Goal: Task Accomplishment & Management: Complete application form

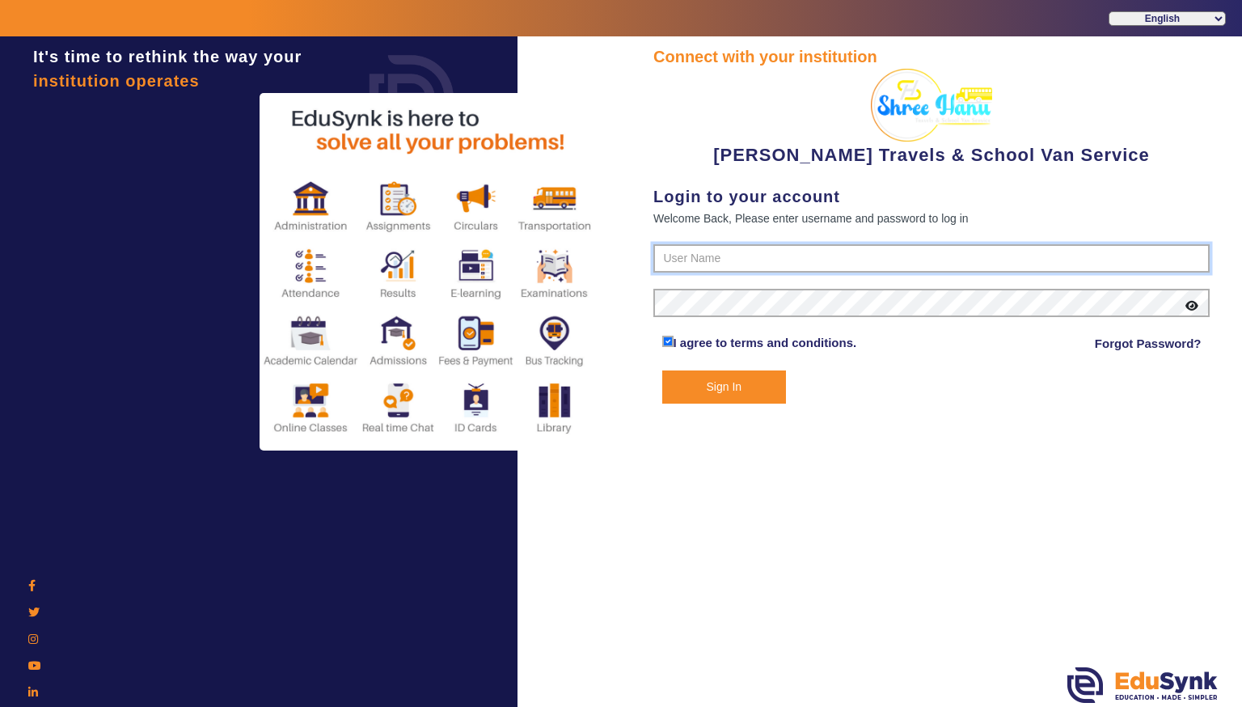
click at [770, 253] on input "text" at bounding box center [931, 258] width 556 height 29
type input "9713429926"
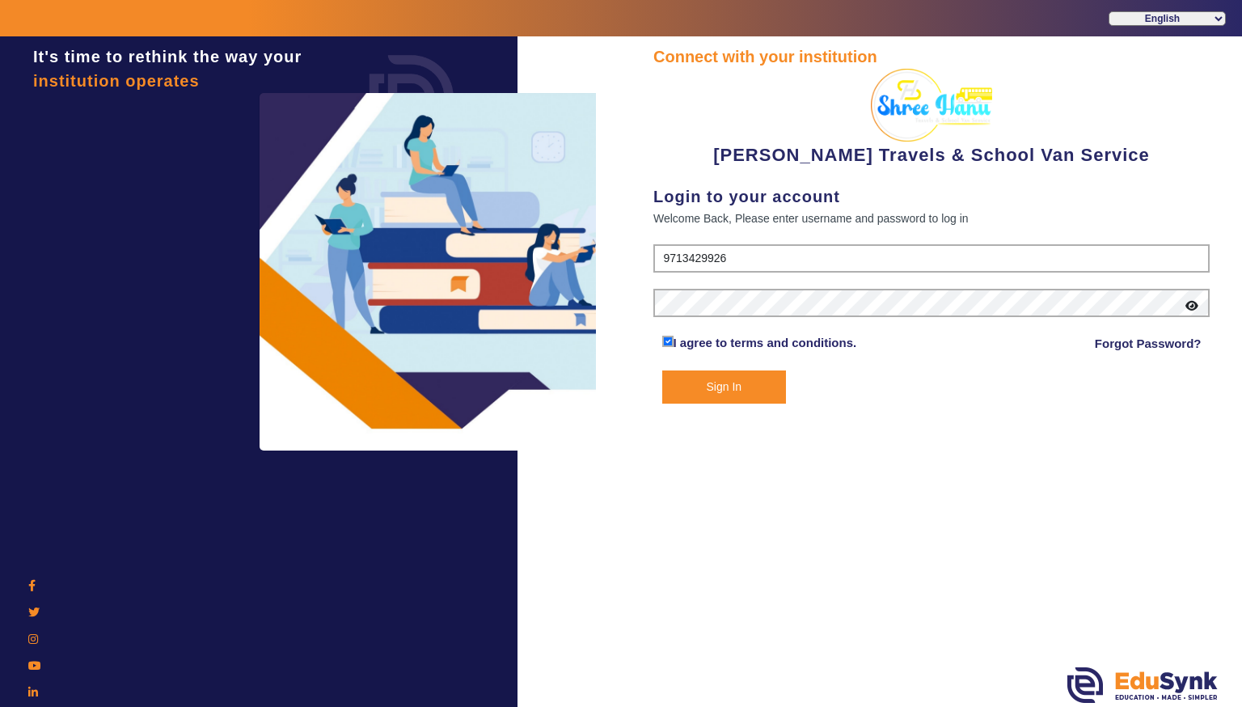
click at [1193, 304] on icon at bounding box center [1191, 305] width 13 height 11
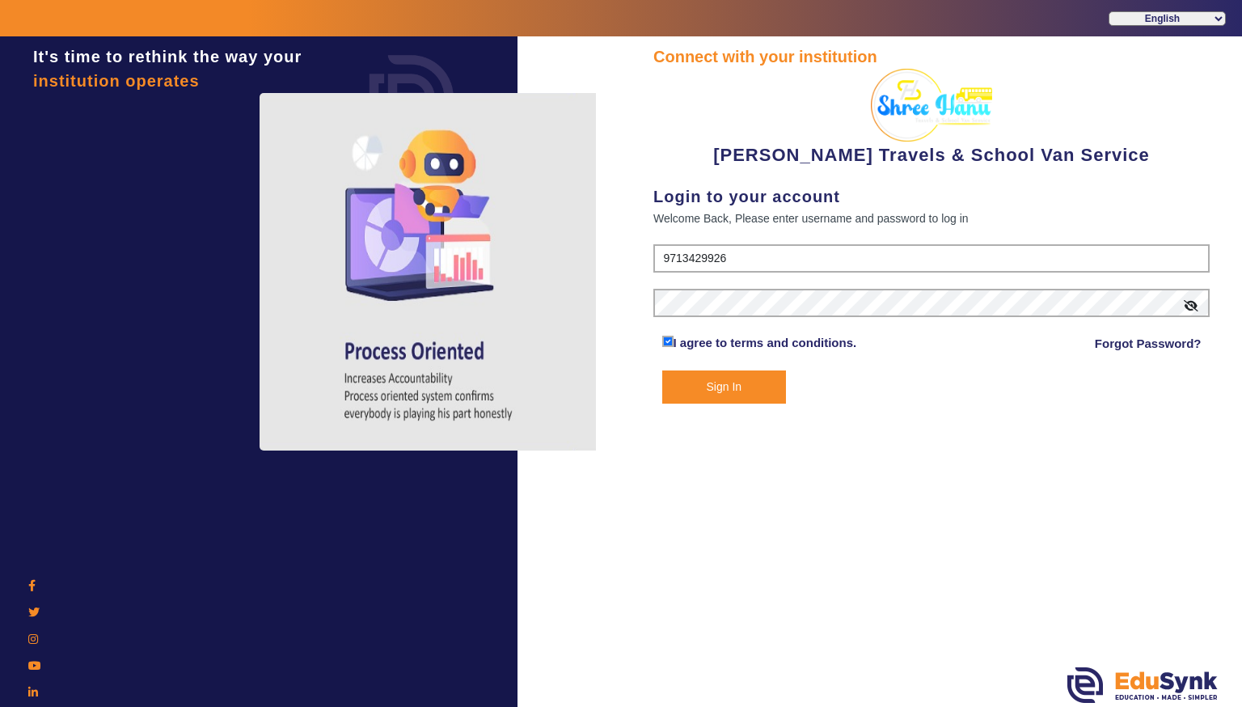
click at [779, 377] on button "Sign In" at bounding box center [724, 386] width 125 height 33
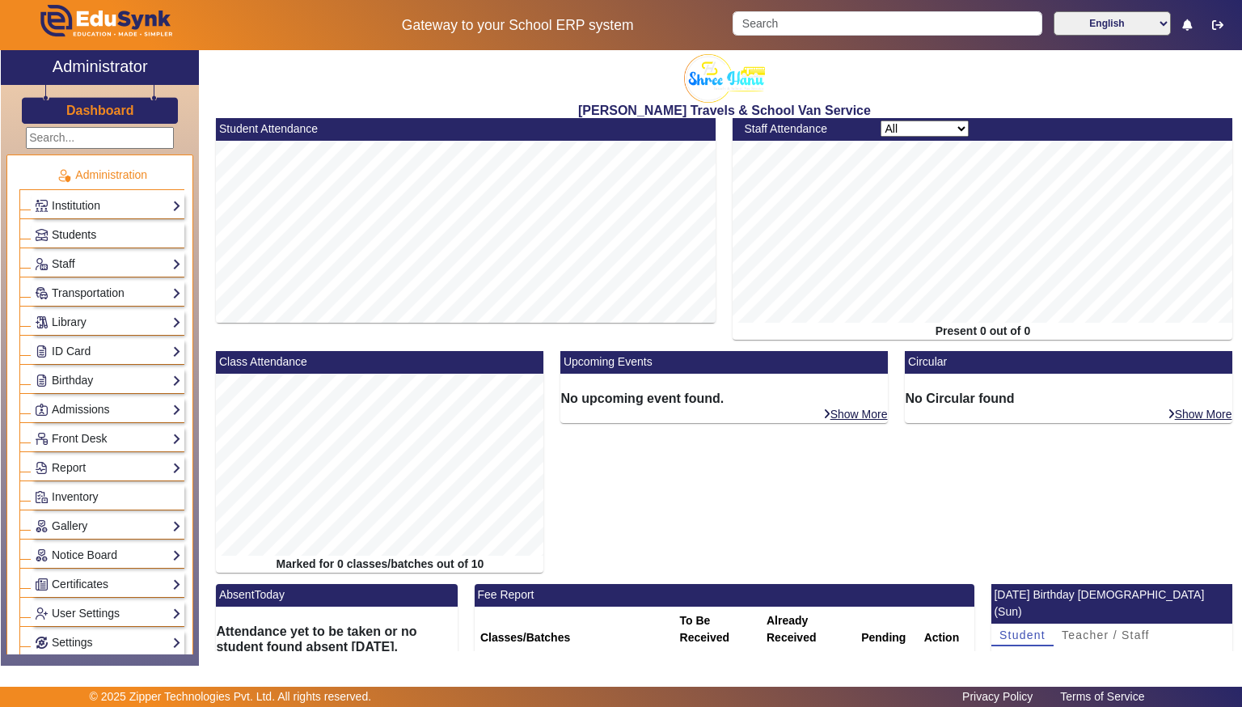
click at [123, 226] on link "Students" at bounding box center [108, 235] width 146 height 19
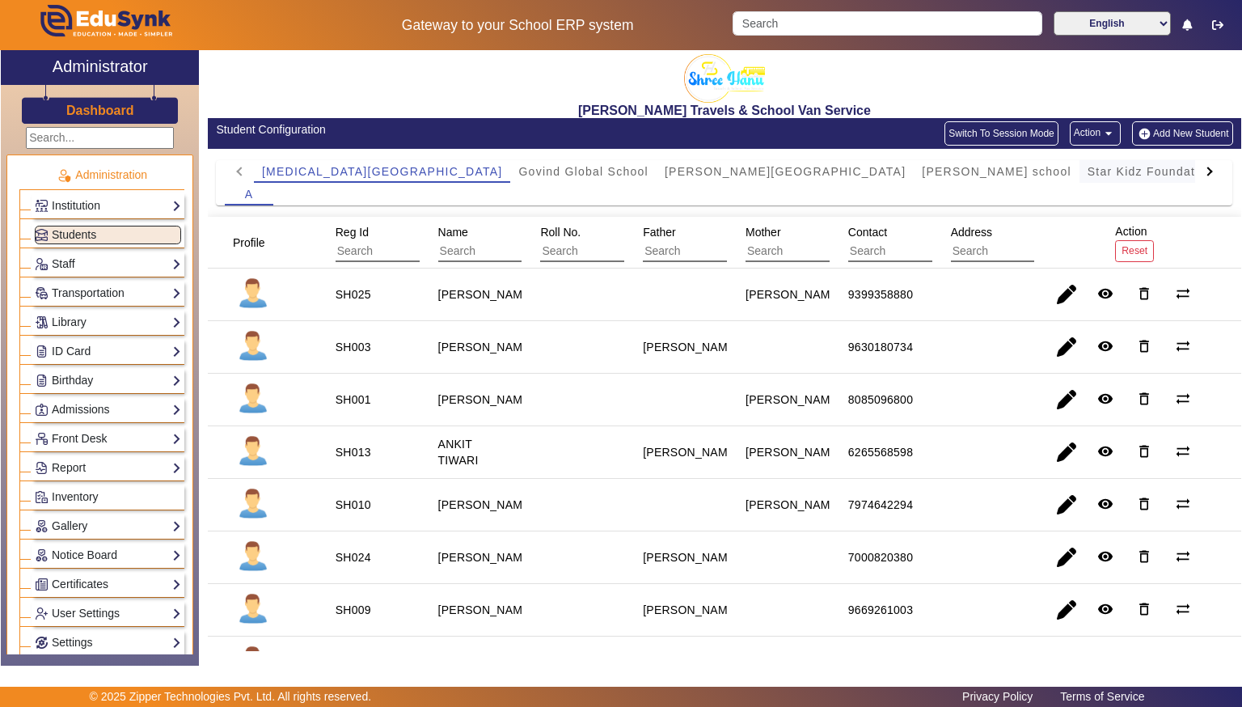
click at [1088, 169] on span "Star Kidz Foundation School" at bounding box center [1173, 171] width 171 height 11
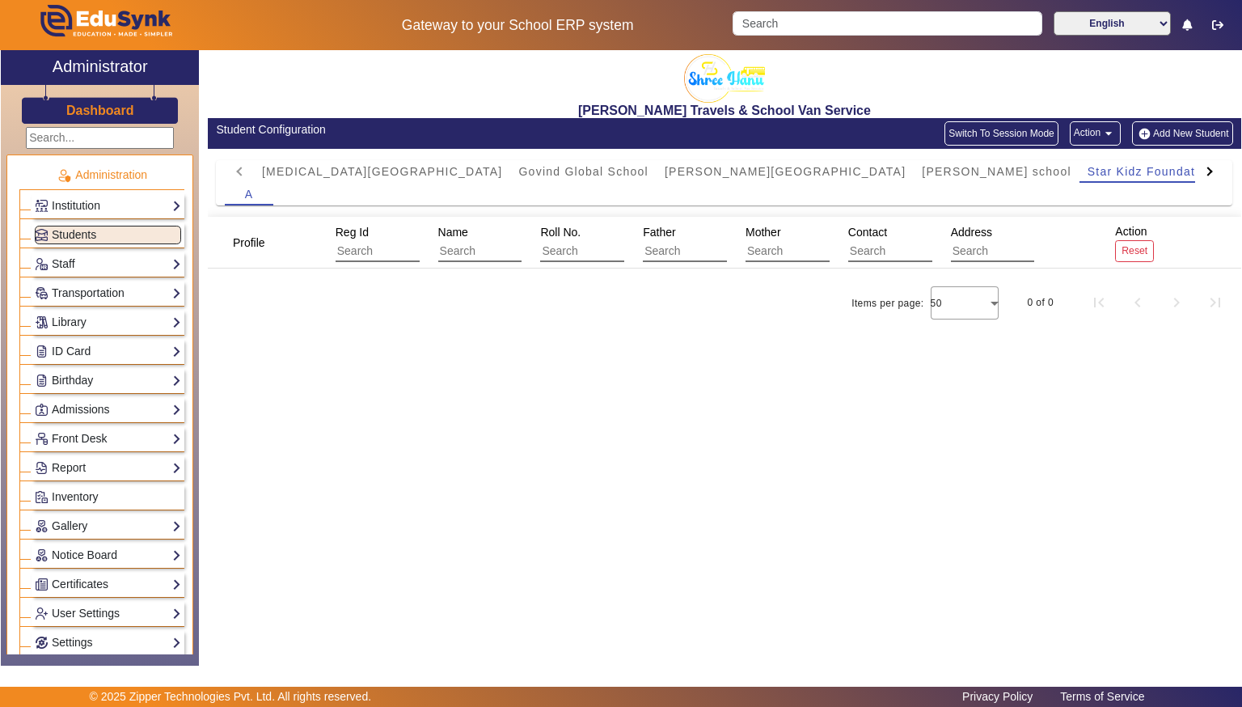
click at [1041, 137] on button "Switch To Session Mode" at bounding box center [1001, 133] width 114 height 24
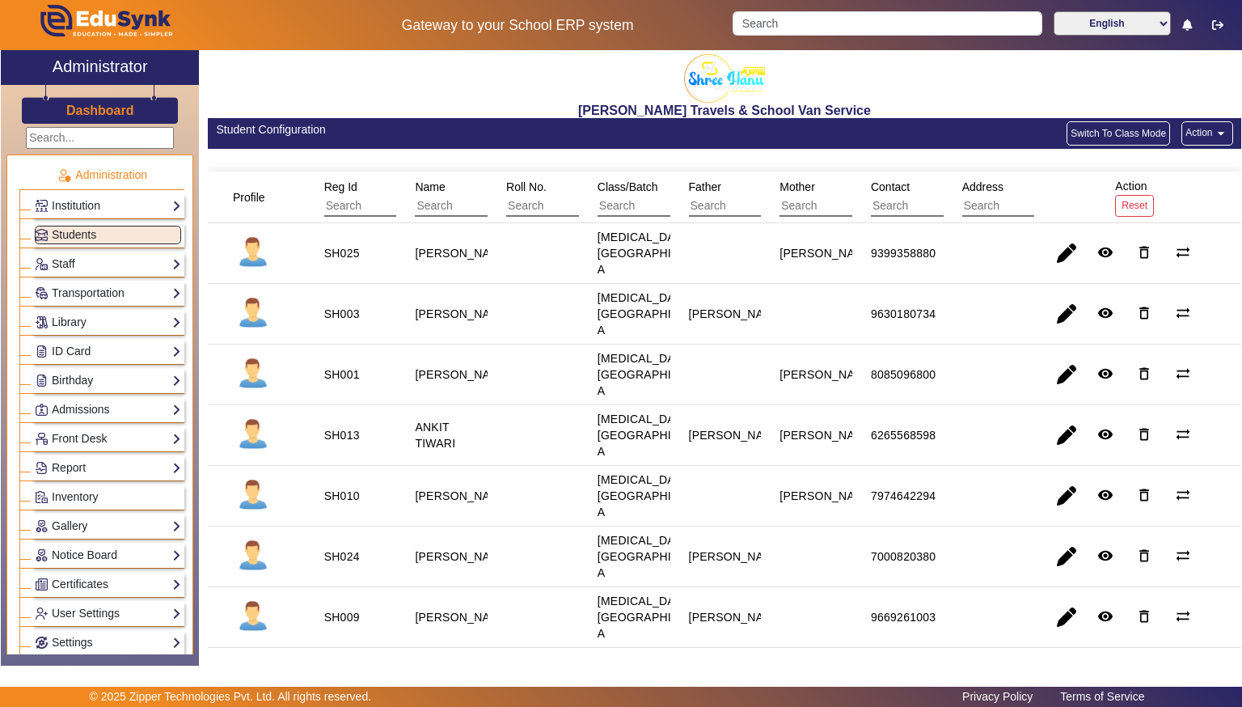
click at [1213, 130] on mat-icon "arrow_drop_down" at bounding box center [1221, 133] width 16 height 16
click at [1180, 209] on span "Export Data" at bounding box center [1175, 210] width 90 height 19
click at [61, 243] on div "Students" at bounding box center [108, 234] width 153 height 25
click at [104, 234] on link "Students" at bounding box center [108, 235] width 146 height 19
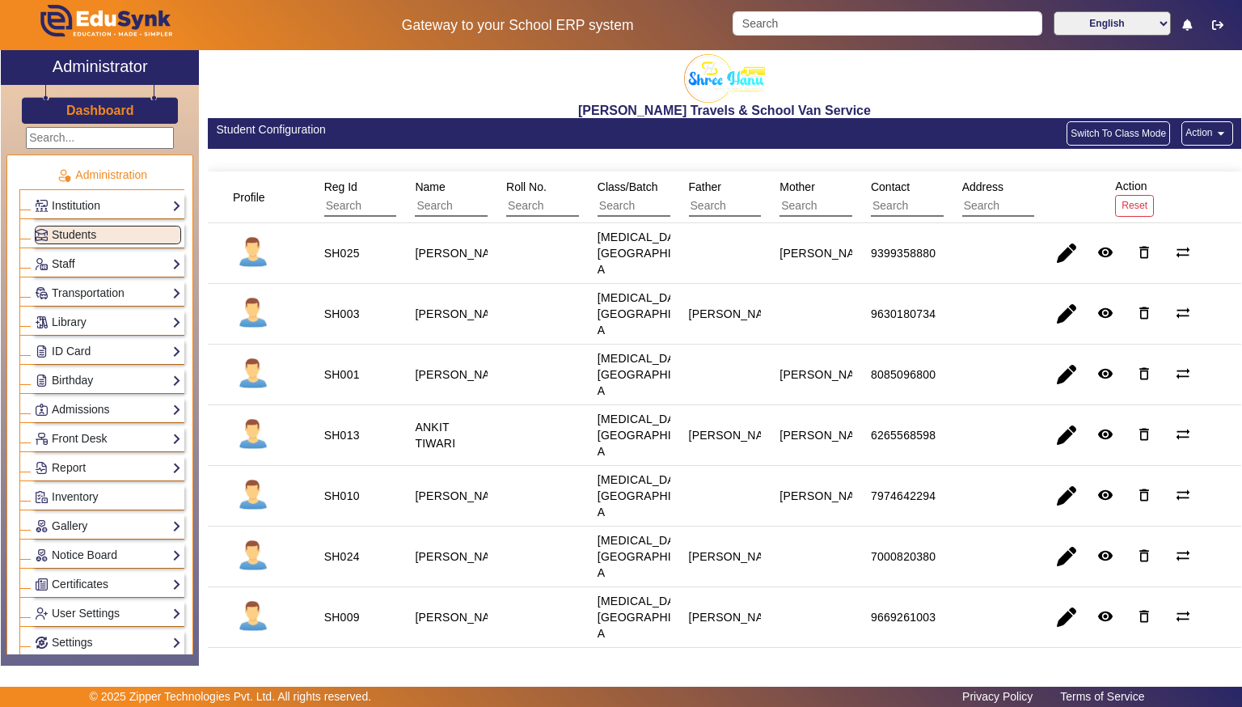
click at [103, 256] on link "Staff" at bounding box center [108, 264] width 146 height 19
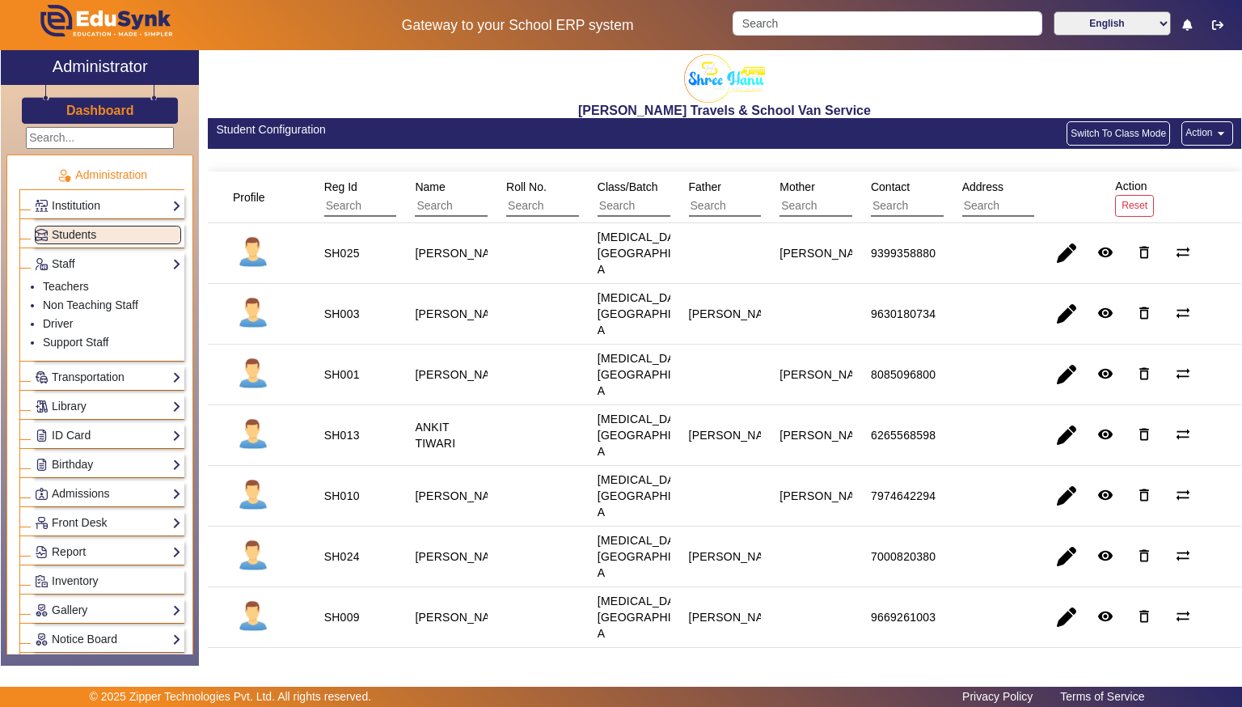
click at [1189, 118] on div "Student Configuration Switch To Class Mode Action arrow_drop_down" at bounding box center [724, 133] width 1033 height 31
click at [1141, 124] on button "Switch To Class Mode" at bounding box center [1117, 133] width 103 height 24
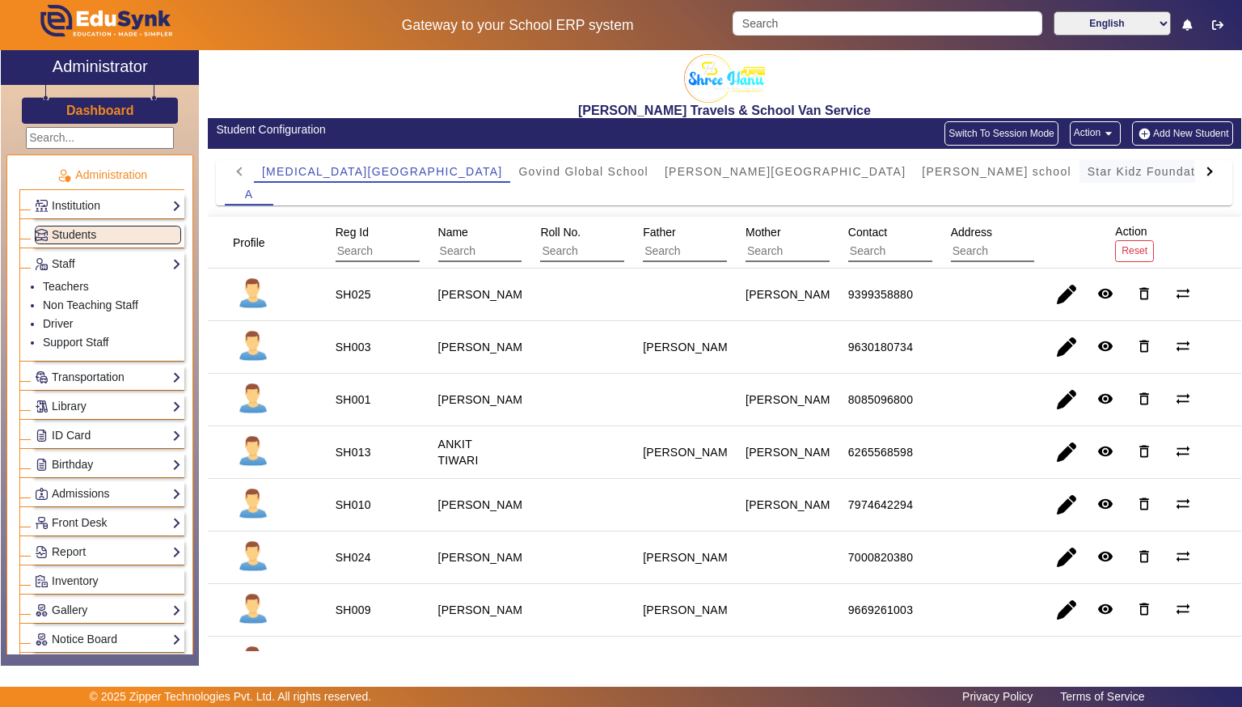
click at [1088, 176] on span "Star Kidz Foundation School" at bounding box center [1173, 171] width 171 height 11
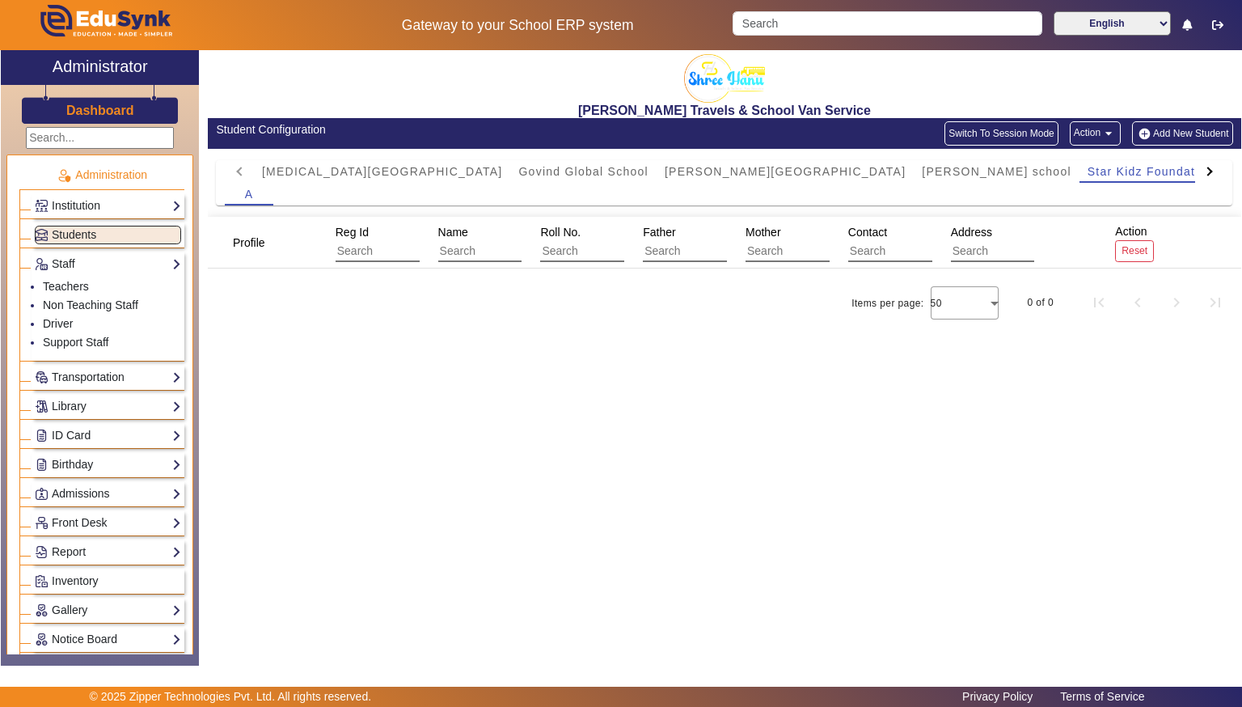
click at [1144, 135] on img "button" at bounding box center [1144, 134] width 17 height 14
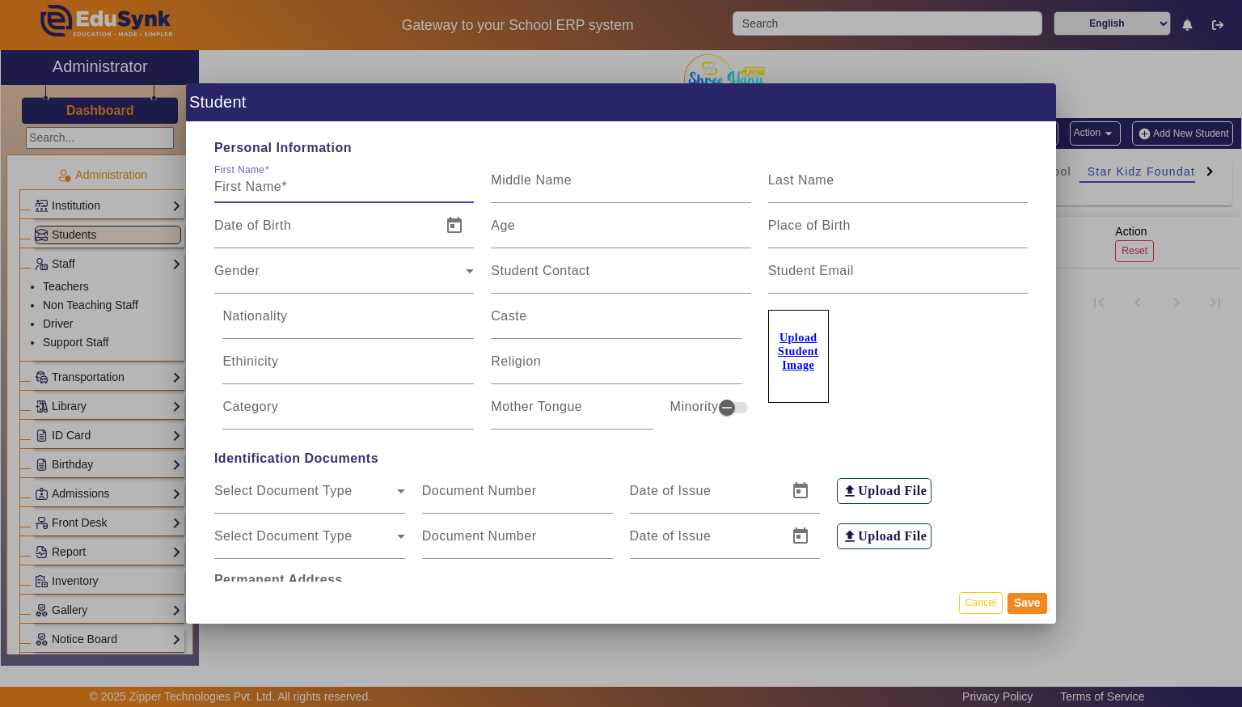
click at [307, 182] on input "First Name" at bounding box center [344, 186] width 260 height 19
type input "[PERSON_NAME]"
click at [927, 190] on input "Last Name" at bounding box center [898, 186] width 260 height 19
type input "[PERSON_NAME]"
click at [660, 234] on input "Age" at bounding box center [621, 231] width 260 height 19
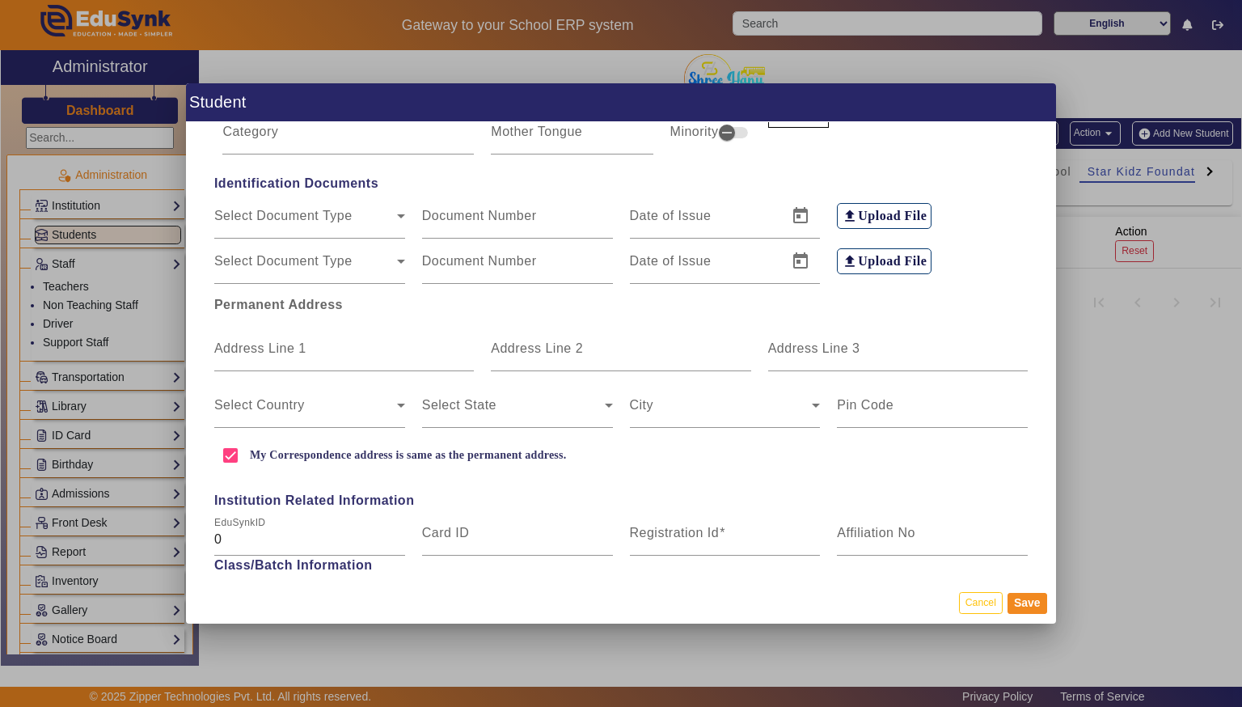
scroll to position [275, 0]
click at [271, 342] on mat-label "Address Line 1" at bounding box center [260, 348] width 92 height 14
click at [271, 345] on input "Address Line 1" at bounding box center [344, 354] width 260 height 19
type input "Near [PERSON_NAME]"
click at [682, 358] on input "Address Line 2" at bounding box center [621, 354] width 260 height 19
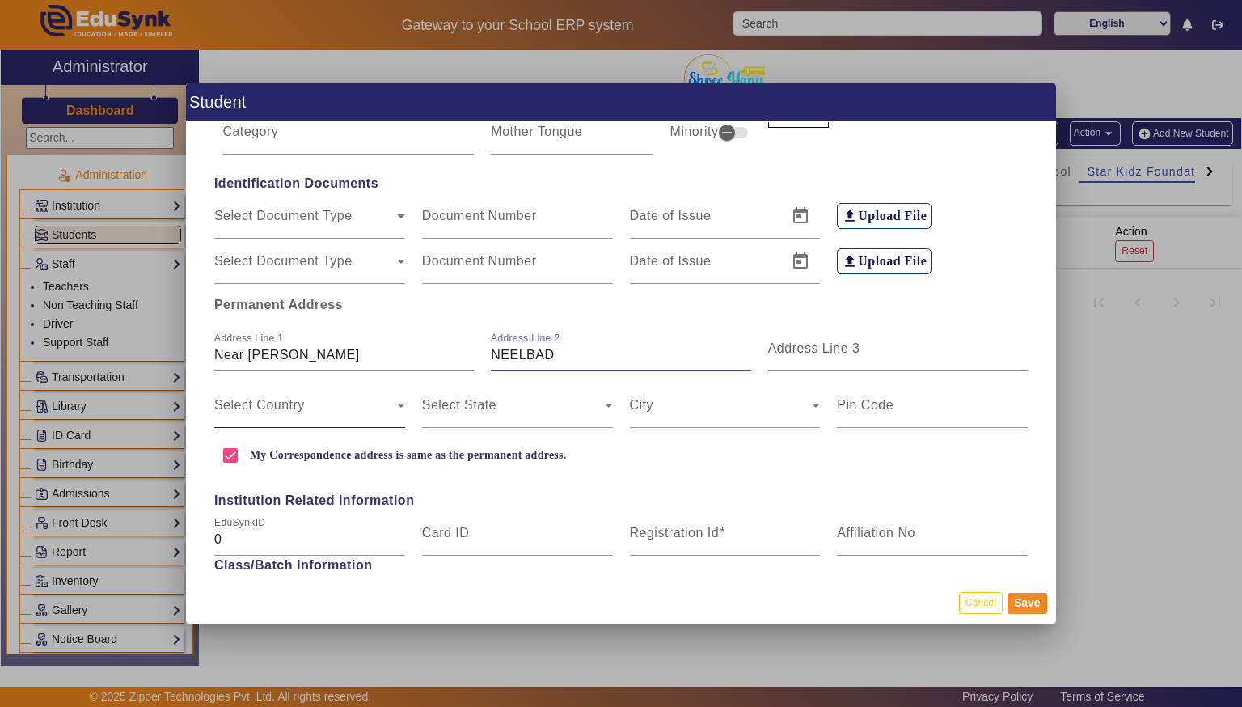
type input "NEELBAD"
click at [355, 403] on span at bounding box center [305, 411] width 183 height 19
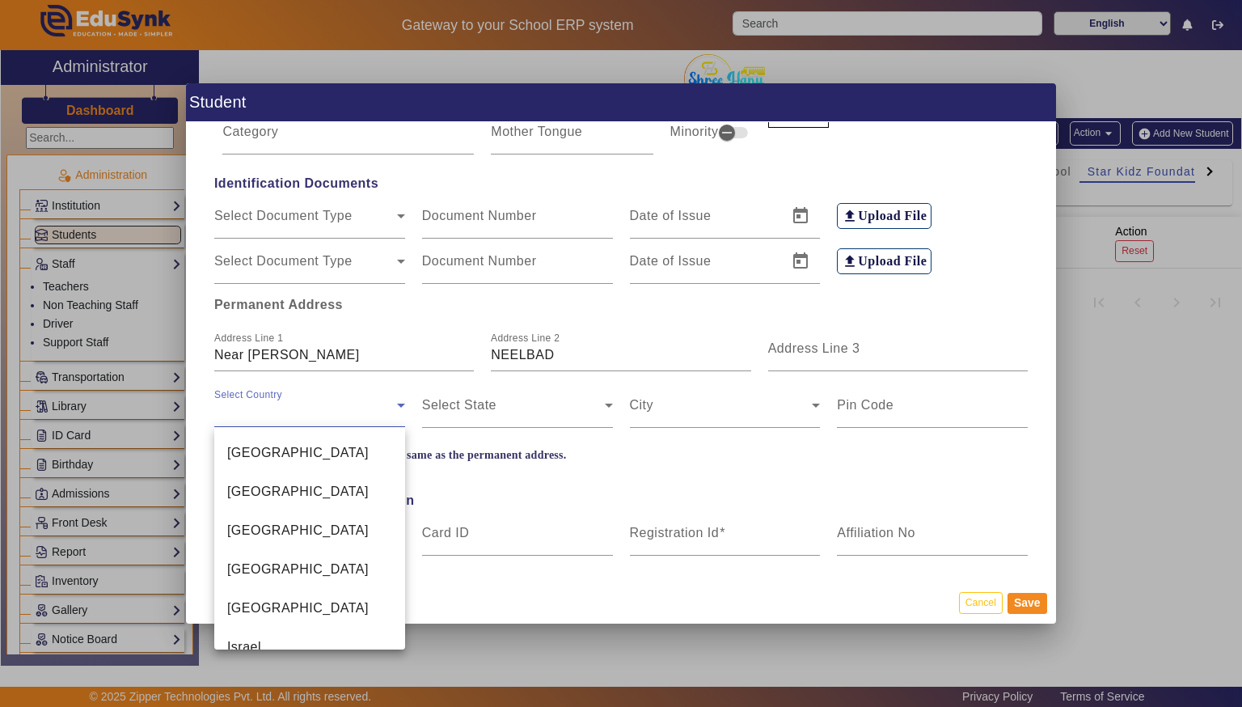
scroll to position [3881, 0]
click at [239, 450] on span "[GEOGRAPHIC_DATA]" at bounding box center [297, 452] width 141 height 19
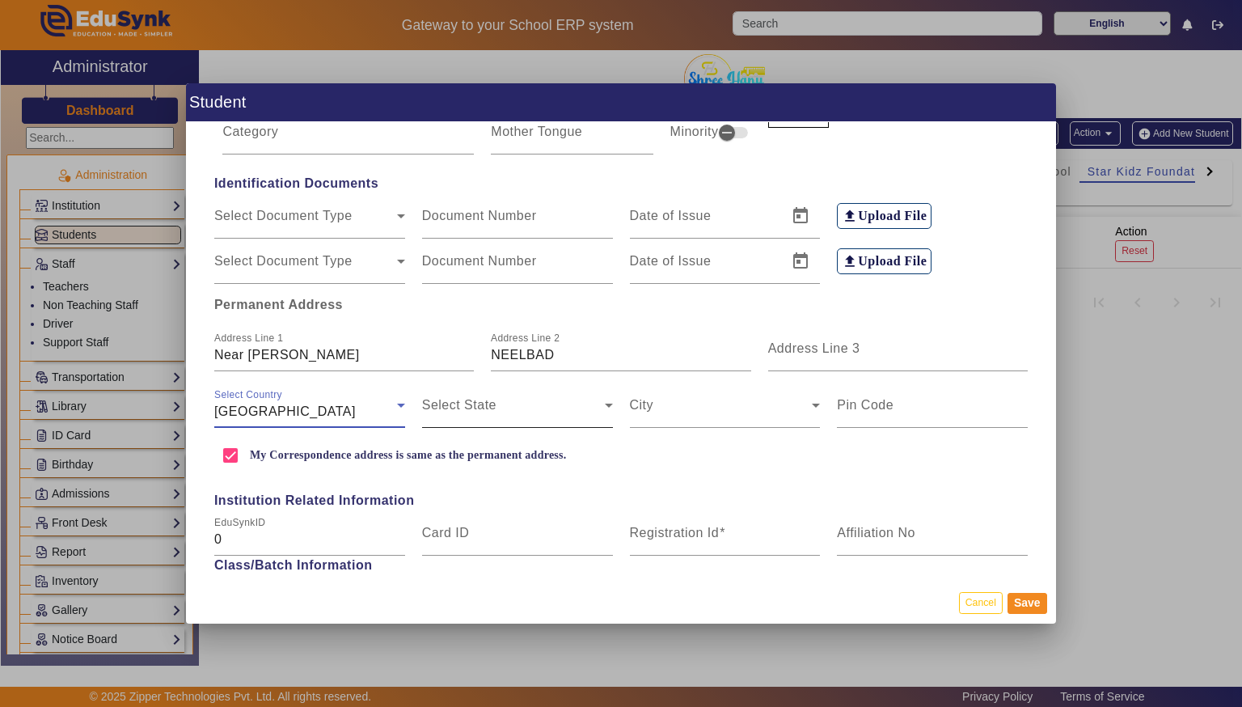
click at [443, 416] on span at bounding box center [513, 411] width 183 height 19
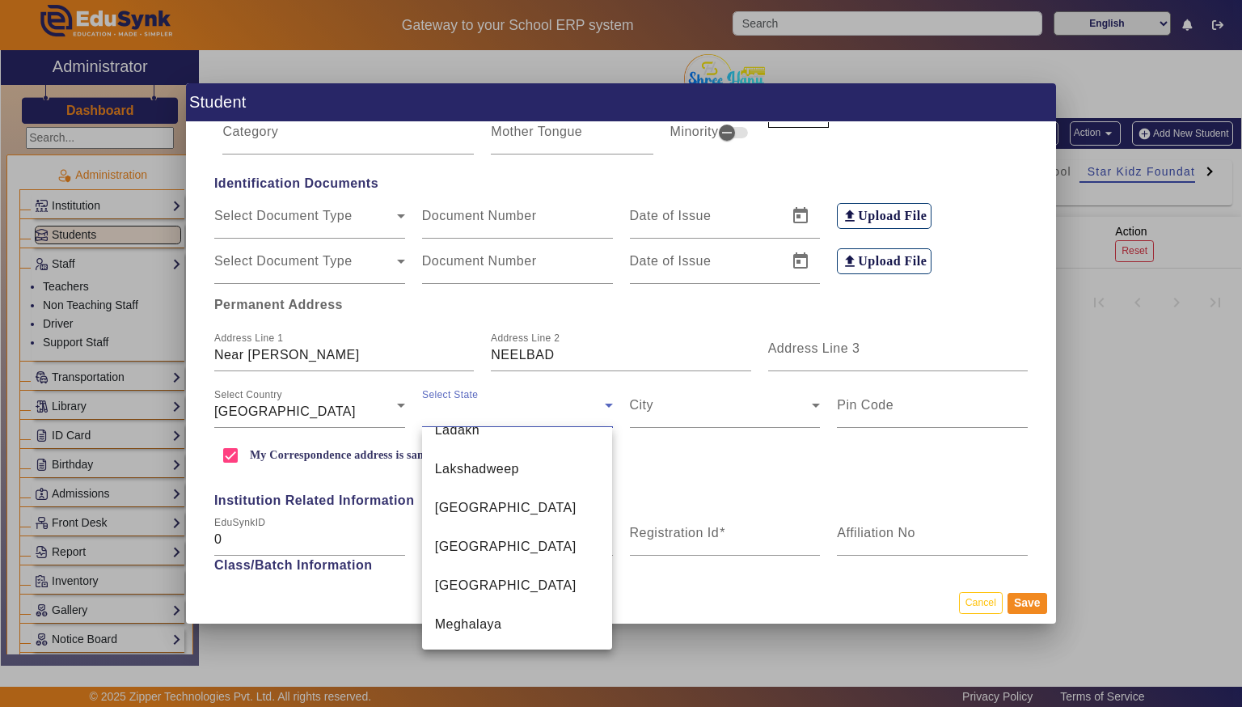
scroll to position [724, 0]
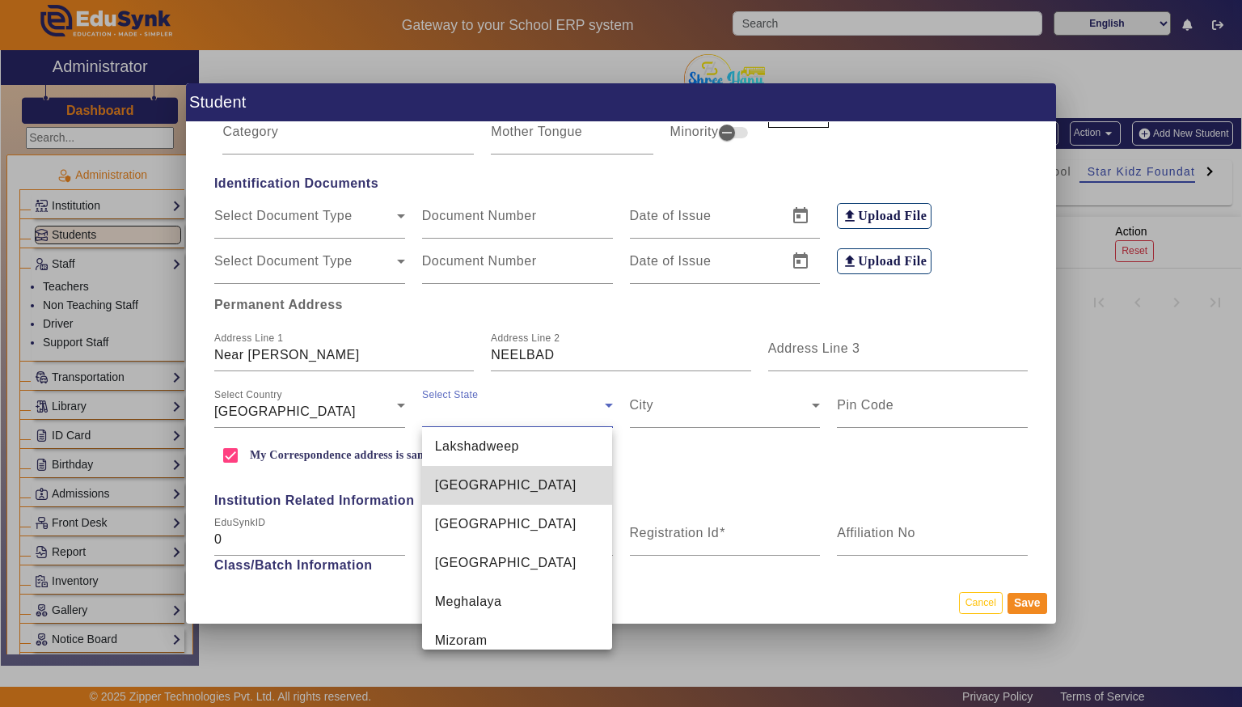
click at [459, 475] on span "[GEOGRAPHIC_DATA]" at bounding box center [505, 484] width 141 height 19
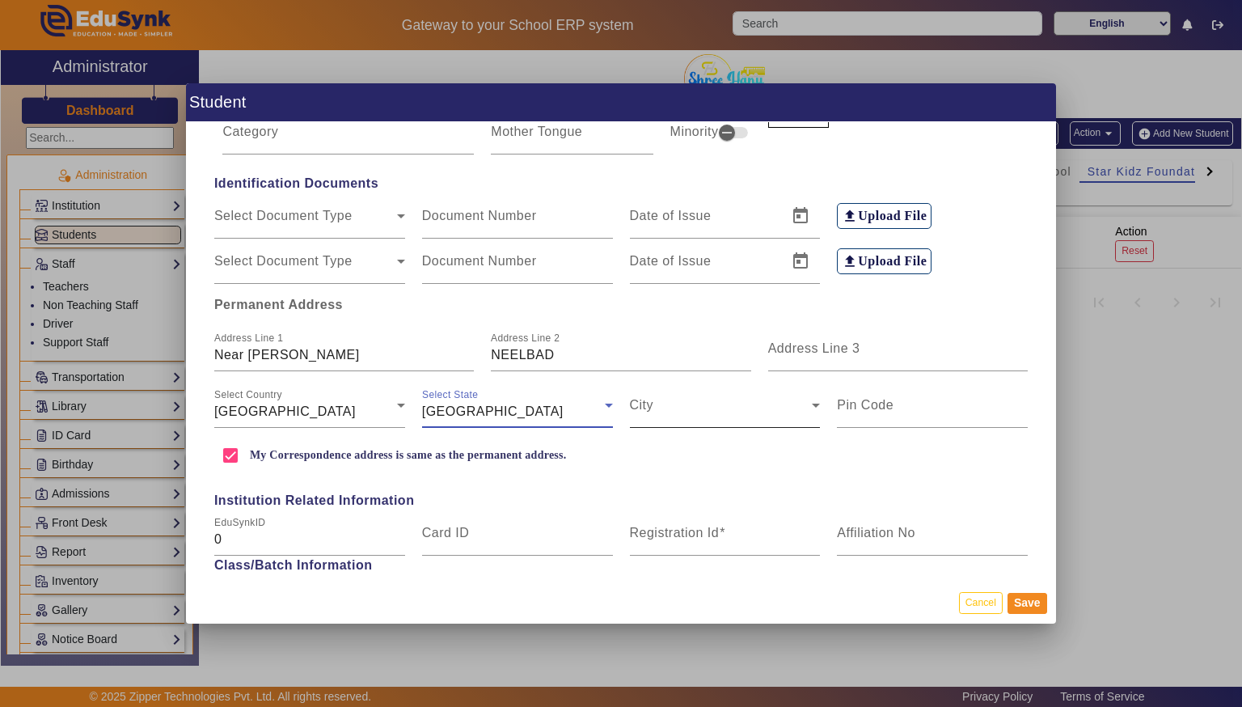
click at [656, 407] on span at bounding box center [721, 411] width 183 height 19
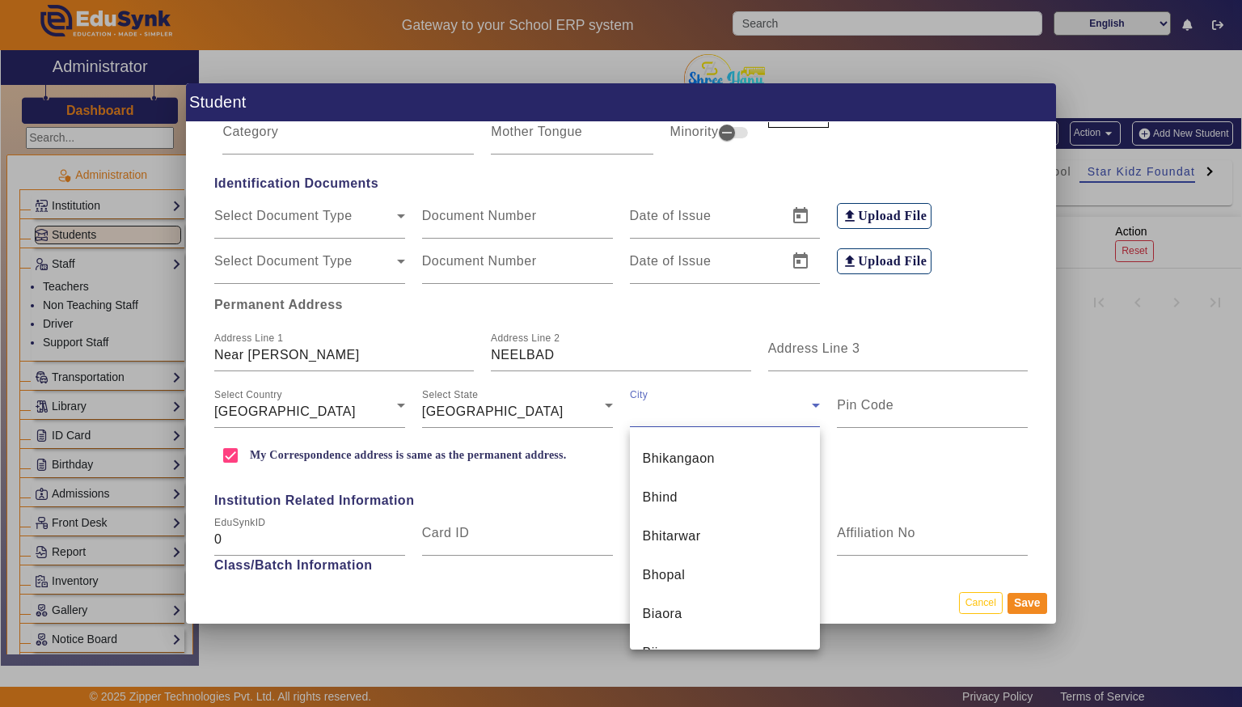
scroll to position [1902, 0]
click at [660, 569] on span "Bhopal" at bounding box center [664, 569] width 43 height 19
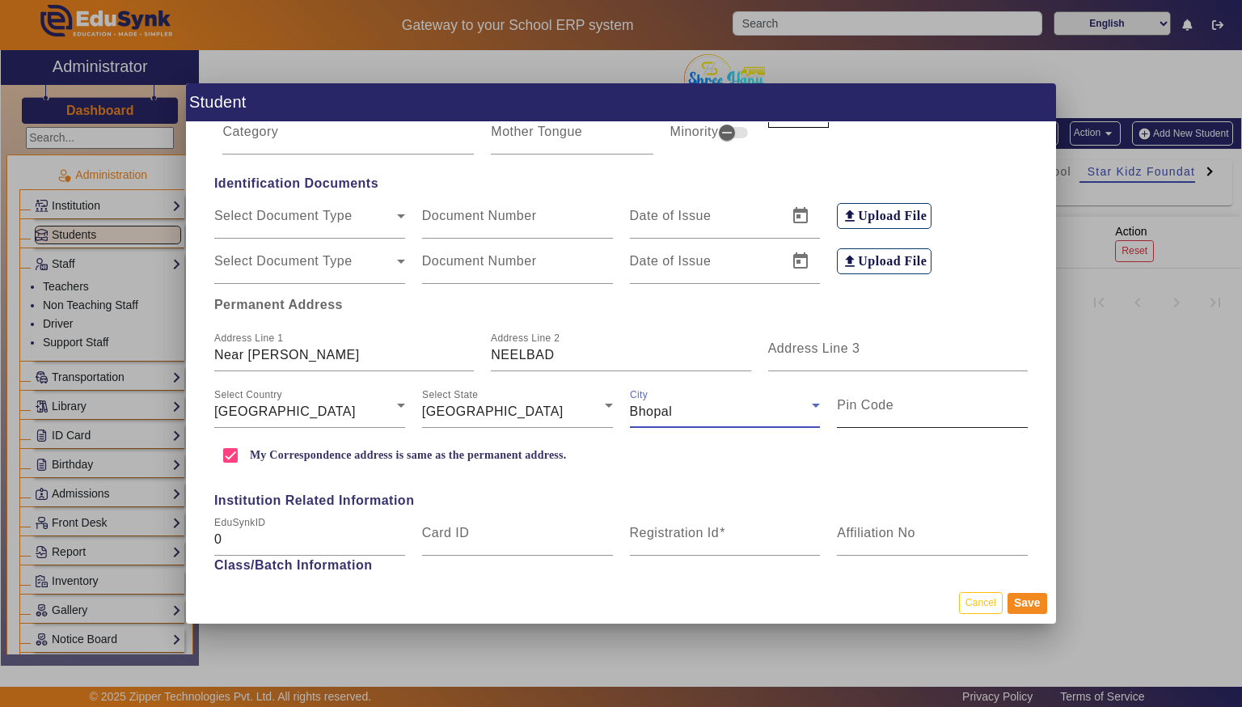
click at [925, 420] on input "Pin Code" at bounding box center [932, 411] width 191 height 19
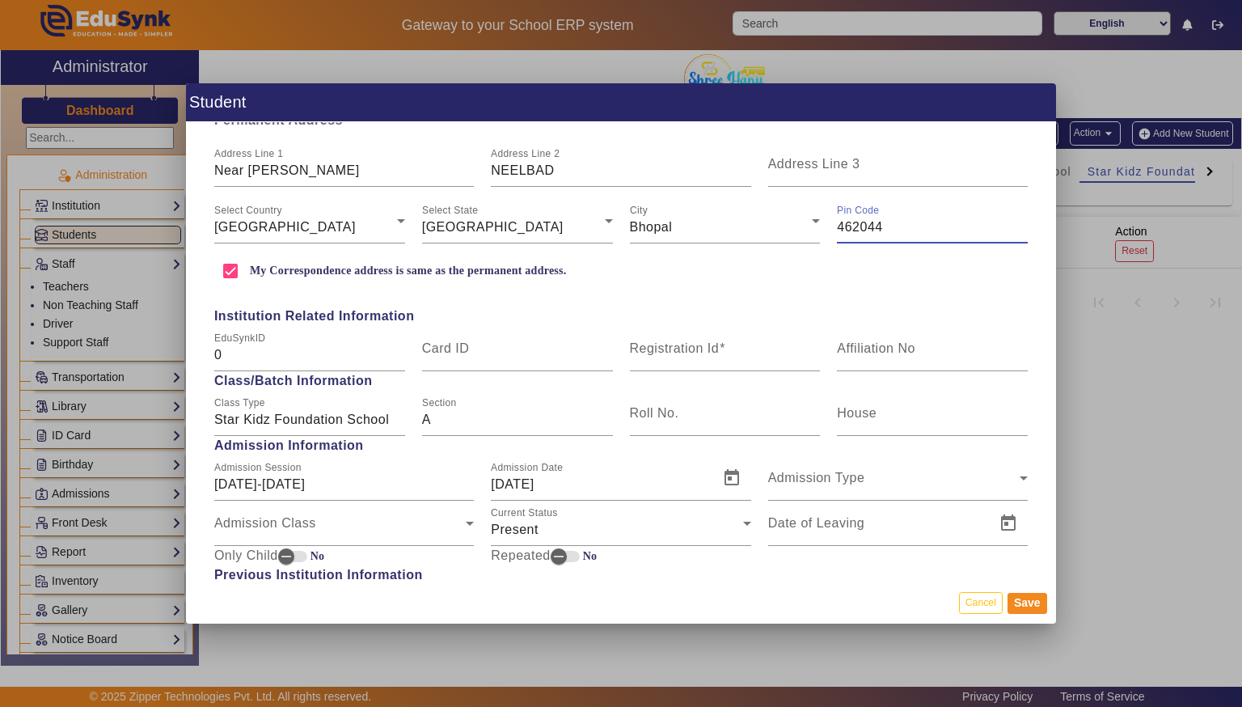
scroll to position [462, 0]
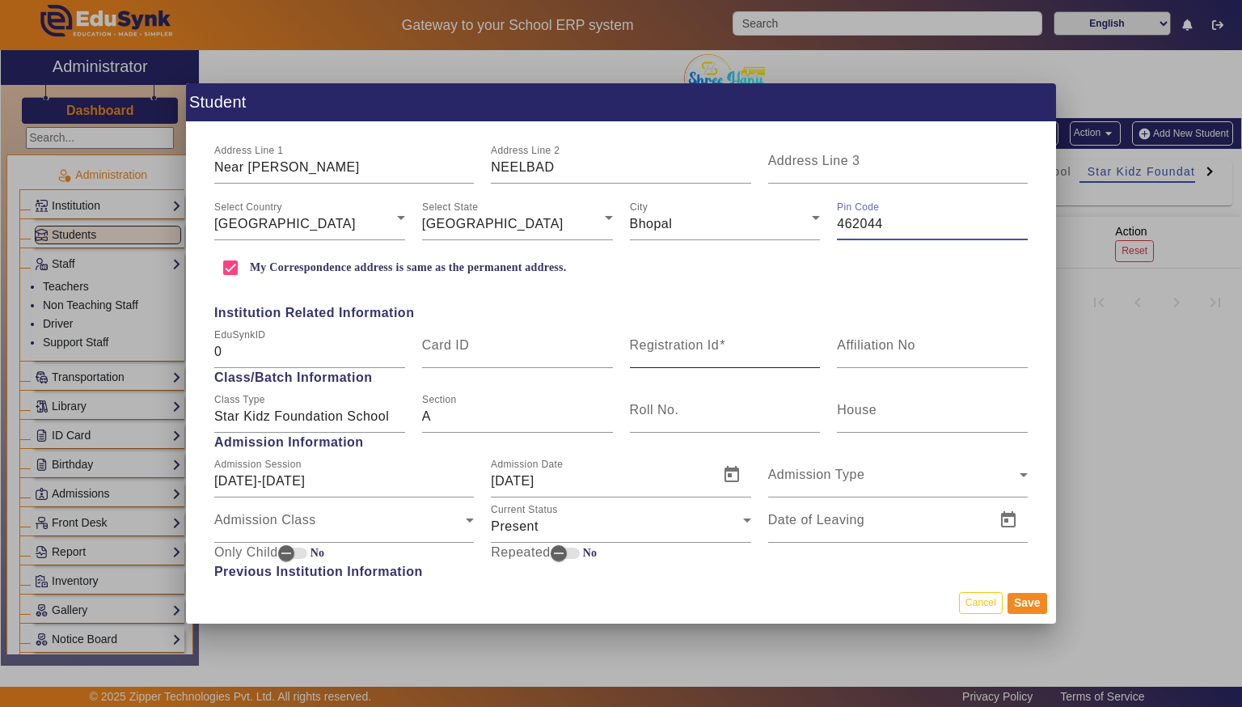
type input "462044"
click at [771, 344] on input "Registration Id" at bounding box center [725, 351] width 191 height 19
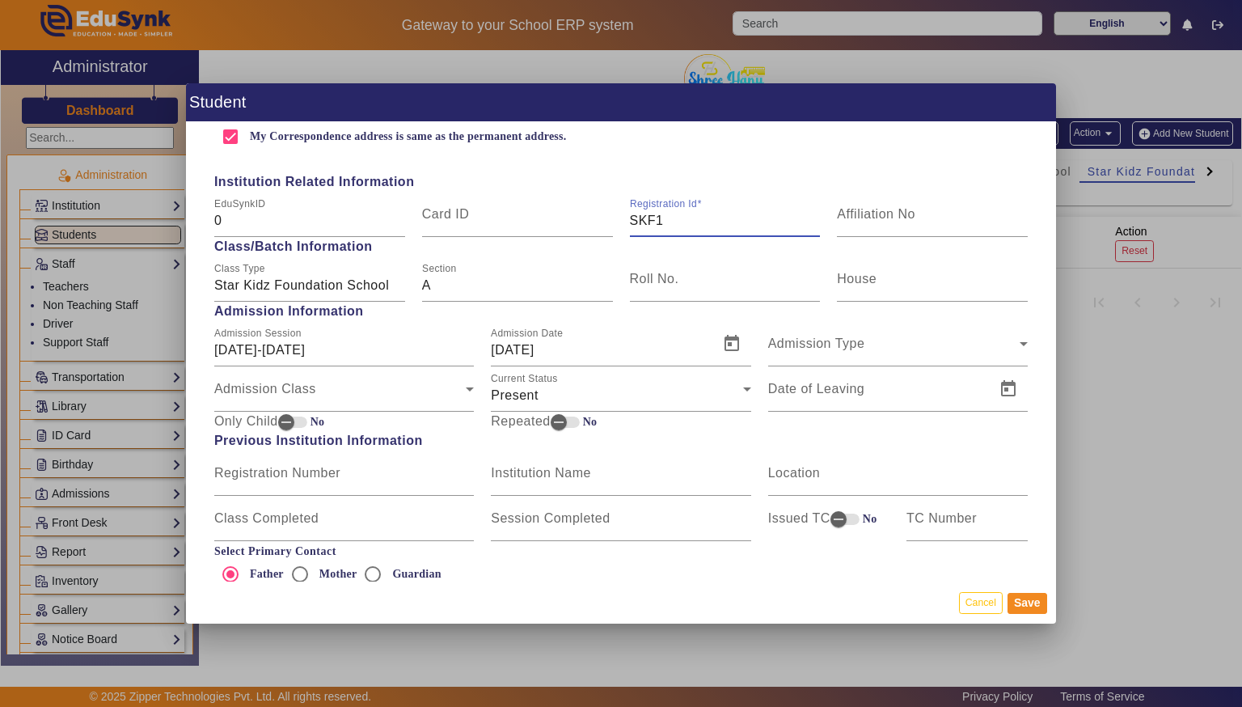
scroll to position [597, 0]
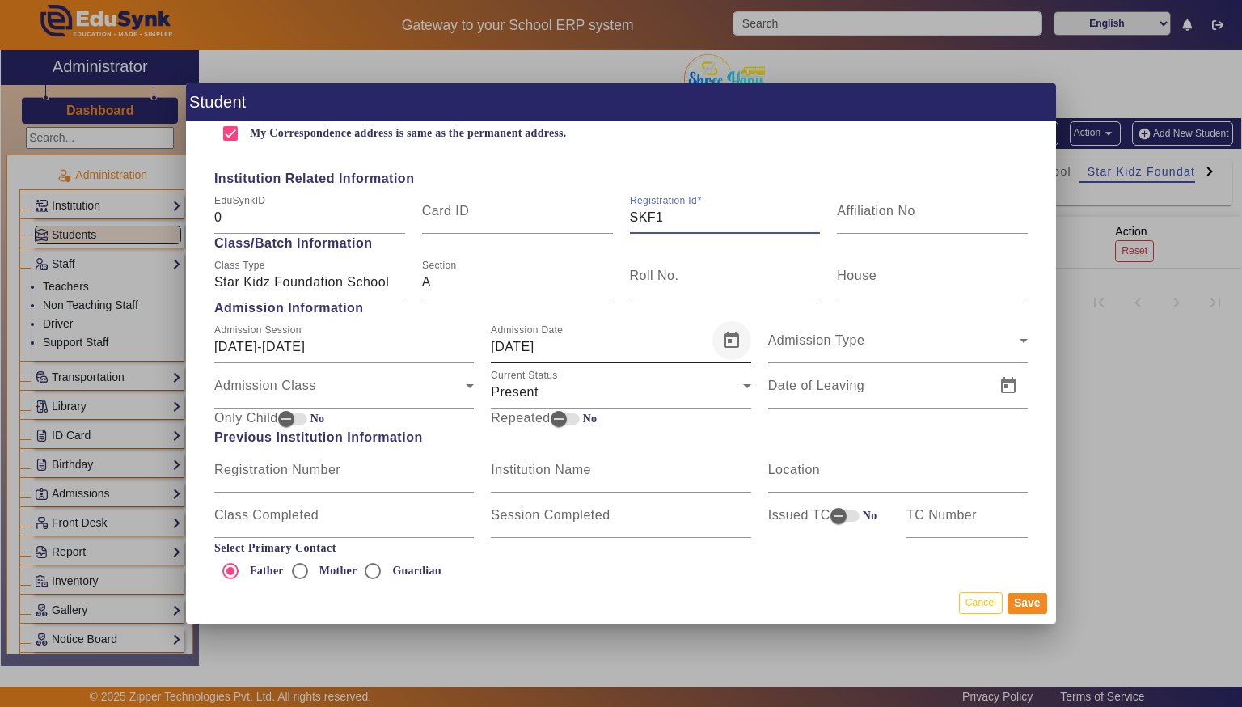
type input "SKF1"
click at [741, 346] on span "Open calendar" at bounding box center [731, 340] width 39 height 39
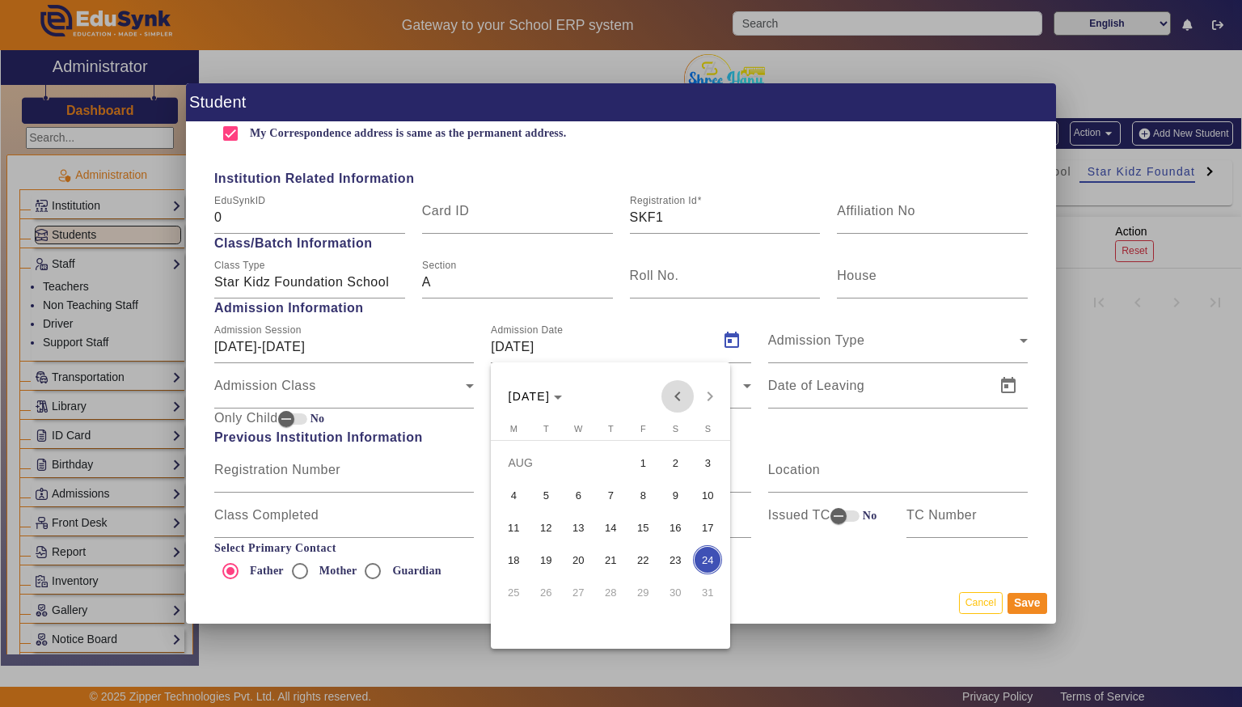
click at [686, 390] on span "Previous month" at bounding box center [677, 396] width 32 height 32
click at [540, 495] on span "1" at bounding box center [545, 494] width 29 height 29
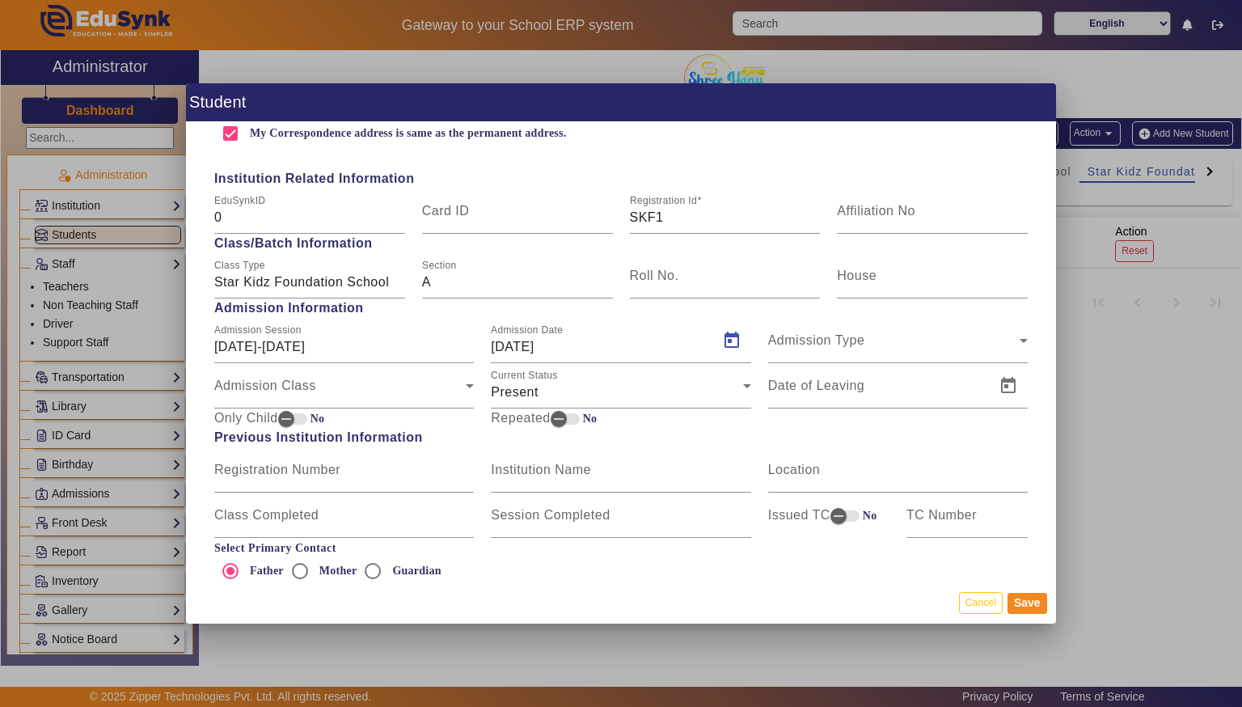
type input "[DATE]"
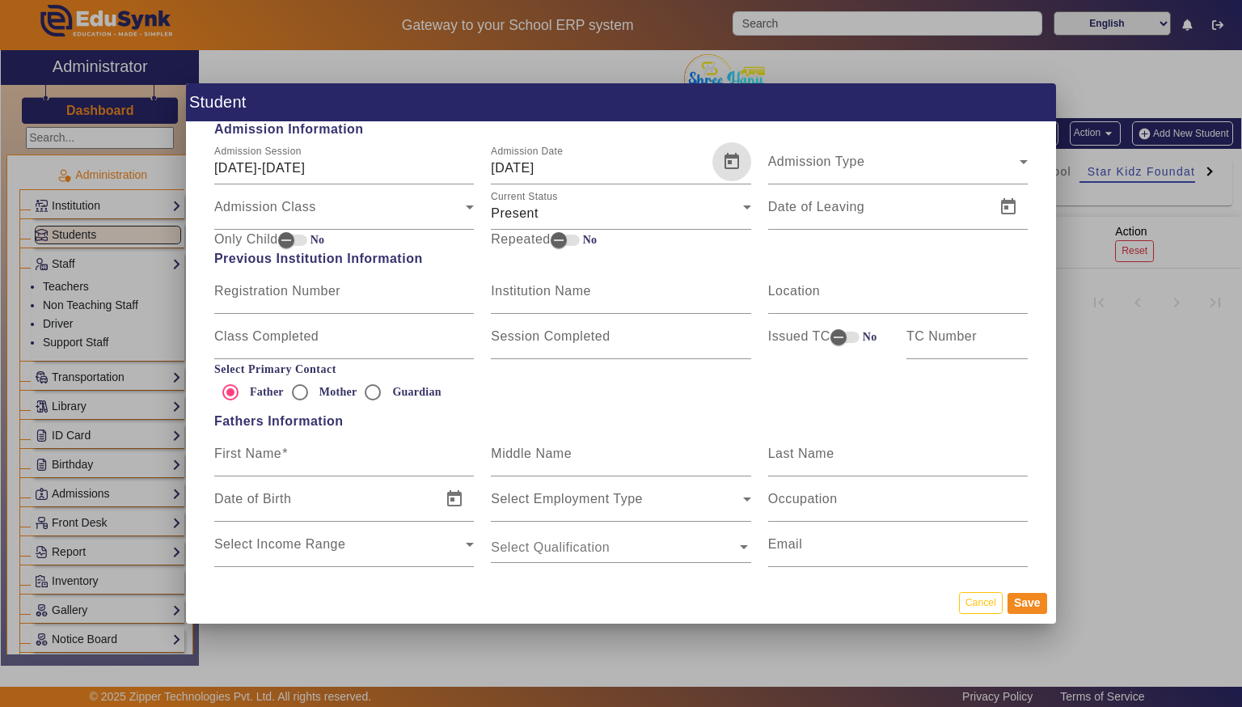
scroll to position [777, 0]
click at [265, 465] on input "First Name" at bounding box center [344, 458] width 260 height 19
type input "Ashish"
click at [919, 433] on div "Last Name" at bounding box center [898, 451] width 260 height 45
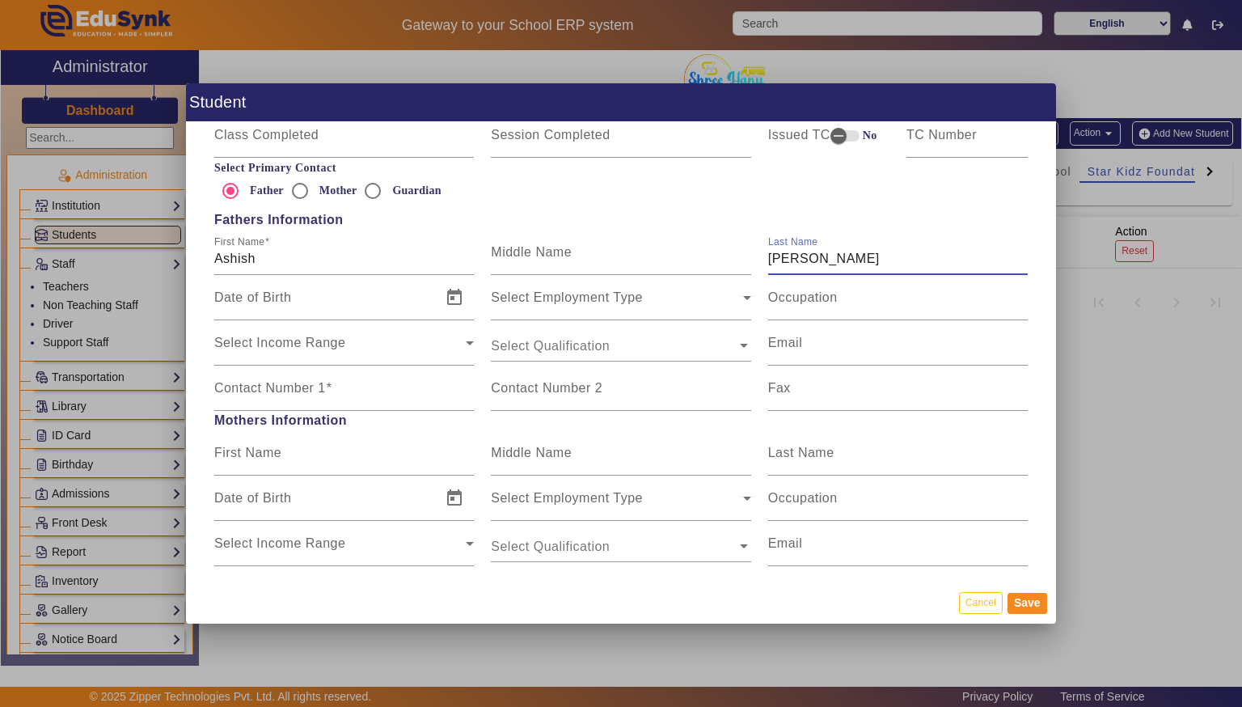
scroll to position [982, 0]
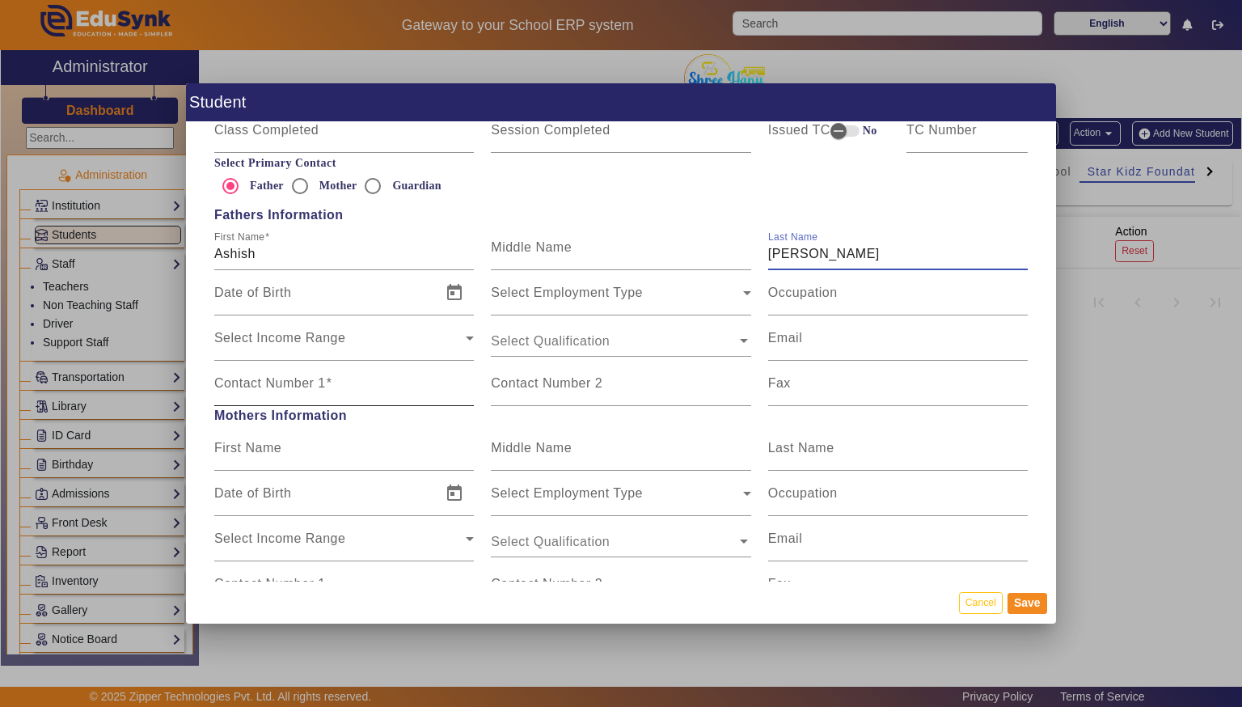
type input "[PERSON_NAME]"
click at [243, 390] on mat-label "Contact Number 1" at bounding box center [270, 383] width 112 height 14
click at [243, 390] on input "Contact Number 1" at bounding box center [344, 389] width 260 height 19
type input "9350069248"
click at [378, 454] on input "First Name" at bounding box center [344, 454] width 260 height 19
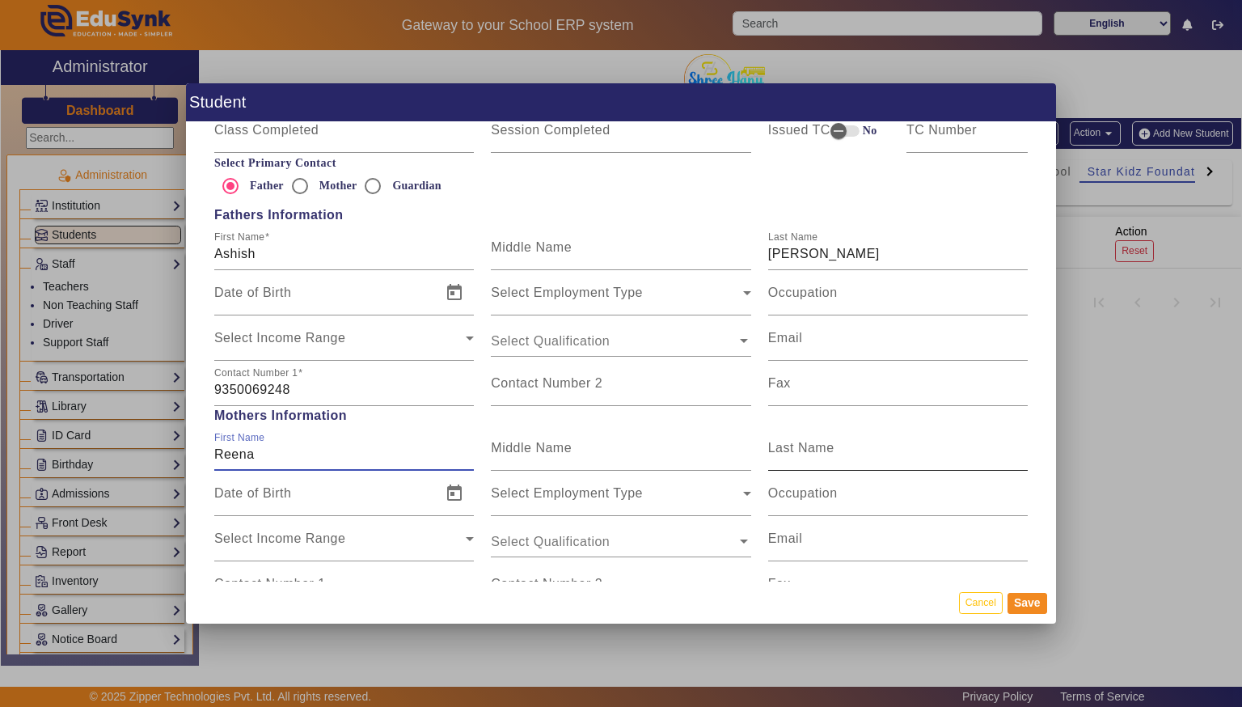
type input "Reena"
click at [902, 459] on input "Last Name" at bounding box center [898, 454] width 260 height 19
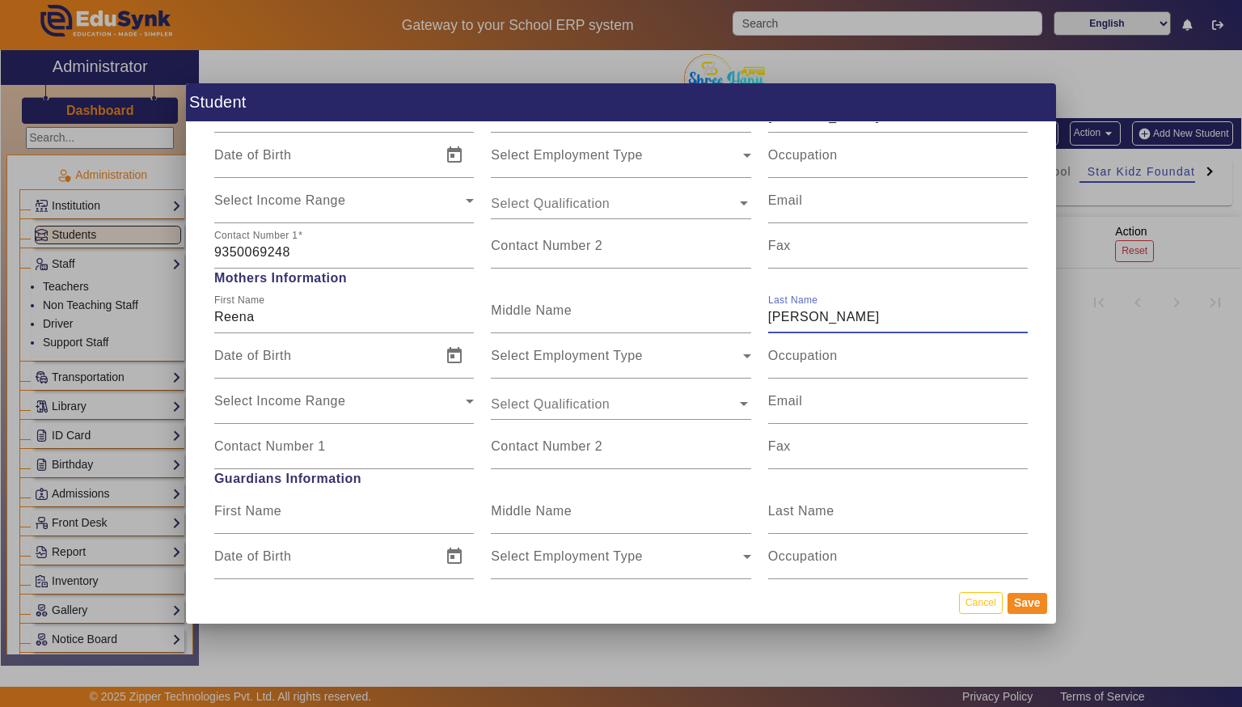
scroll to position [1119, 0]
type input "[PERSON_NAME]"
click at [339, 453] on input "Contact Number 1" at bounding box center [344, 452] width 260 height 19
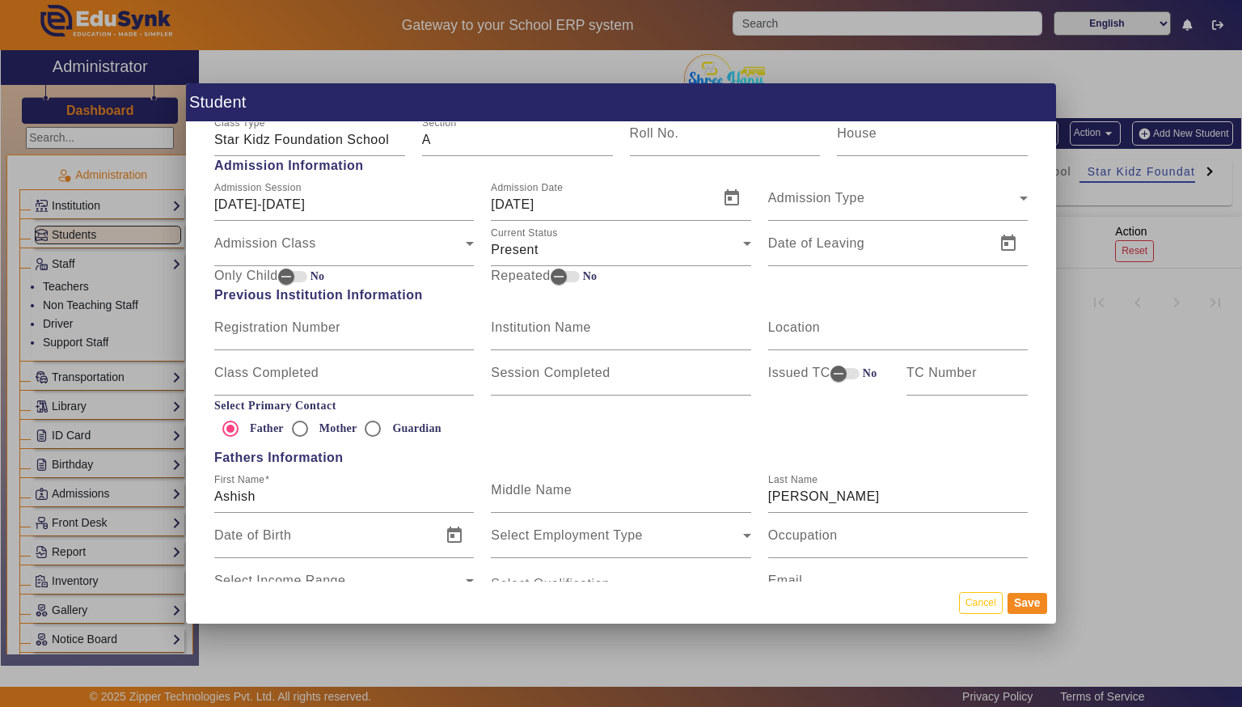
scroll to position [731, 0]
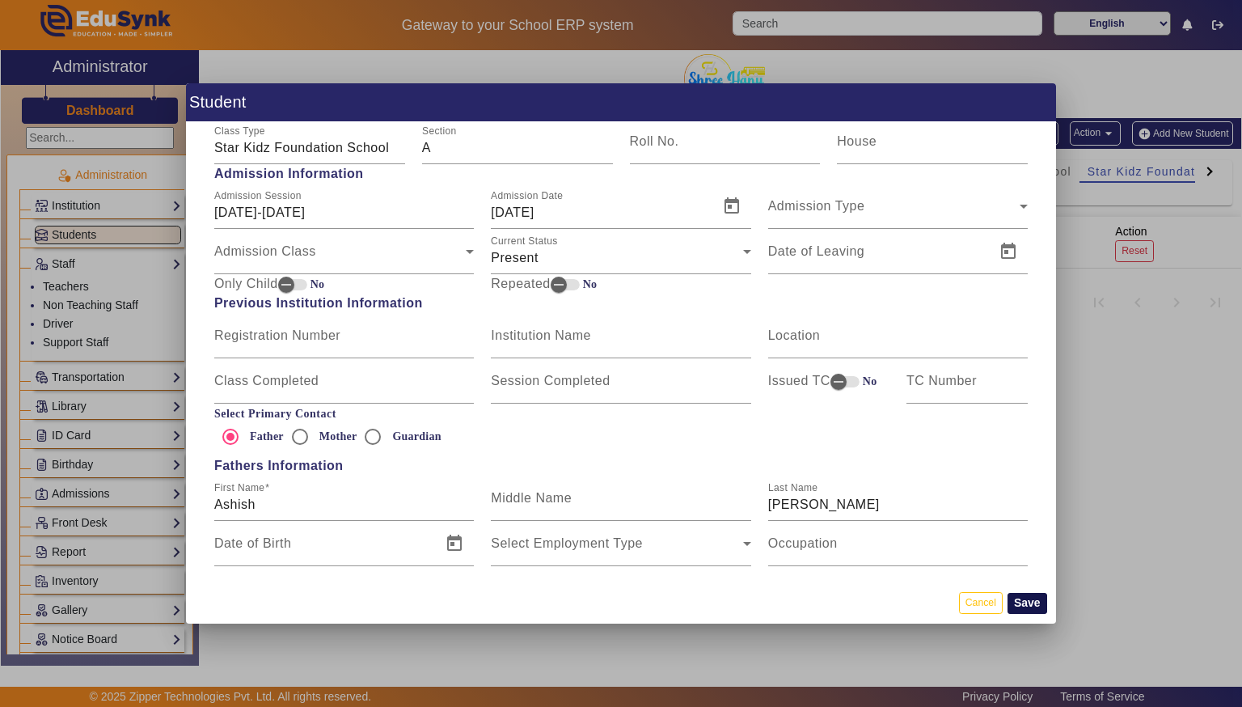
type input "7225051582"
click at [1035, 598] on button "Save" at bounding box center [1027, 603] width 40 height 21
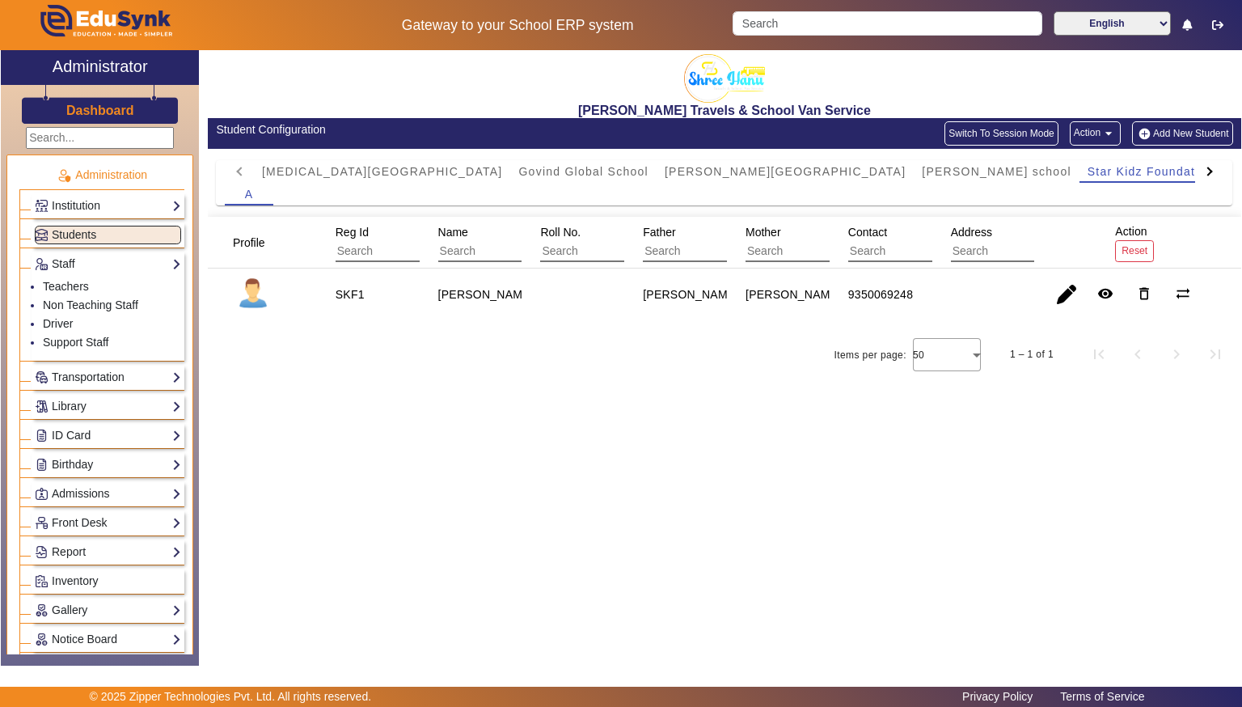
click at [1204, 127] on button "Add New Student" at bounding box center [1182, 133] width 100 height 24
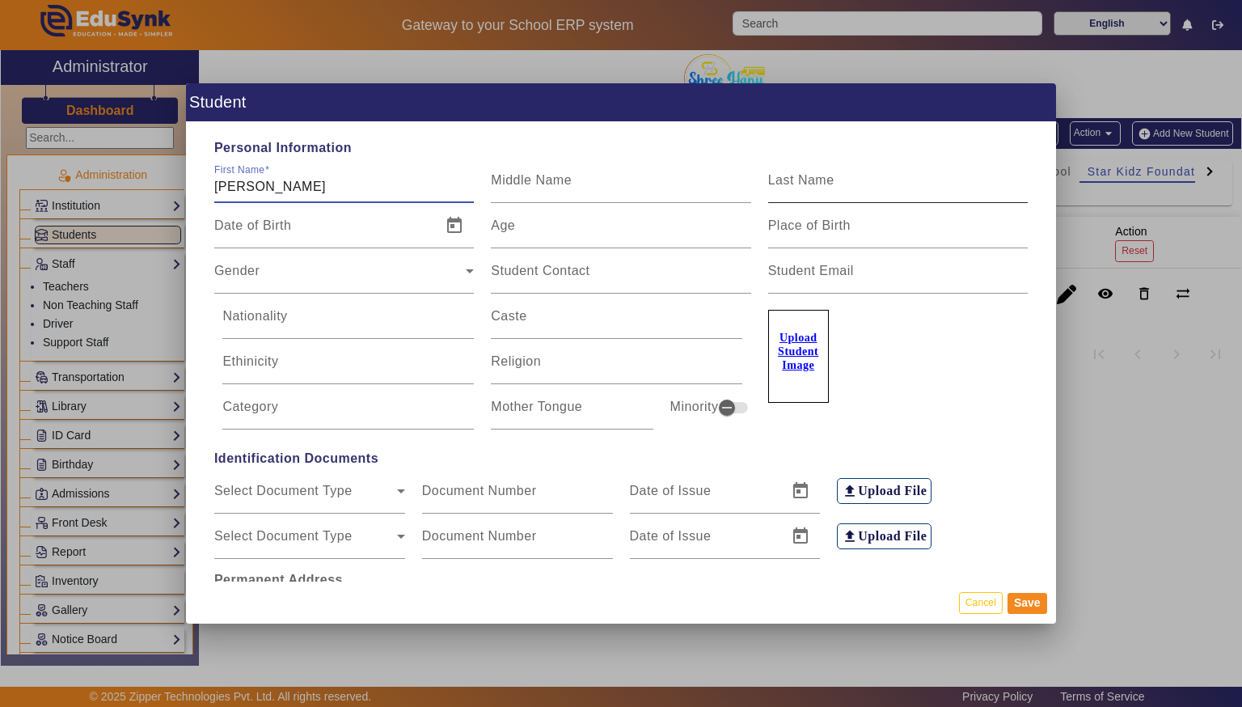
type input "[PERSON_NAME]"
click at [935, 194] on input "Last Name" at bounding box center [898, 186] width 260 height 19
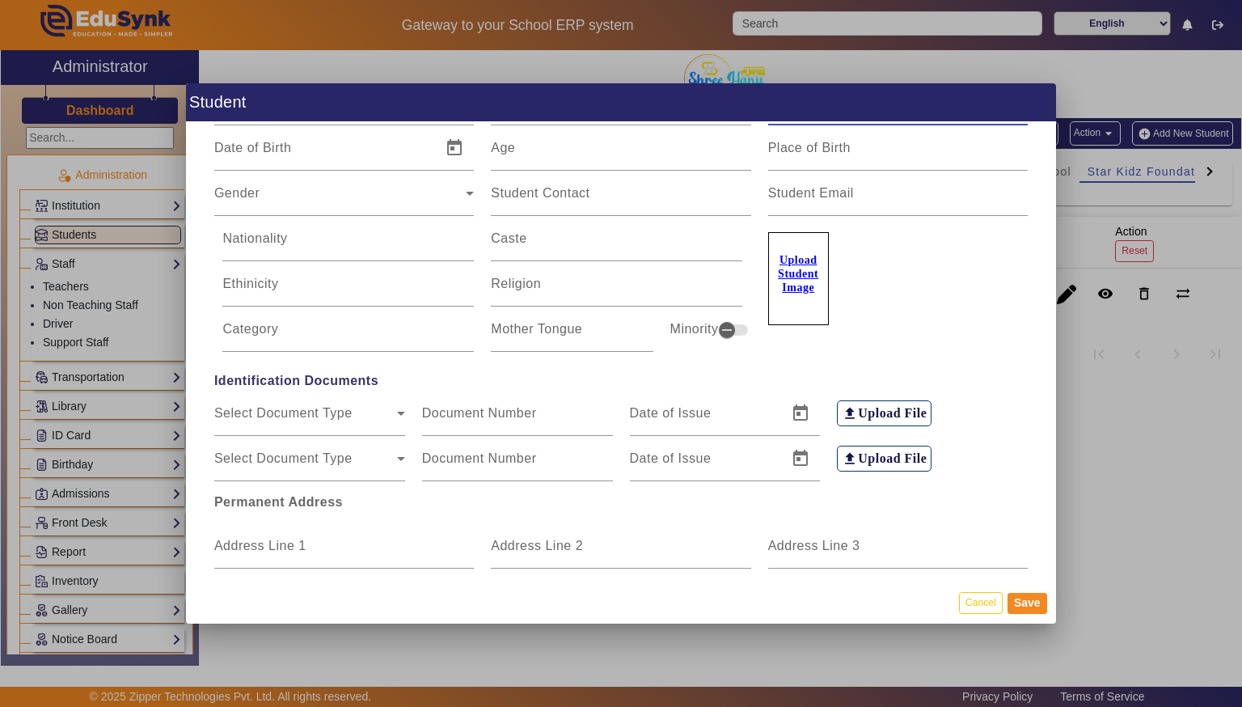
scroll to position [91, 0]
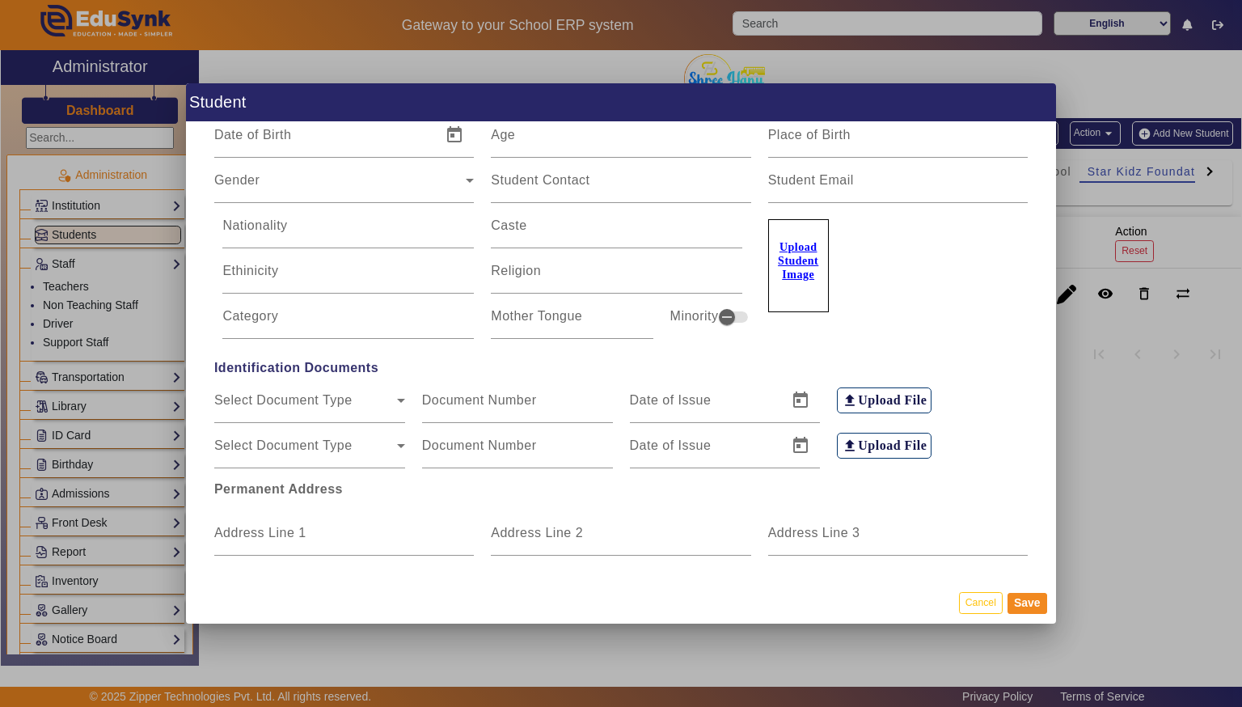
type input "Mishra"
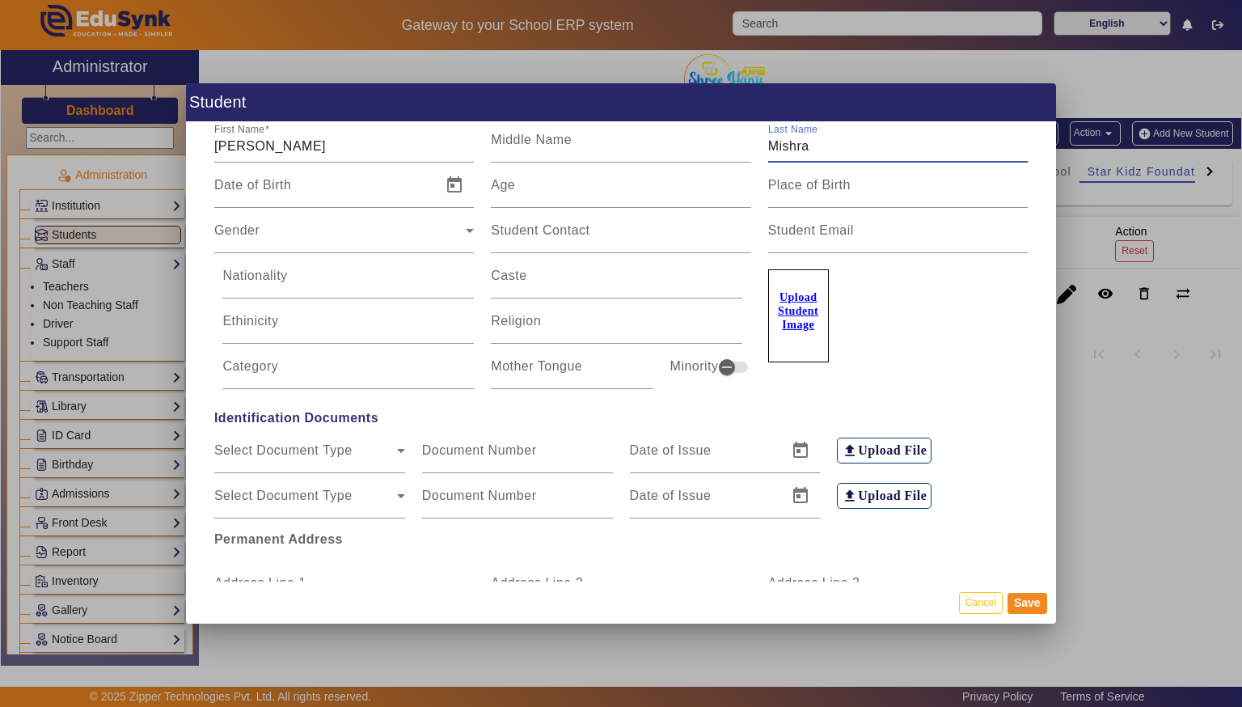
scroll to position [0, 0]
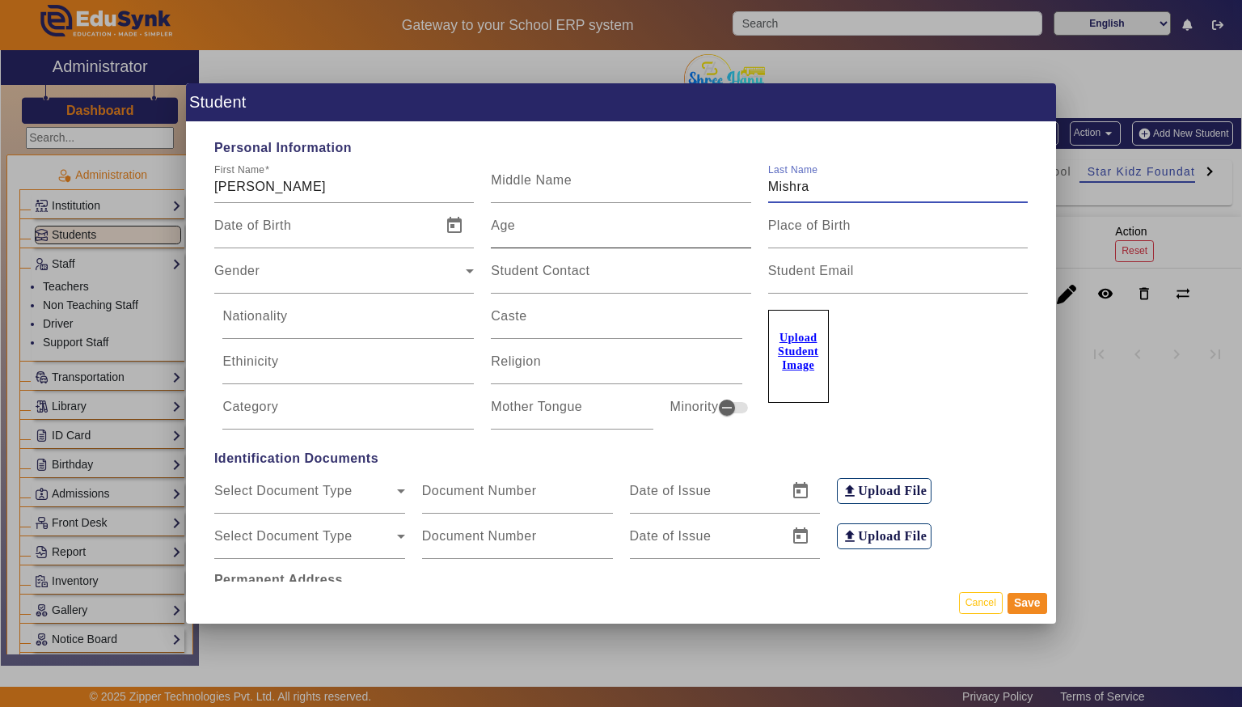
click at [602, 241] on input "Age" at bounding box center [621, 231] width 260 height 19
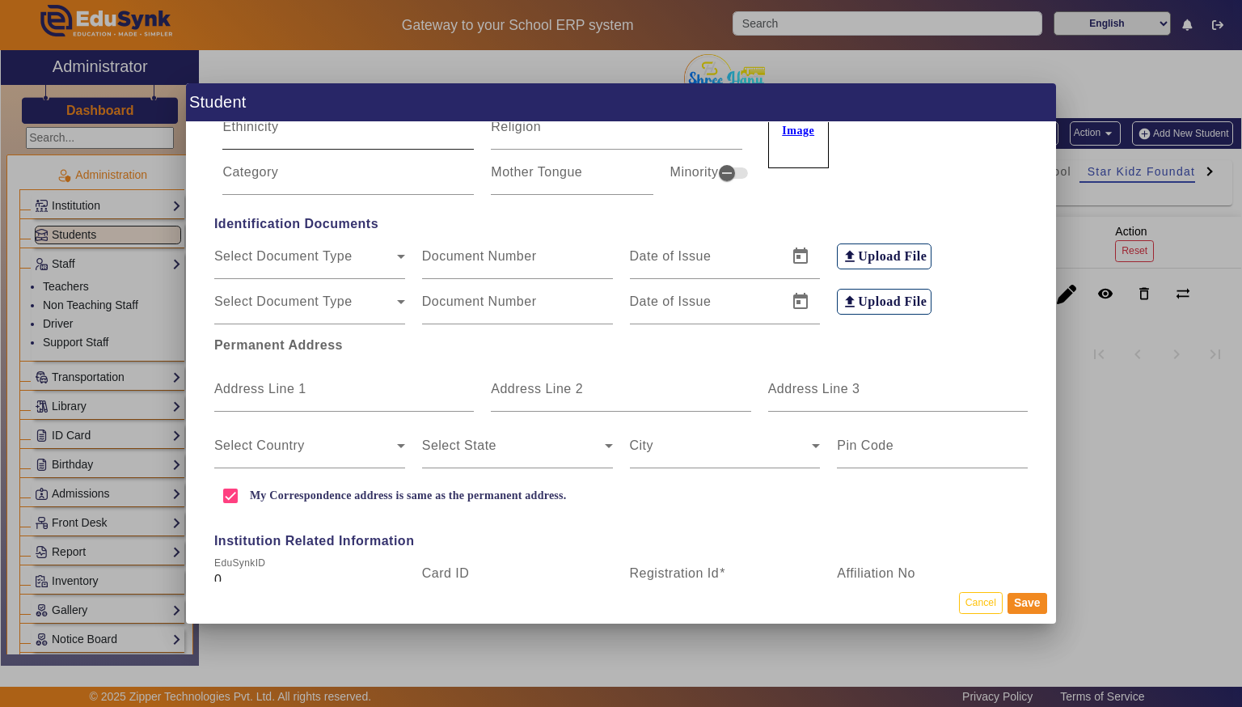
scroll to position [251, 0]
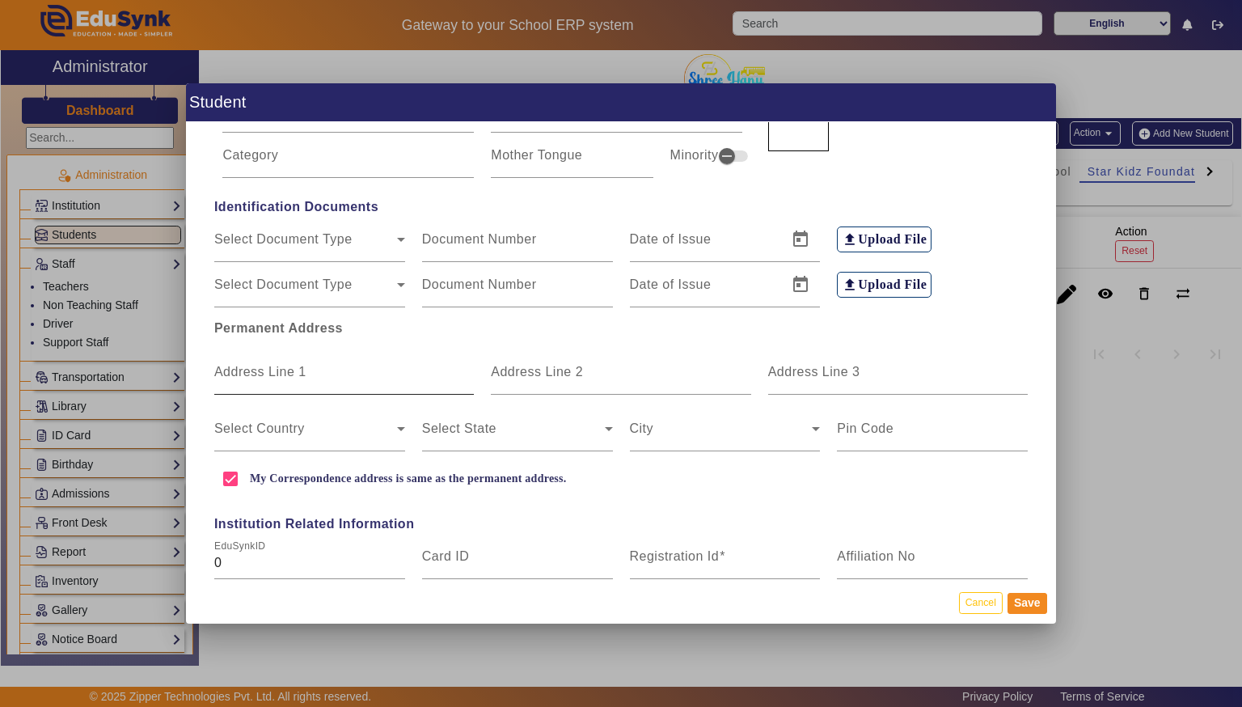
click at [254, 369] on mat-label "Address Line 1" at bounding box center [260, 372] width 92 height 14
click at [254, 369] on input "Address Line 1" at bounding box center [344, 378] width 260 height 19
type input "[GEOGRAPHIC_DATA] phase 2"
click at [667, 384] on input "Address Line 2" at bounding box center [621, 378] width 260 height 19
type input "Neelbad"
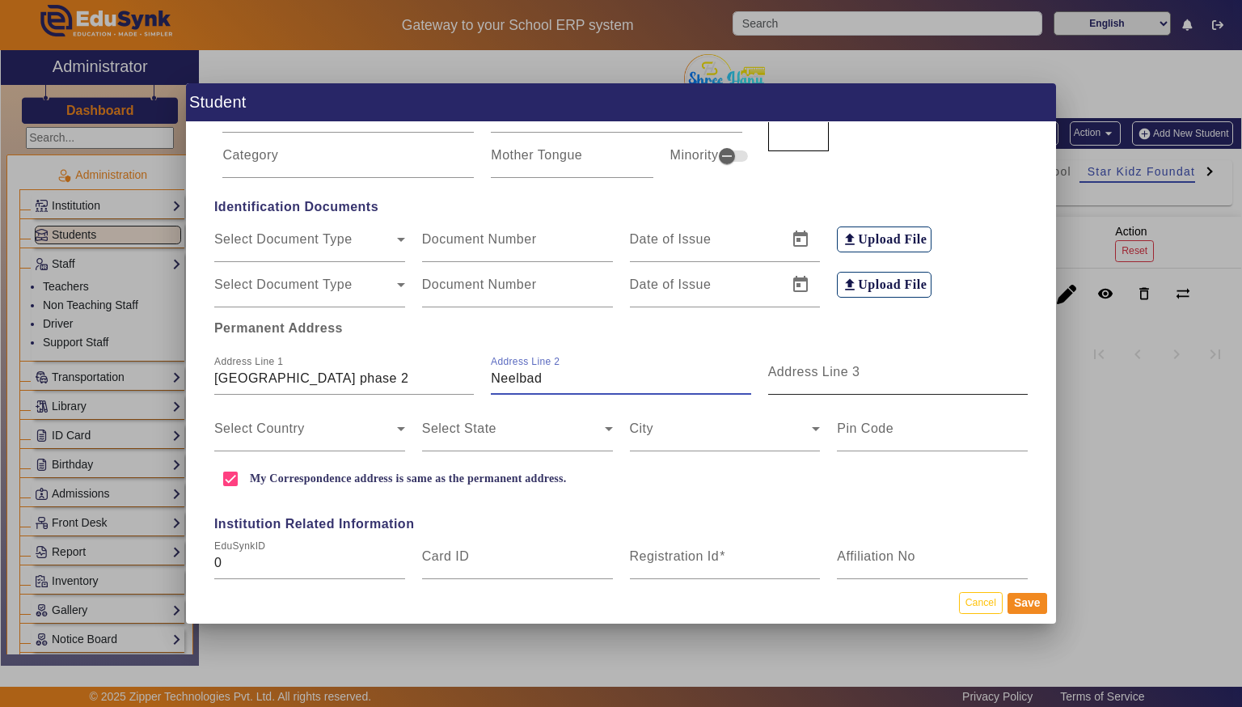
click at [903, 371] on input "Address Line 3" at bounding box center [898, 378] width 260 height 19
click at [255, 440] on span at bounding box center [305, 434] width 183 height 19
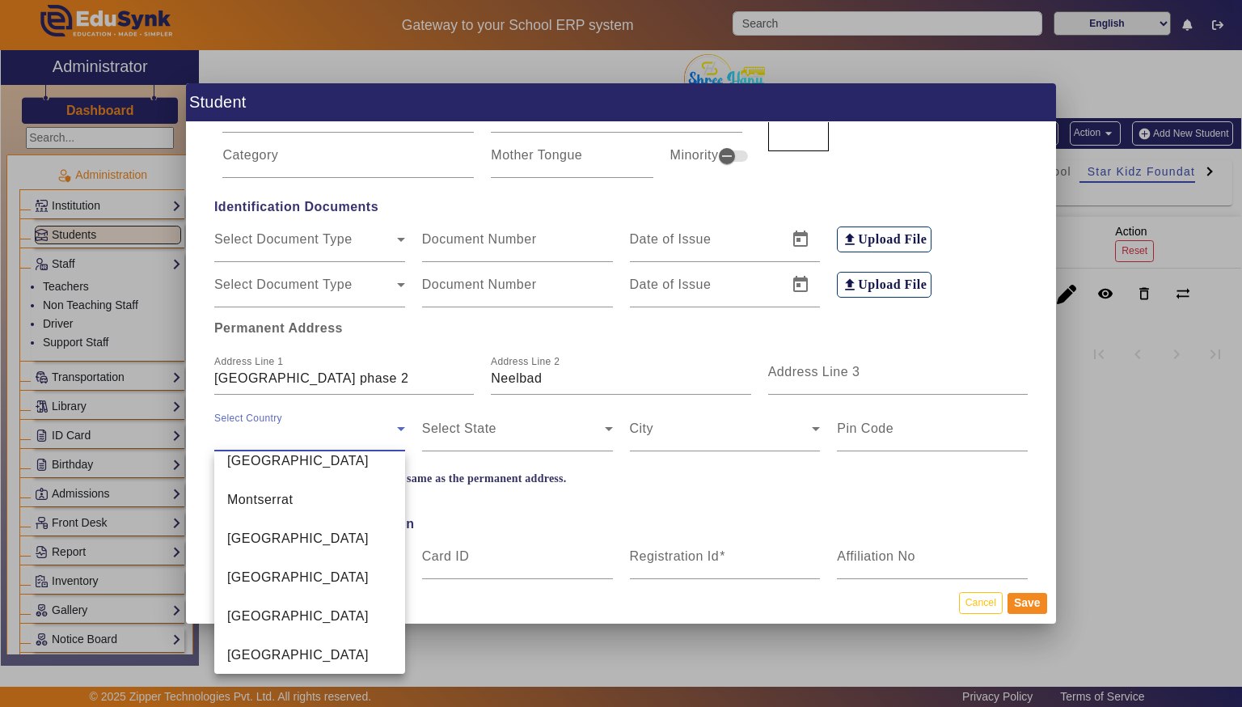
scroll to position [3849, 0]
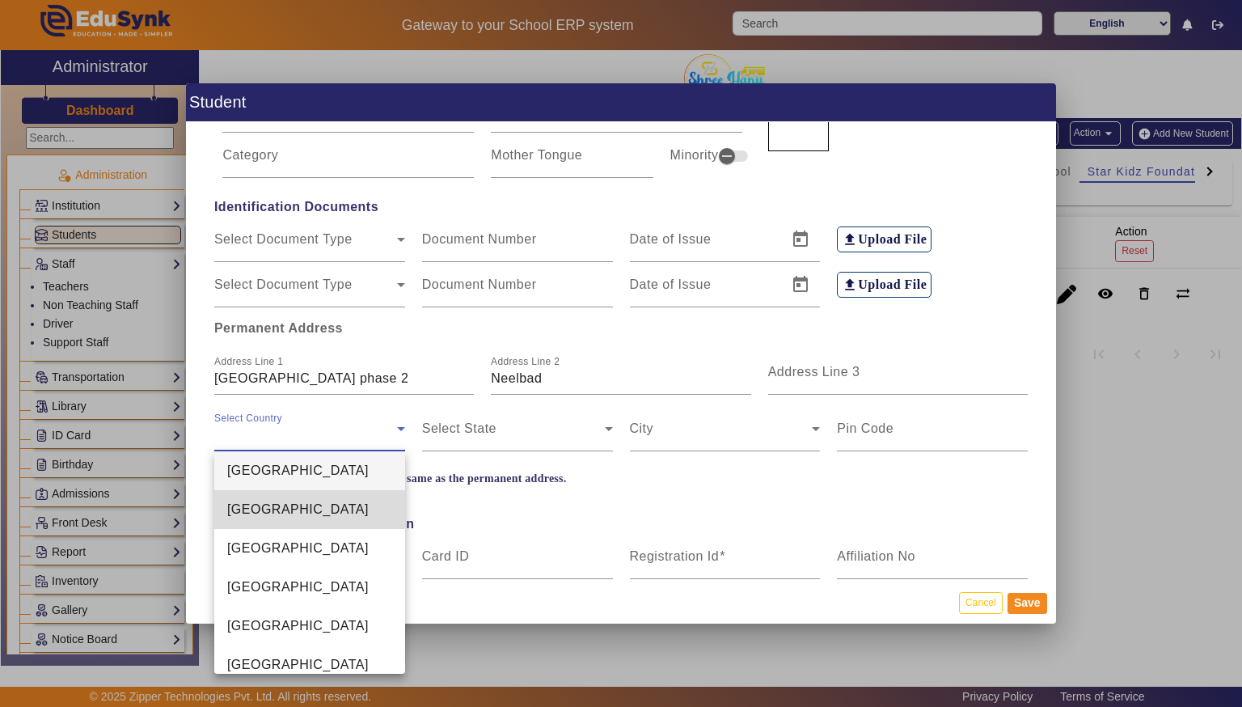
click at [232, 509] on span "[GEOGRAPHIC_DATA]" at bounding box center [297, 509] width 141 height 19
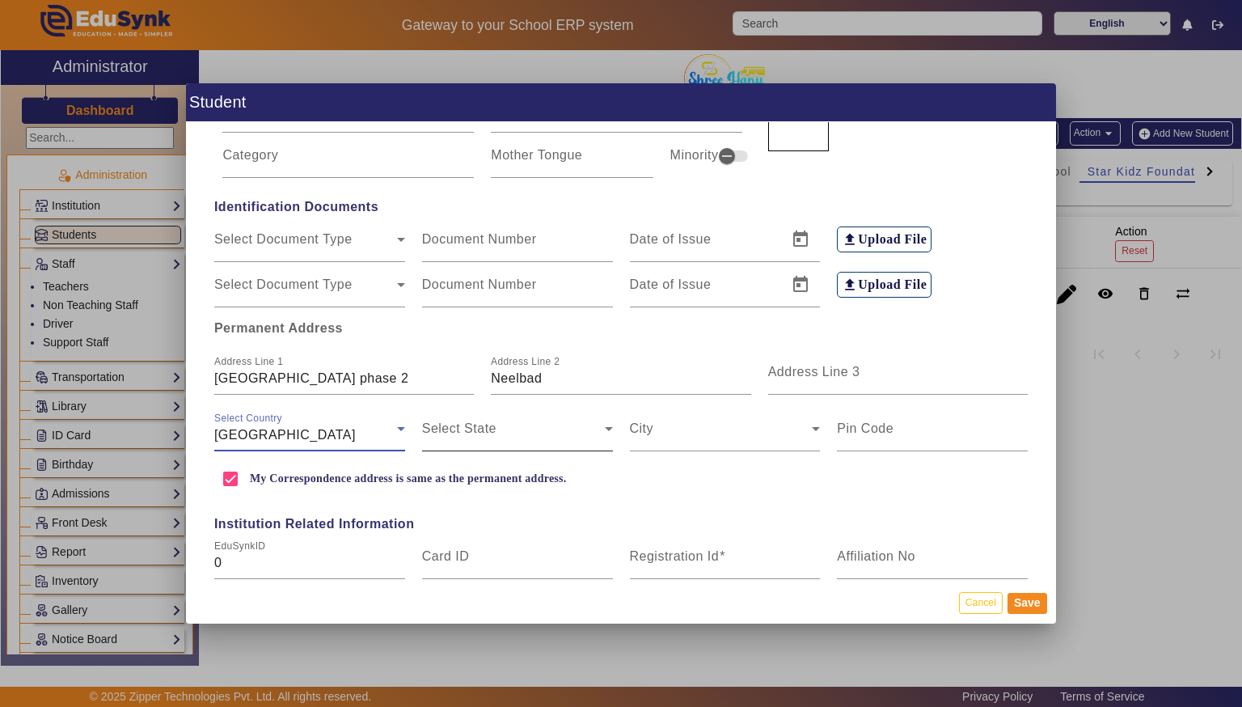
click at [436, 436] on span at bounding box center [513, 434] width 183 height 19
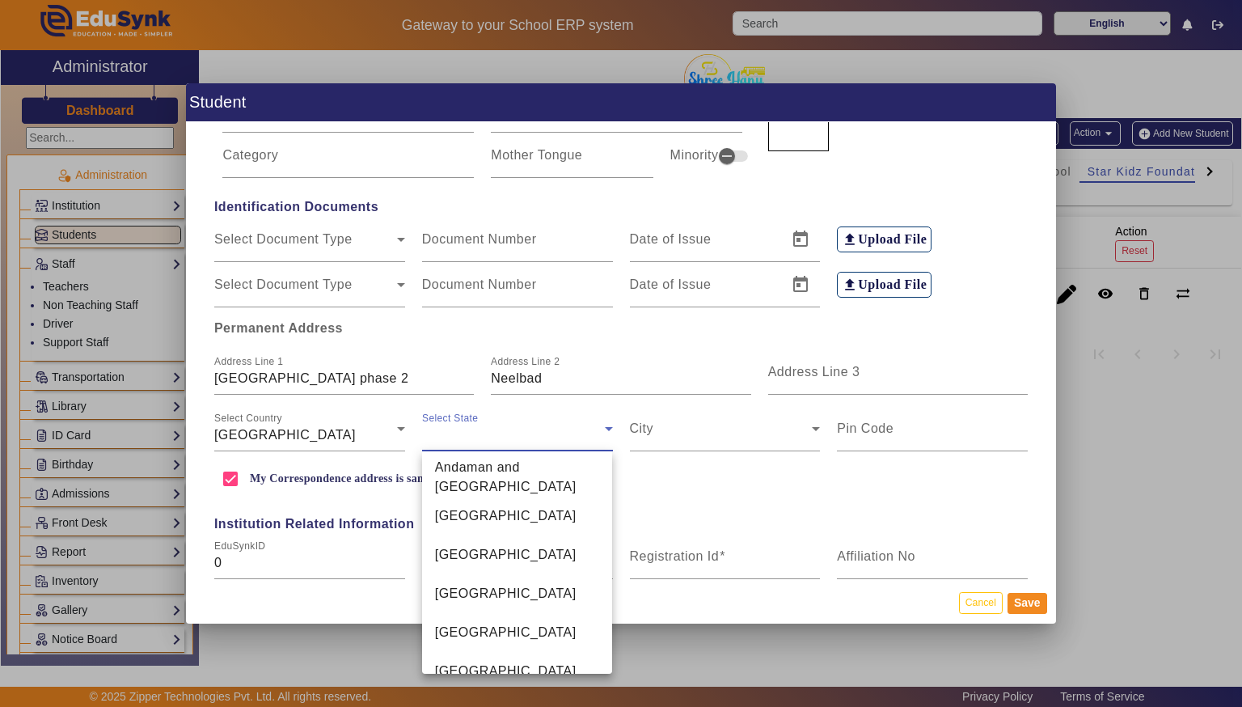
scroll to position [560, 0]
click at [435, 665] on span "[GEOGRAPHIC_DATA]" at bounding box center [505, 674] width 141 height 19
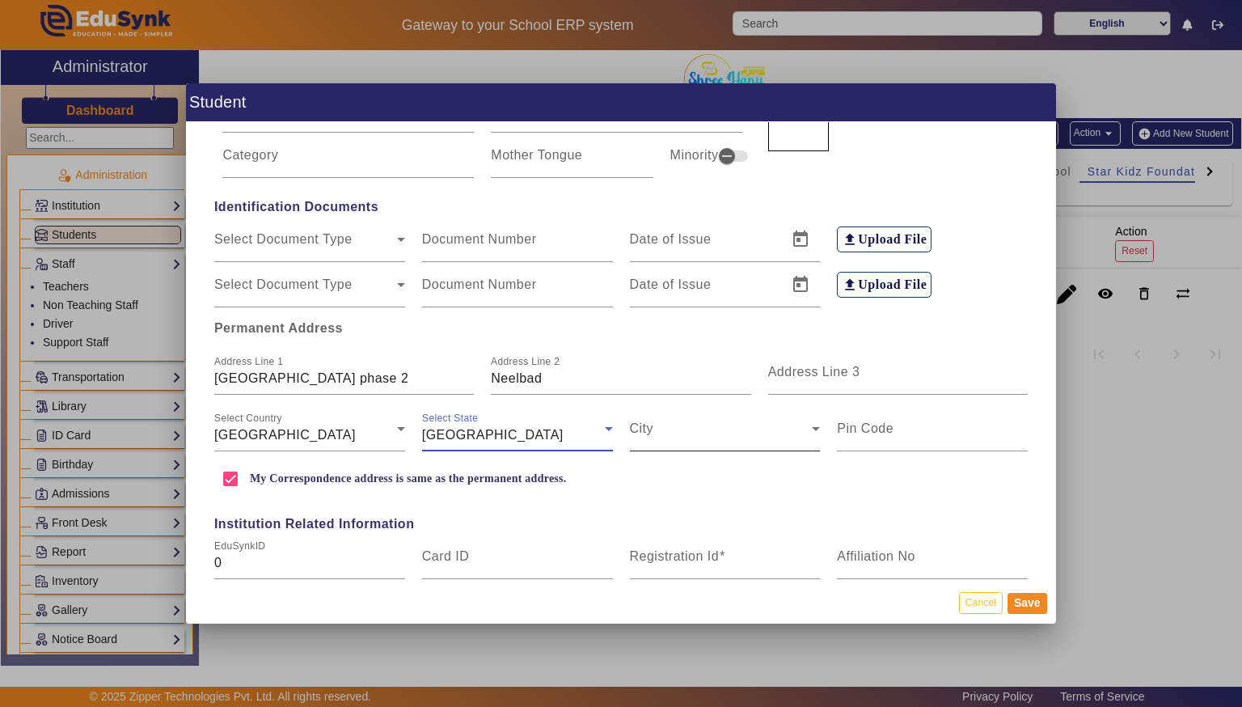
click at [660, 426] on span at bounding box center [721, 434] width 183 height 19
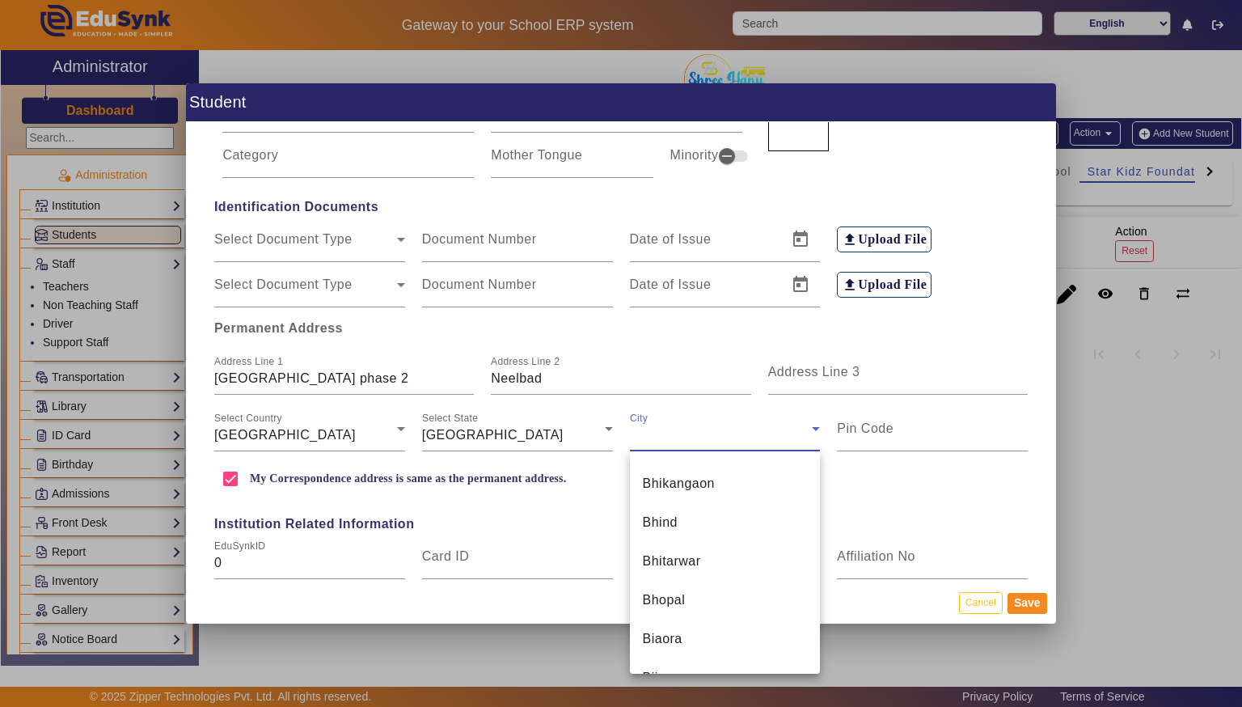
scroll to position [1897, 0]
click at [652, 614] on mat-option "Bhopal" at bounding box center [725, 598] width 191 height 39
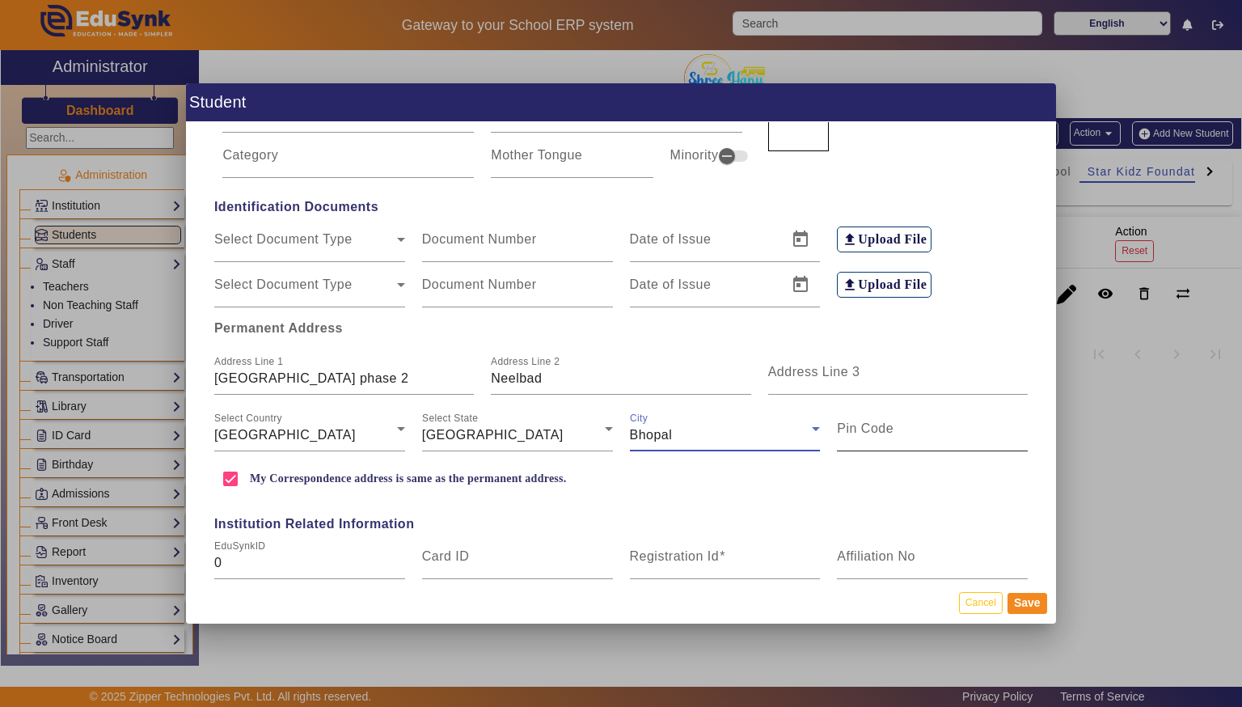
click at [881, 433] on mat-label "Pin Code" at bounding box center [865, 428] width 57 height 14
click at [881, 433] on input "Pin Code" at bounding box center [932, 434] width 191 height 19
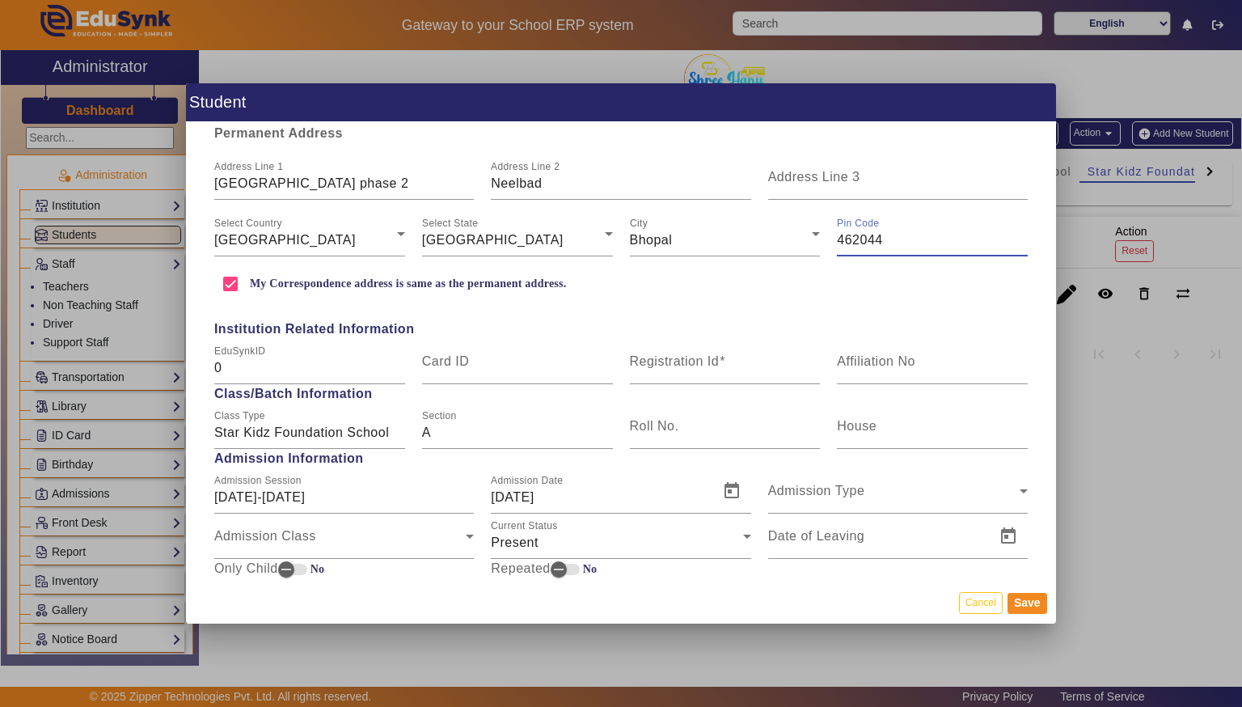
scroll to position [462, 0]
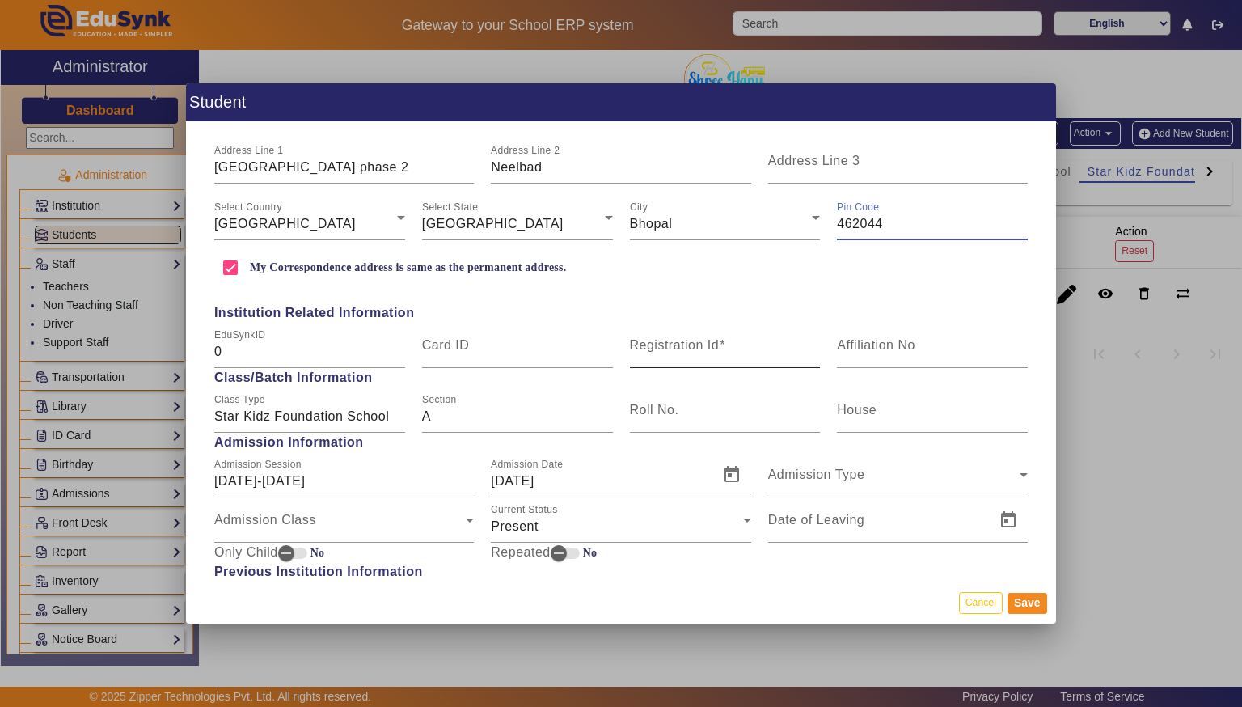
type input "462044"
click at [715, 349] on mat-label "Registration Id" at bounding box center [675, 345] width 90 height 14
click at [715, 349] on input "Registration Id" at bounding box center [725, 351] width 191 height 19
type input "SKF2"
click at [721, 480] on span "Open calendar" at bounding box center [731, 474] width 39 height 39
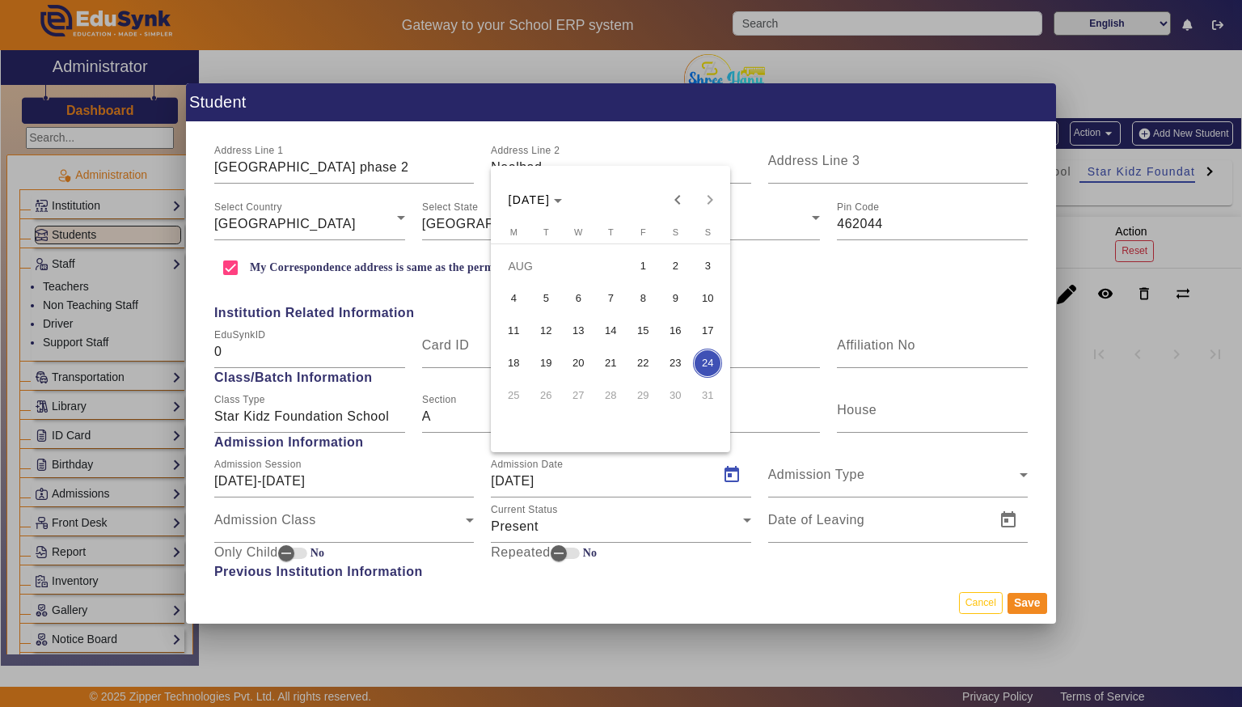
click at [647, 262] on span "1" at bounding box center [642, 265] width 29 height 29
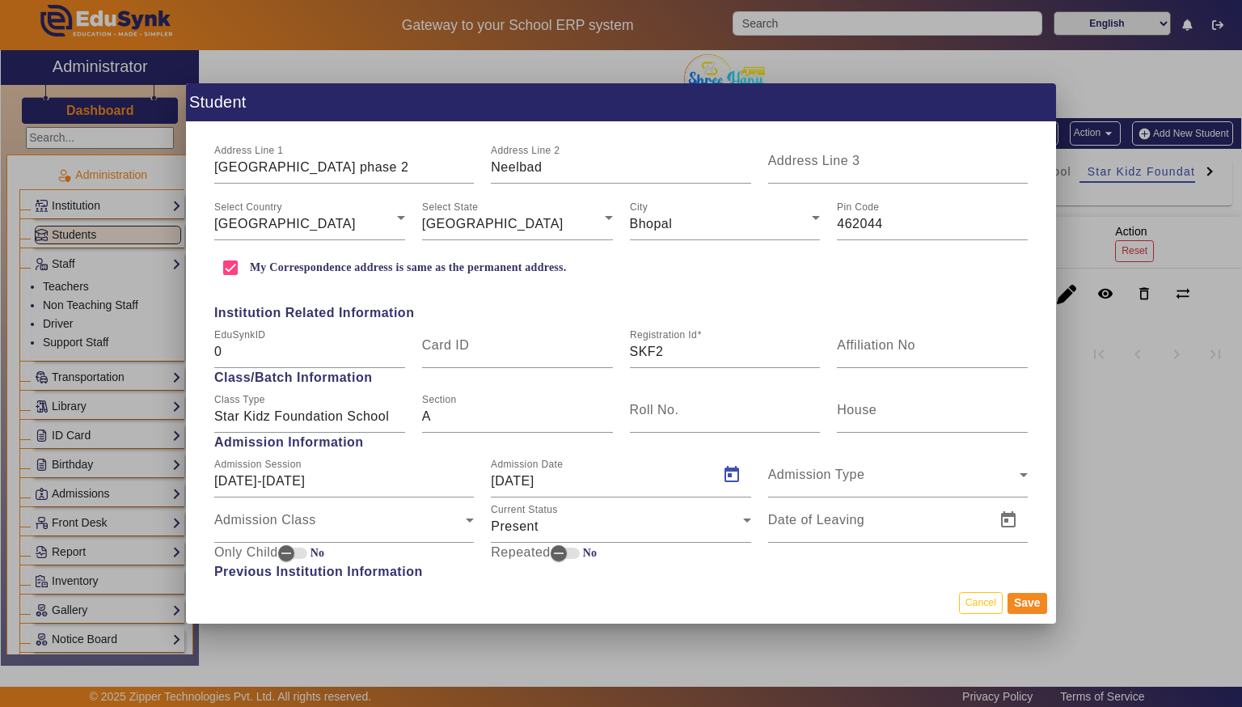
type input "[DATE]"
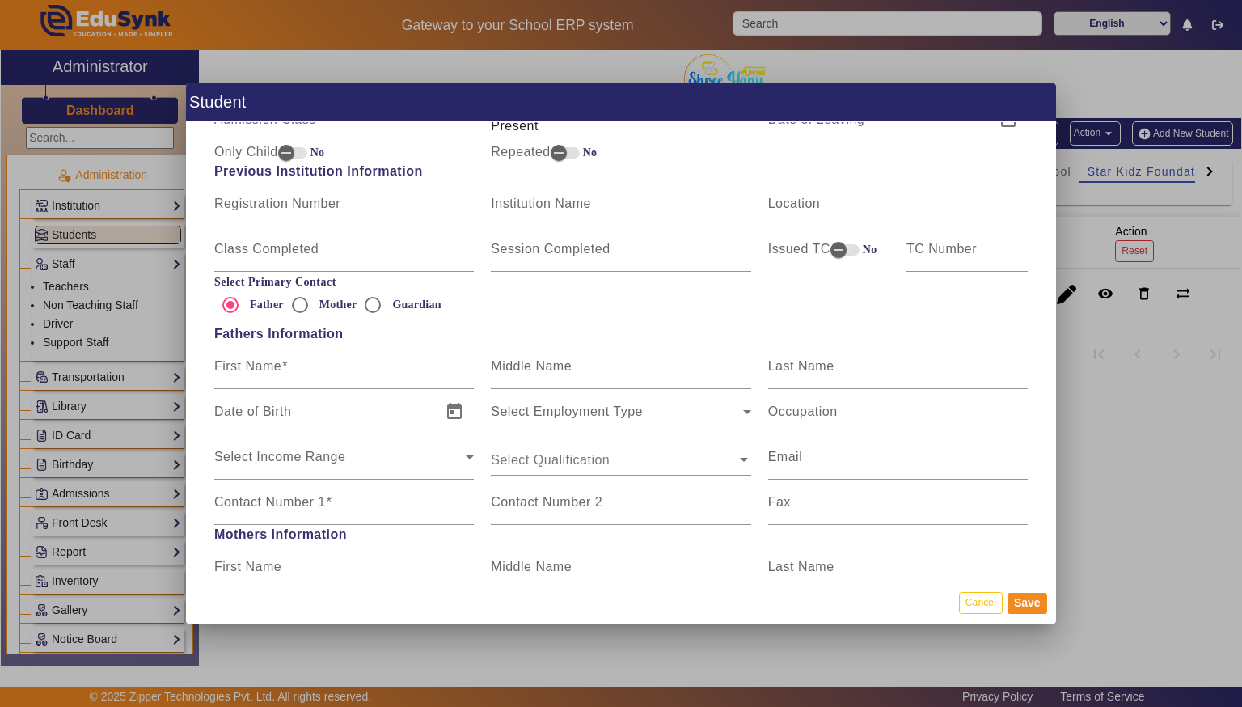
scroll to position [882, 0]
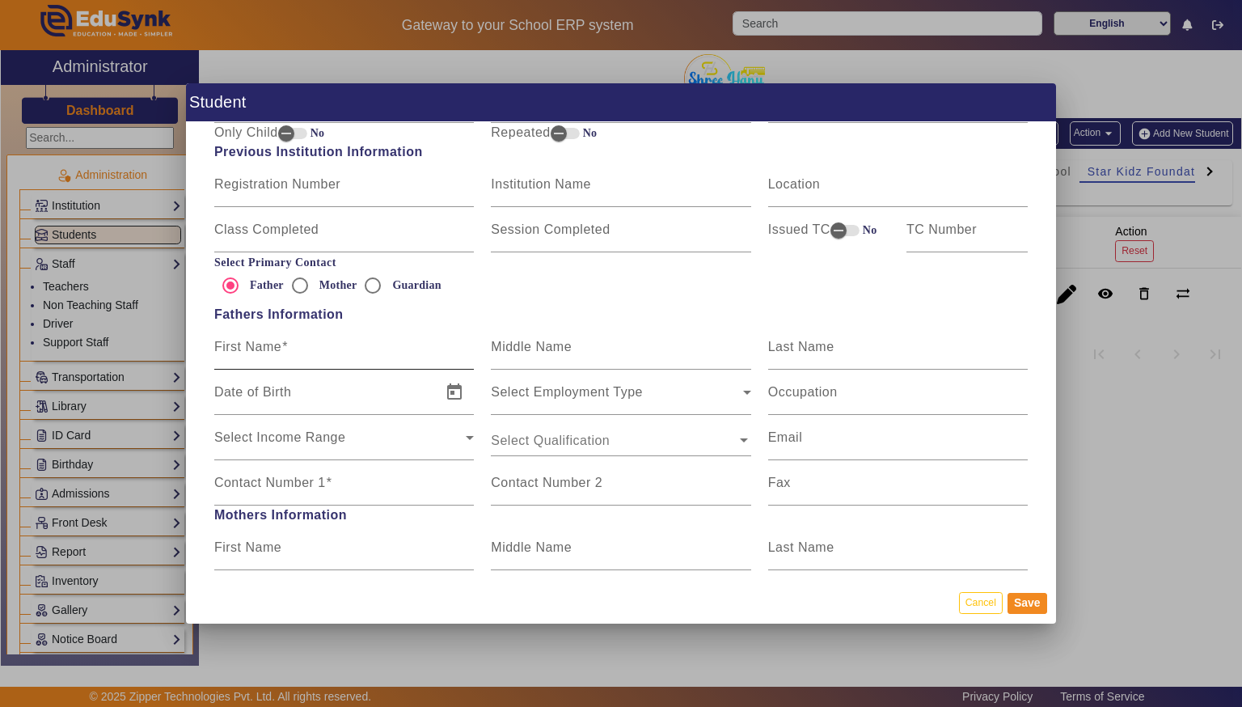
click at [380, 358] on input "First Name" at bounding box center [344, 353] width 260 height 19
type input "[PERSON_NAME]"
click at [674, 347] on input "Middle Name" at bounding box center [621, 353] width 260 height 19
type input "[PERSON_NAME]"
click at [897, 374] on div "Occupation" at bounding box center [898, 392] width 260 height 45
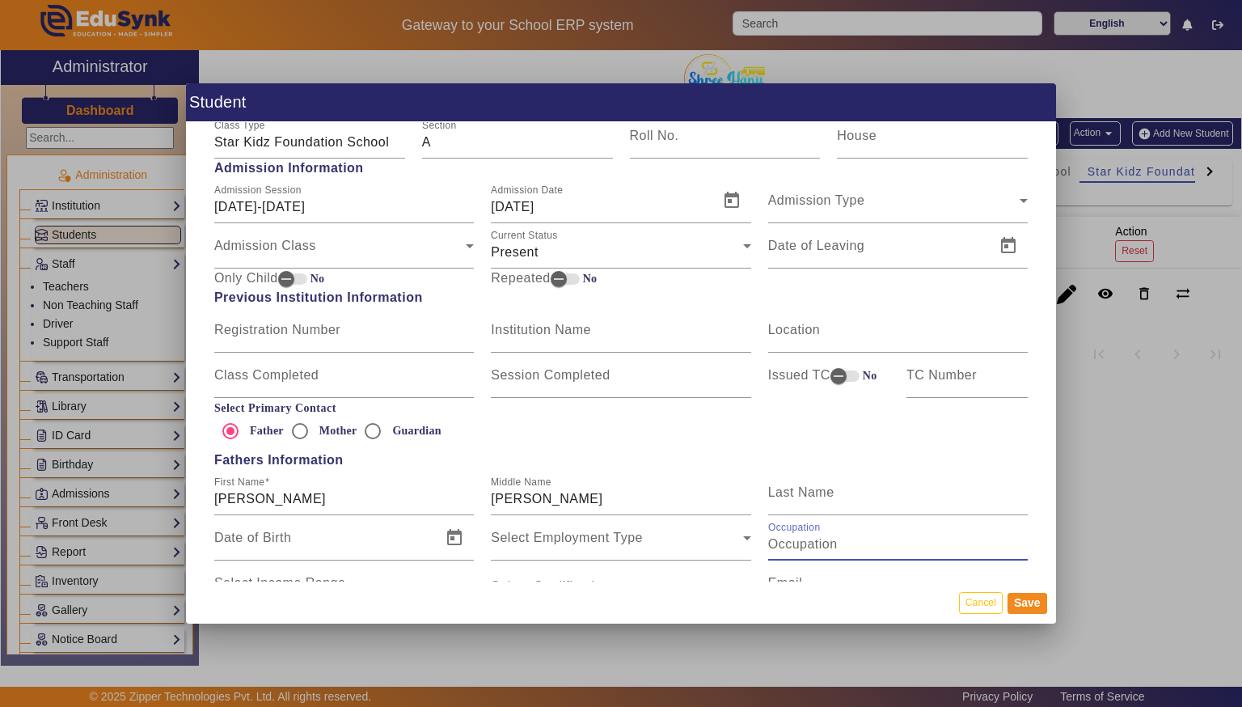
scroll to position [731, 0]
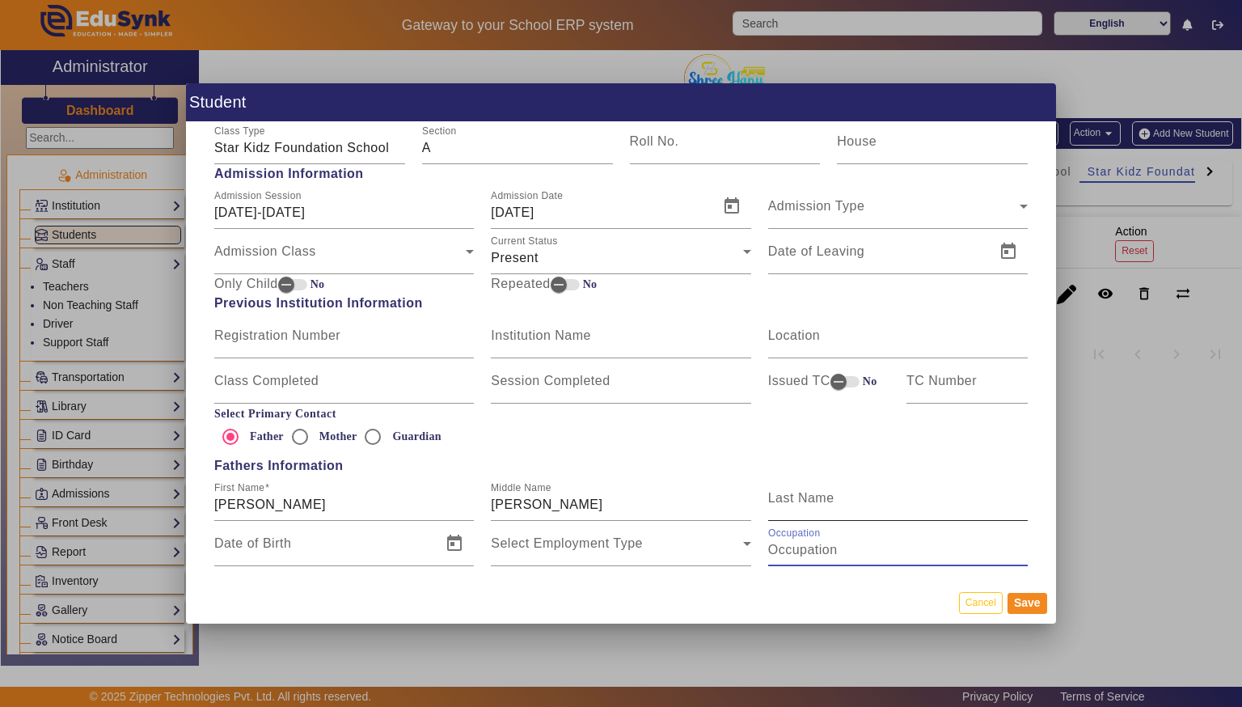
click at [907, 498] on input "Last Name" at bounding box center [898, 504] width 260 height 19
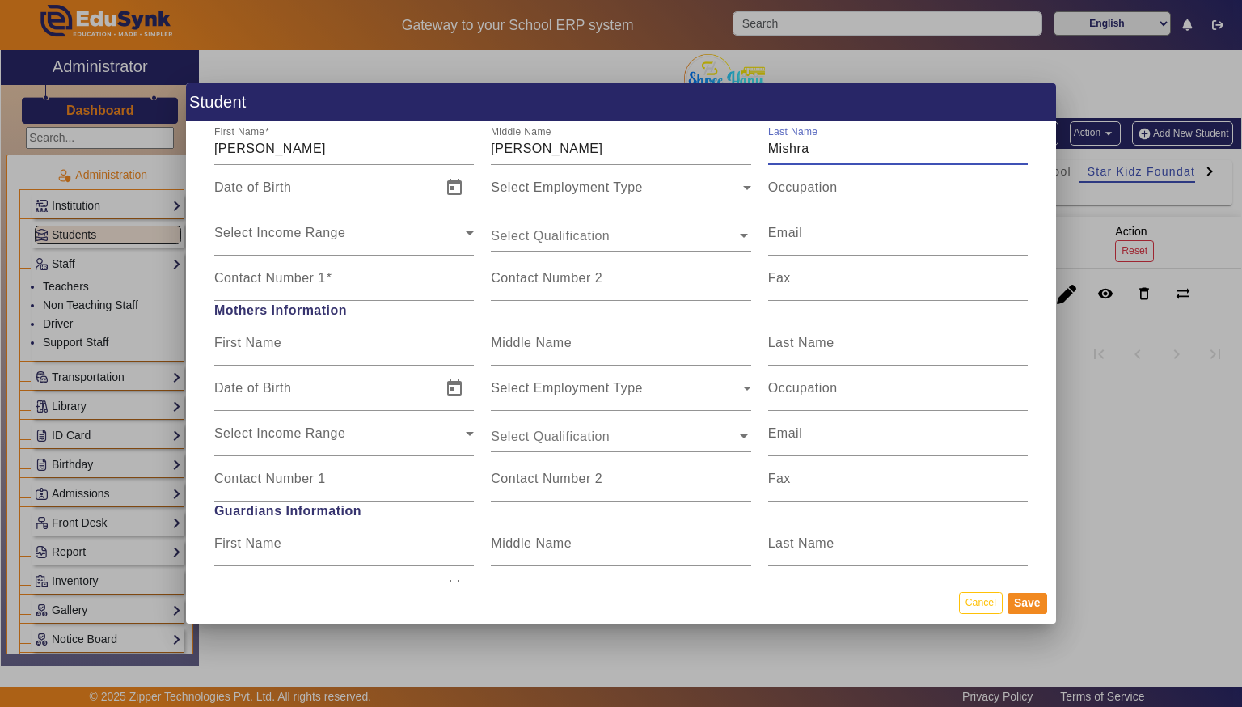
scroll to position [1098, 0]
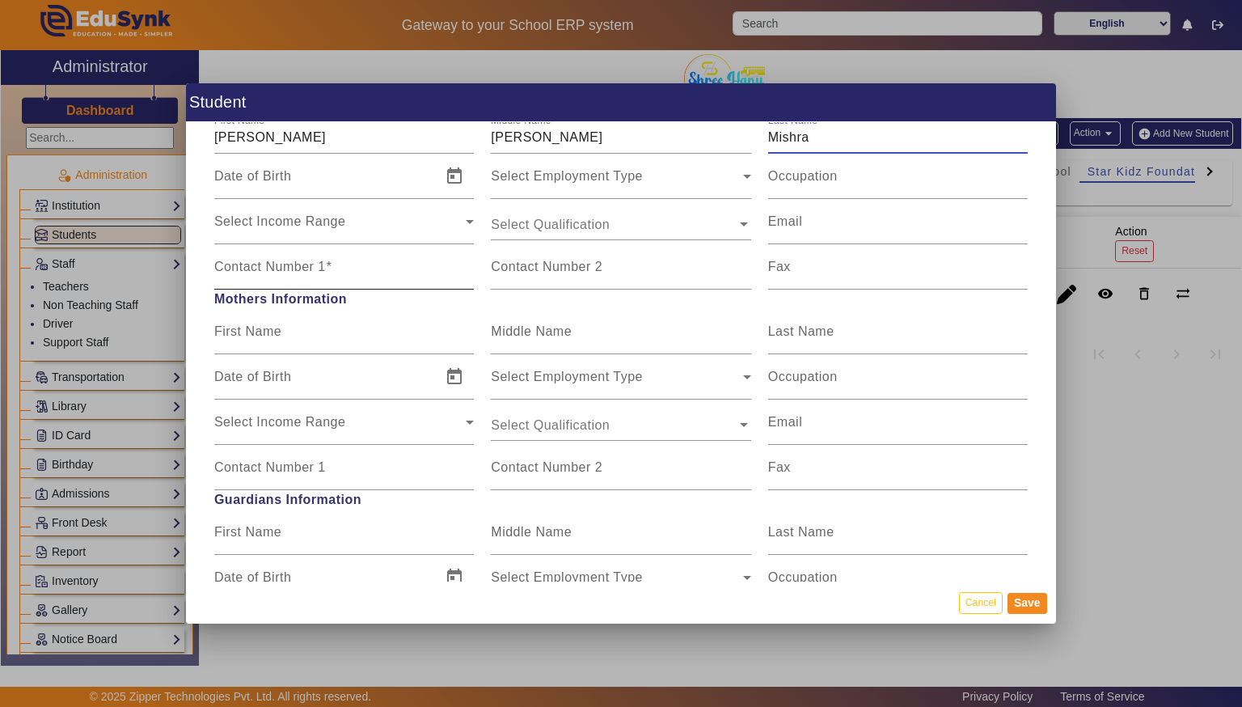
type input "Mishra"
click at [415, 268] on input "Contact Number 1" at bounding box center [344, 273] width 260 height 19
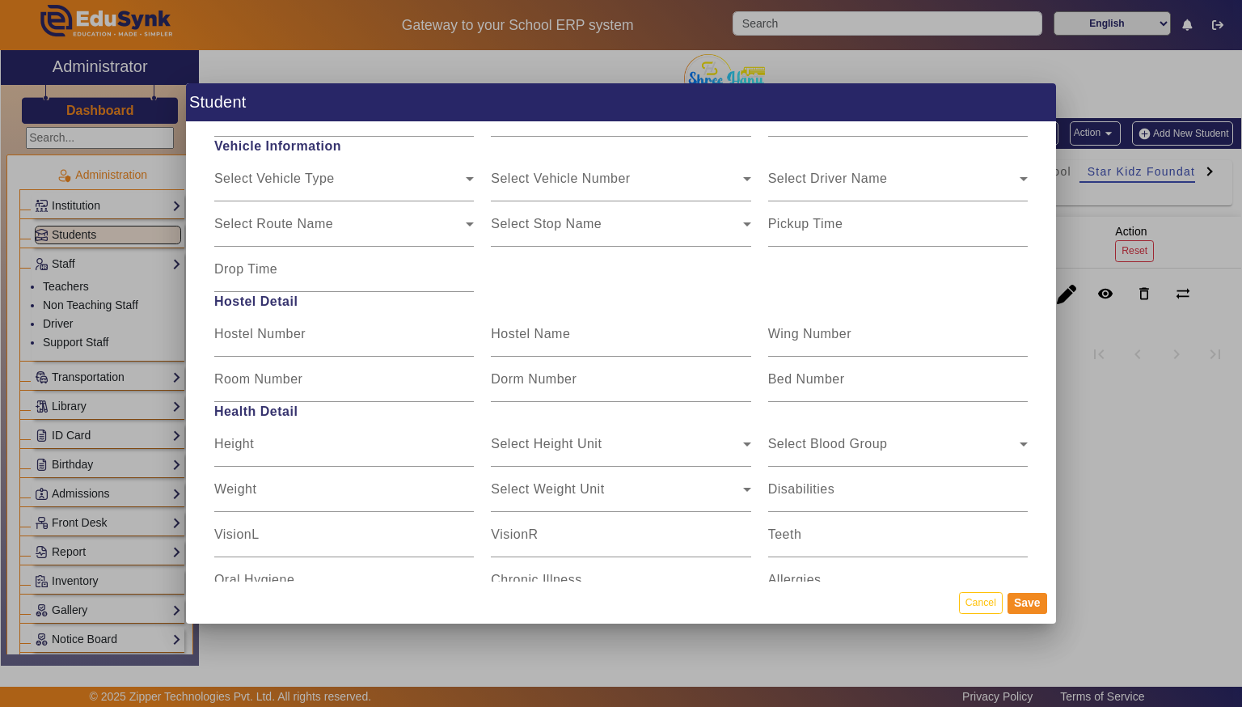
scroll to position [1908, 0]
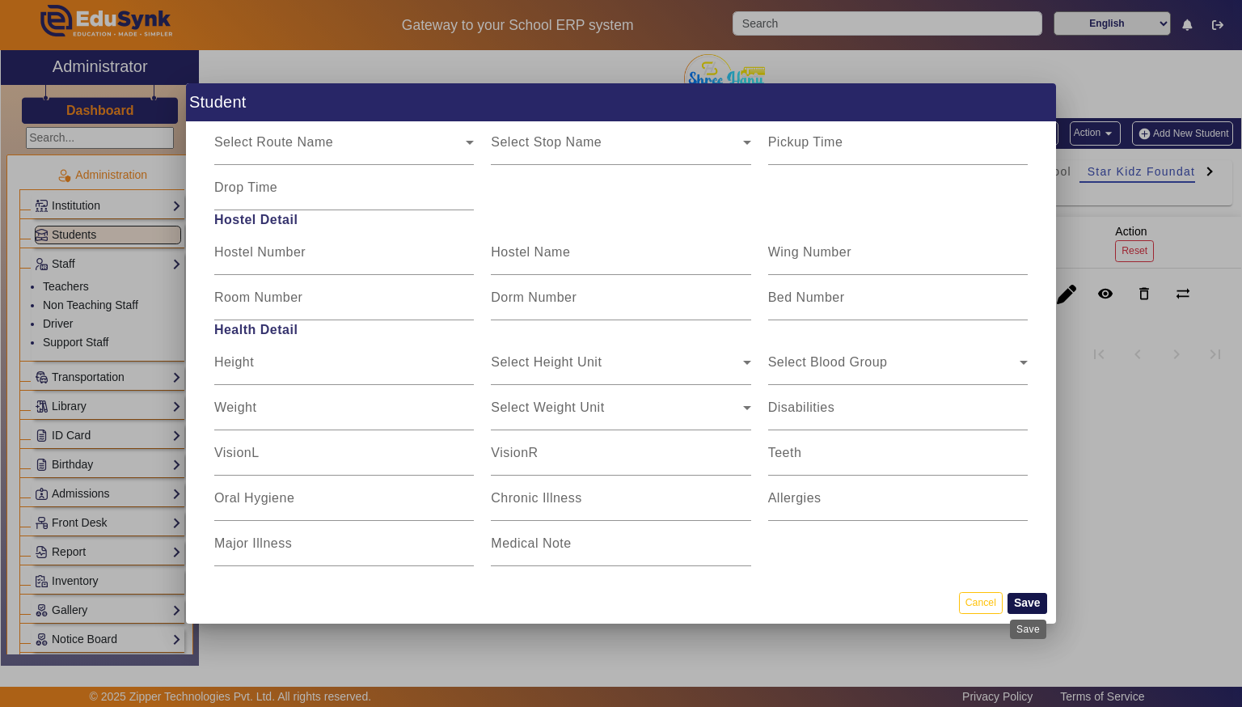
type input "9171481659"
click at [1028, 601] on button "Save" at bounding box center [1027, 603] width 40 height 21
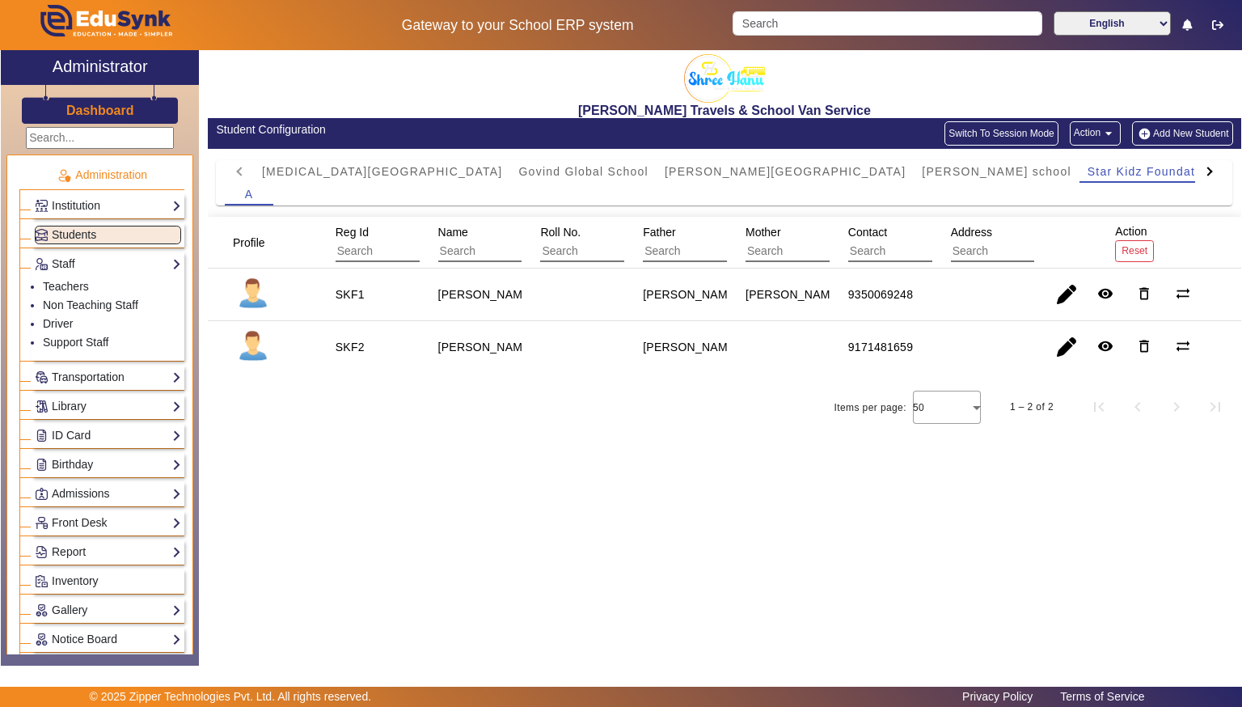
click at [1203, 141] on button "Add New Student" at bounding box center [1182, 133] width 100 height 24
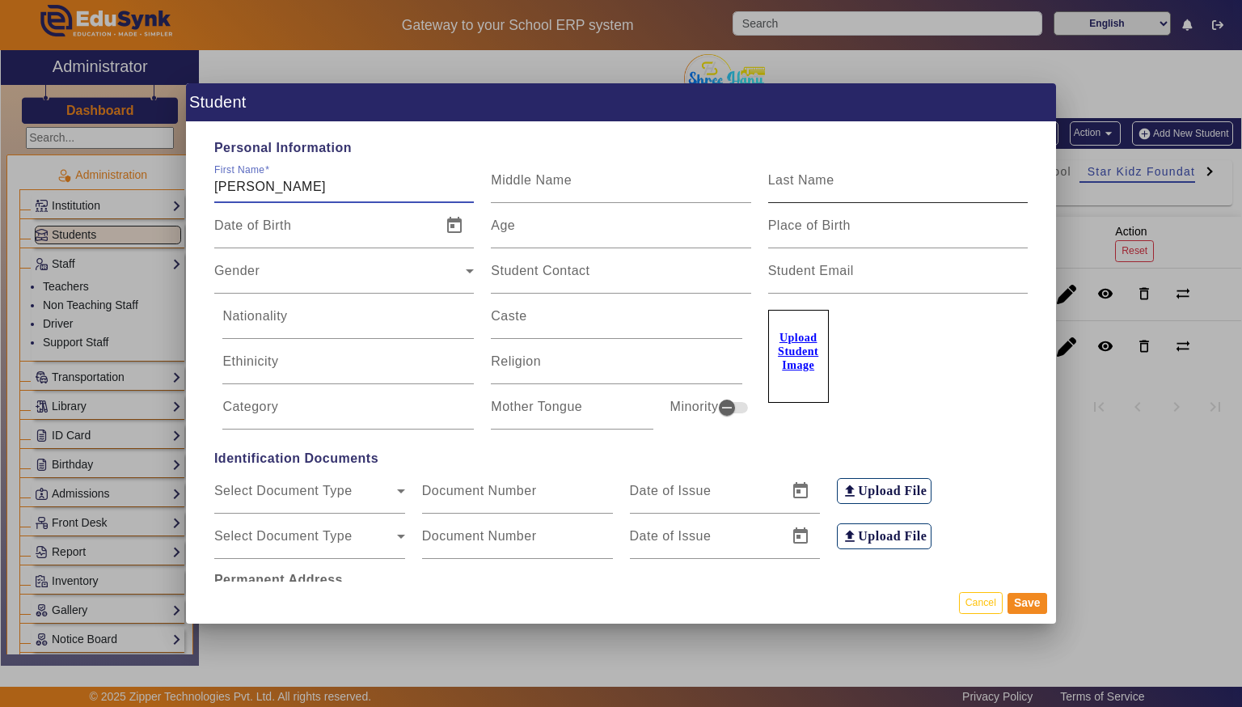
type input "[PERSON_NAME]"
click at [885, 161] on div "Last Name" at bounding box center [898, 180] width 260 height 45
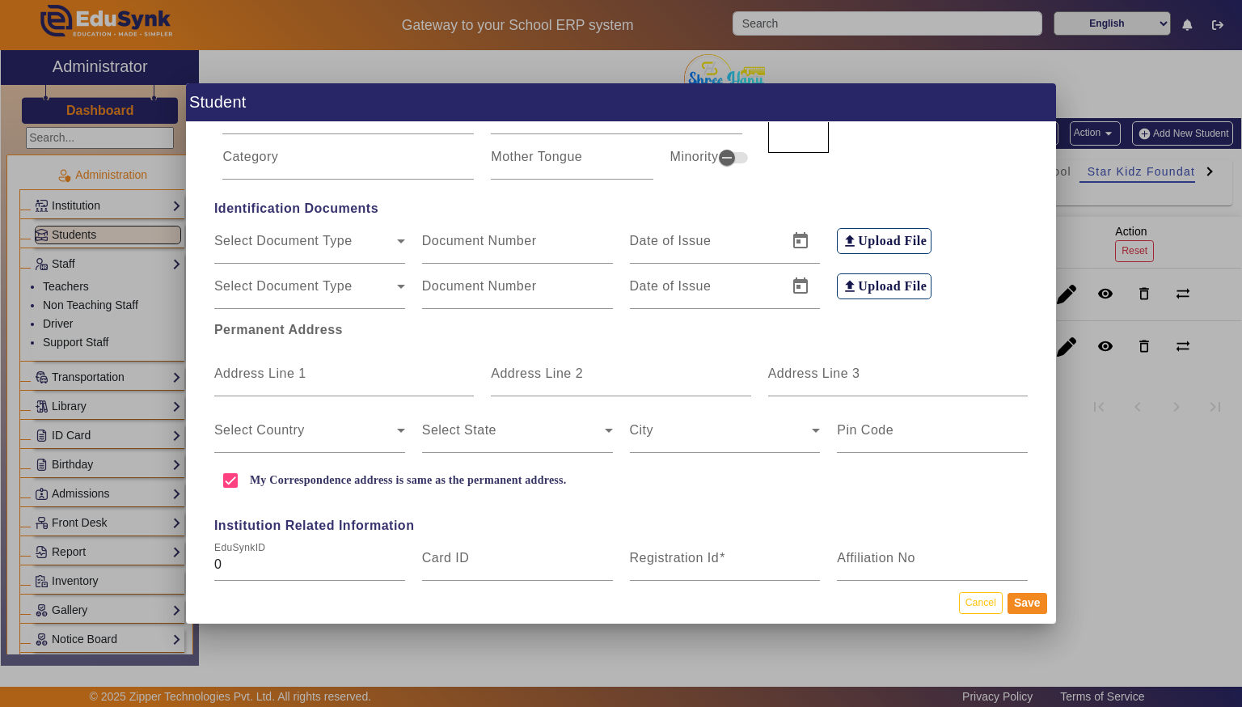
scroll to position [252, 0]
type input "[PERSON_NAME]"
click at [243, 364] on mat-label "Address Line 1" at bounding box center [260, 371] width 92 height 14
click at [243, 368] on input "Address Line 1" at bounding box center [344, 377] width 260 height 19
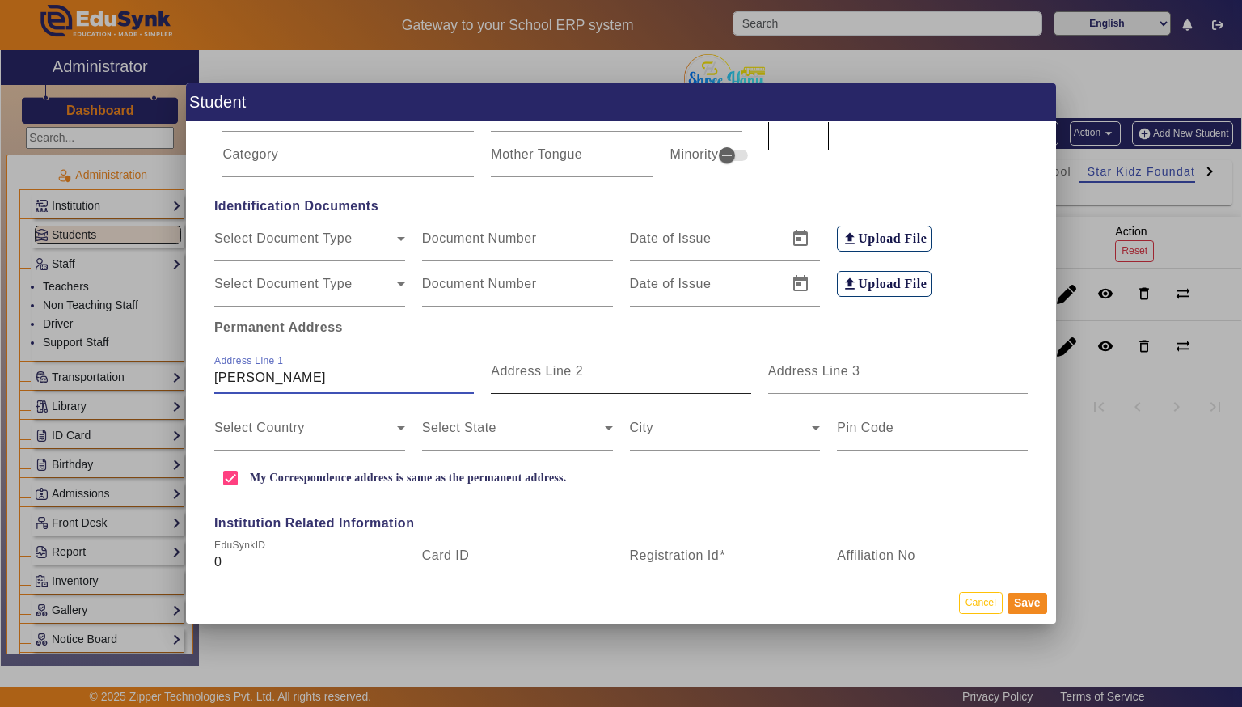
type input "[PERSON_NAME]"
click at [751, 382] on div at bounding box center [751, 382] width 0 height 0
type input "Phase 2"
click at [885, 371] on input "Address Line 3" at bounding box center [898, 377] width 260 height 19
type input "Neelbad"
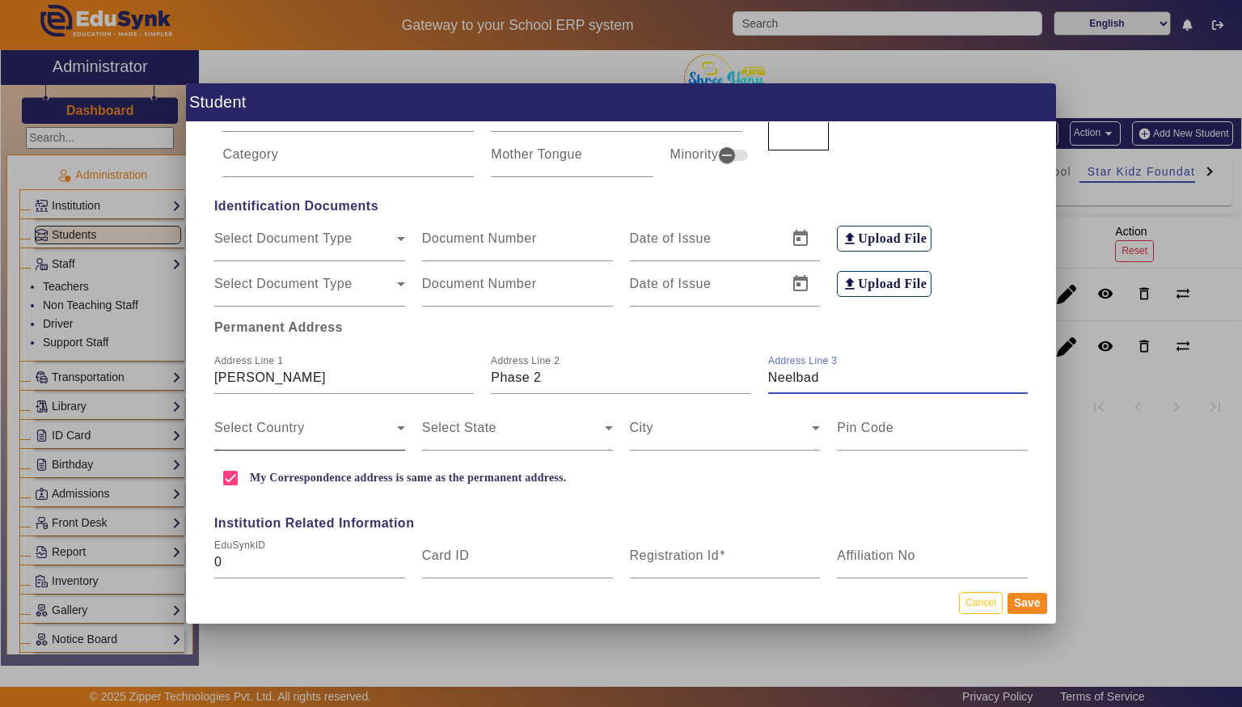
click at [245, 427] on span at bounding box center [305, 433] width 183 height 19
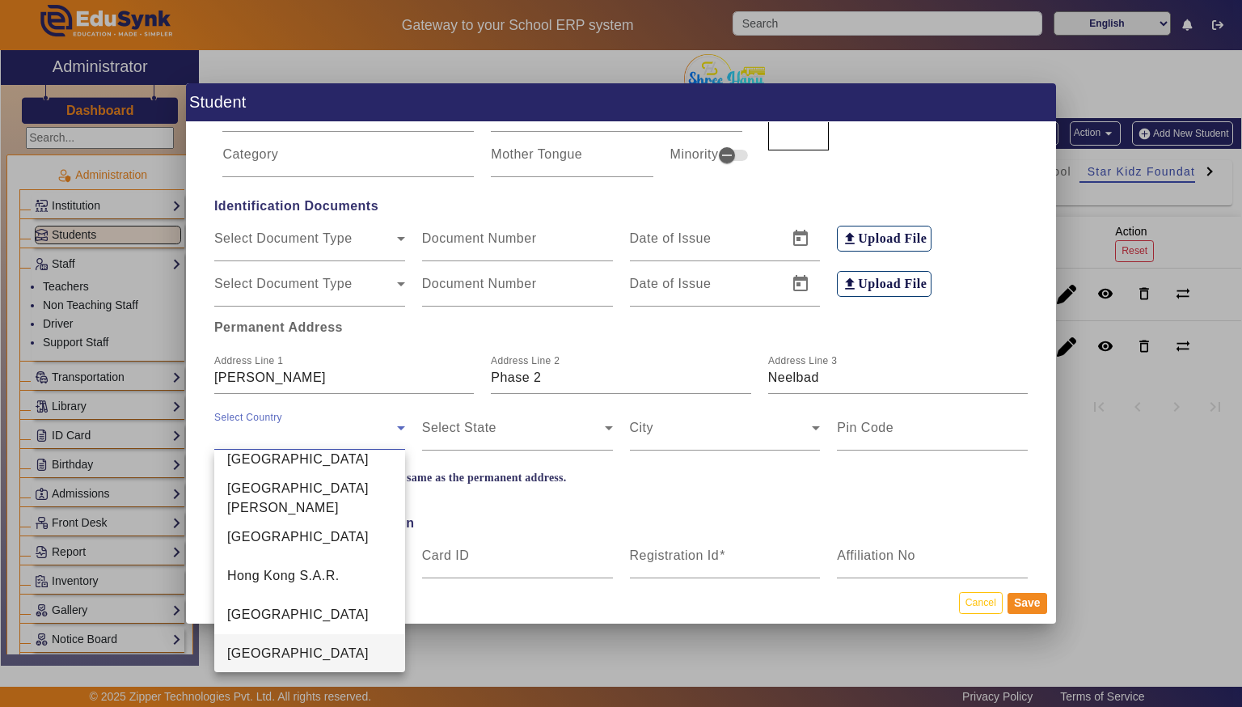
scroll to position [3703, 0]
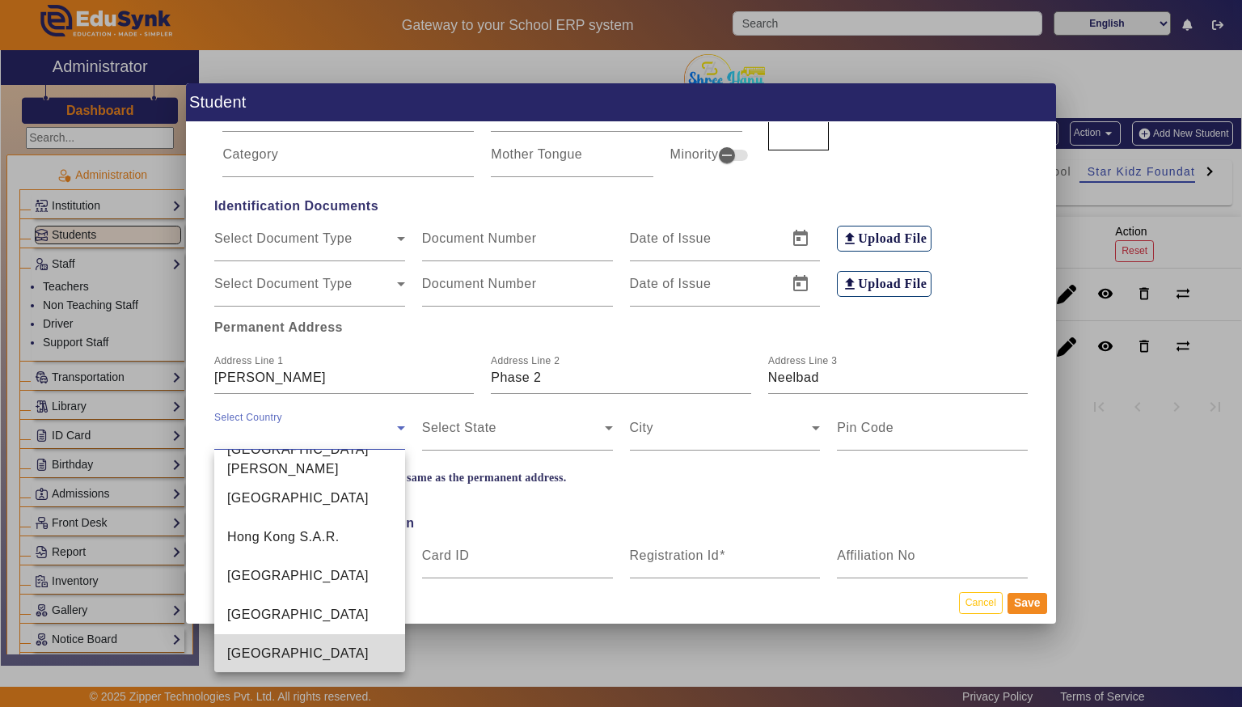
click at [230, 646] on span "[GEOGRAPHIC_DATA]" at bounding box center [297, 653] width 141 height 19
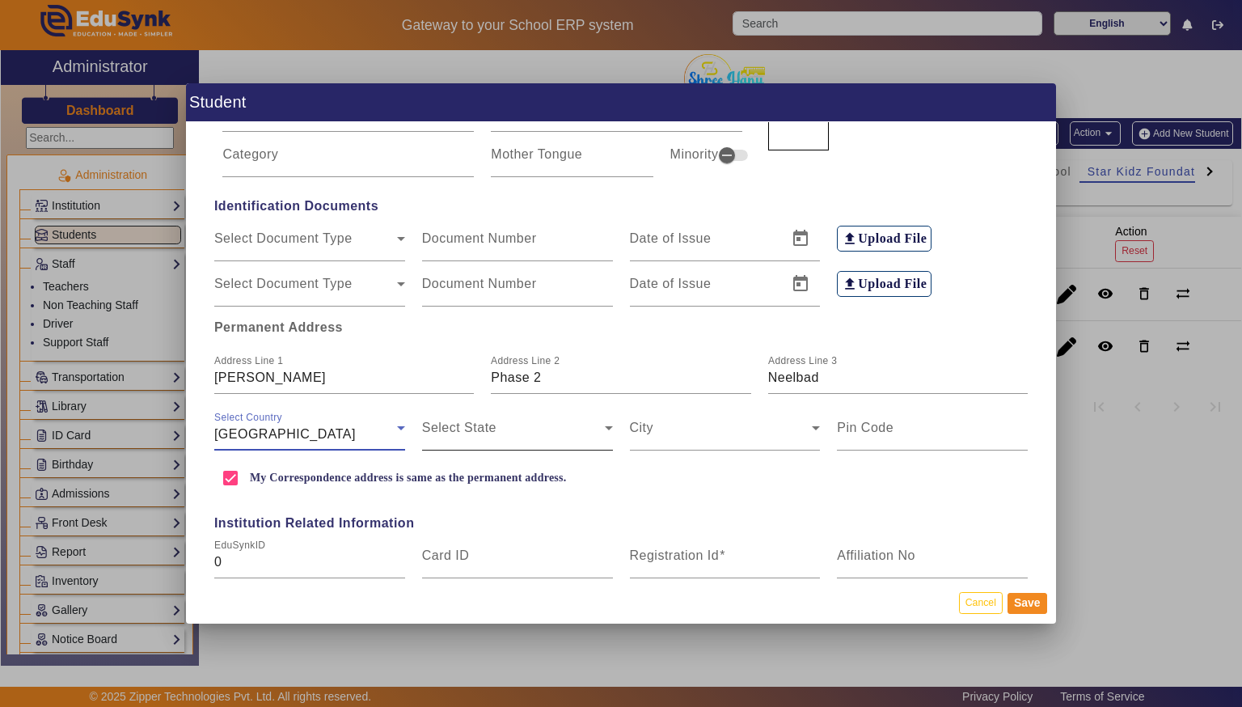
click at [477, 430] on span at bounding box center [513, 433] width 183 height 19
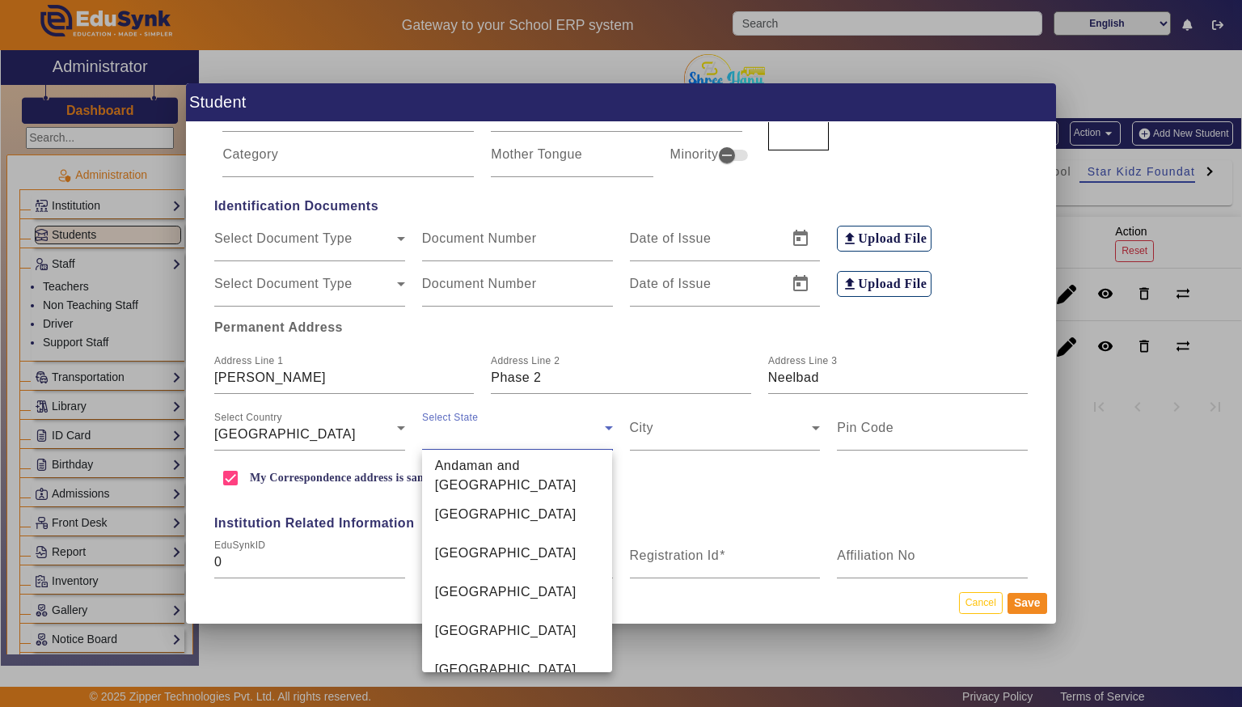
scroll to position [560, 0]
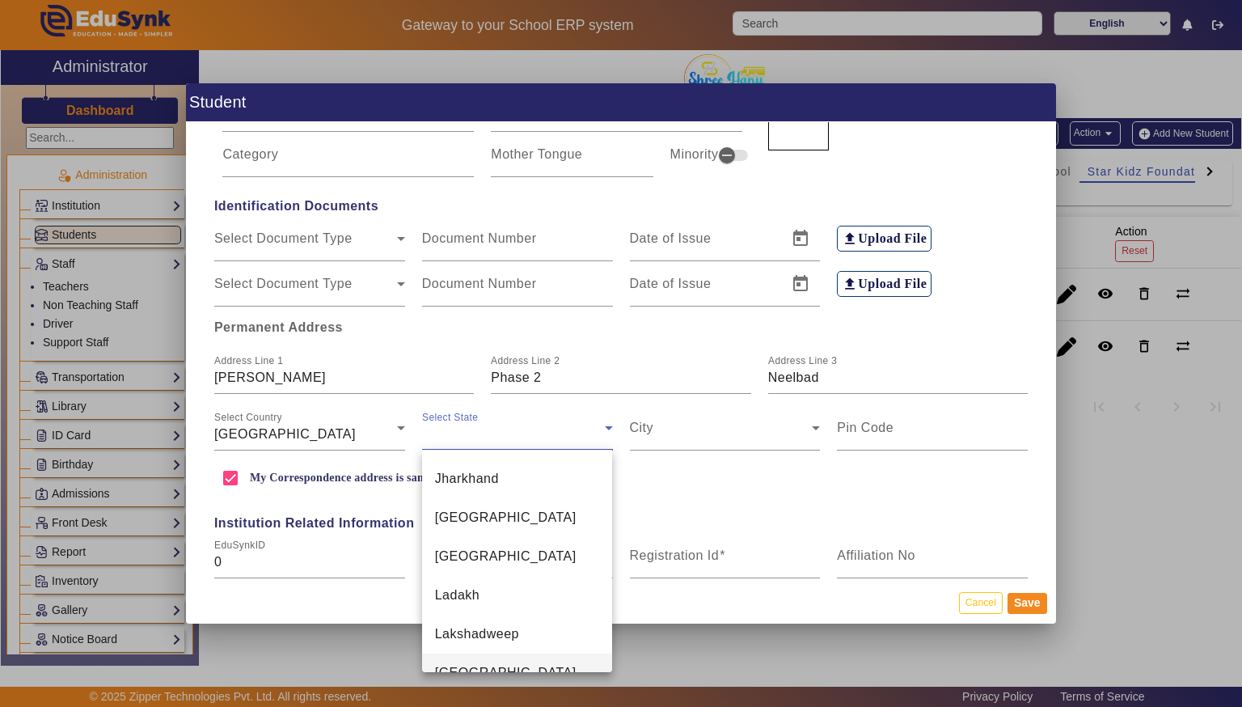
click at [446, 663] on span "[GEOGRAPHIC_DATA]" at bounding box center [505, 672] width 141 height 19
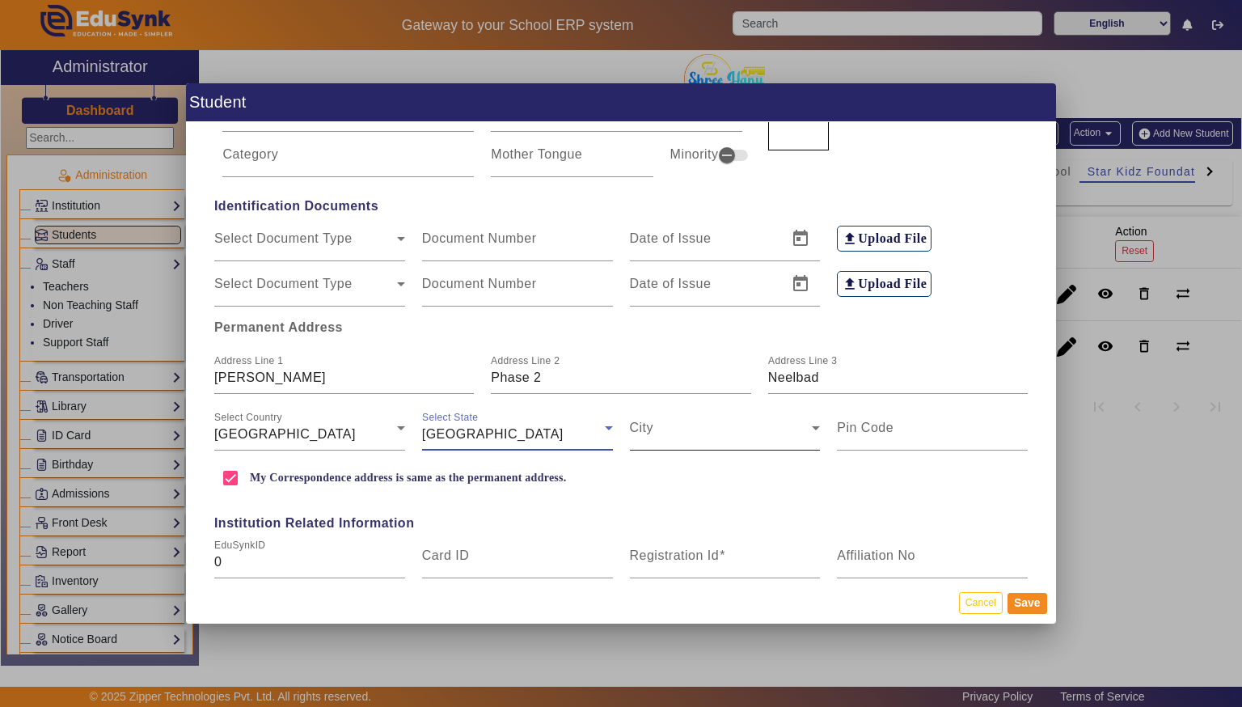
click at [669, 431] on span at bounding box center [721, 433] width 183 height 19
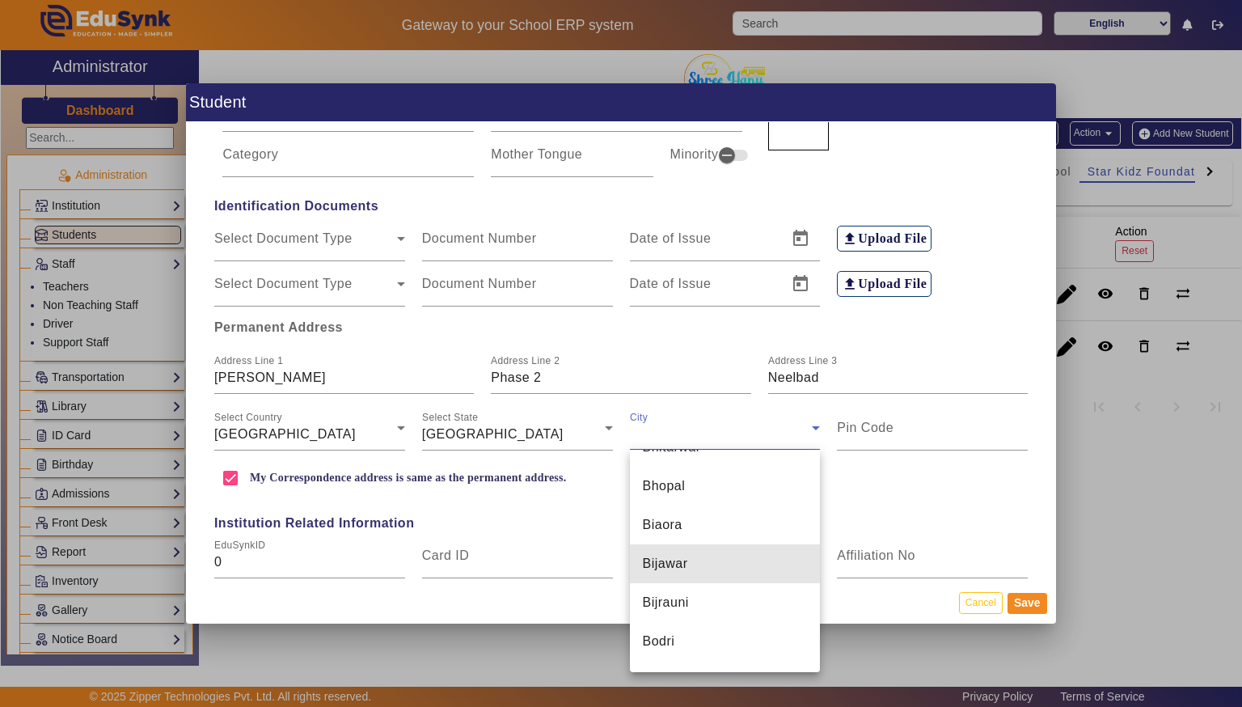
scroll to position [2007, 0]
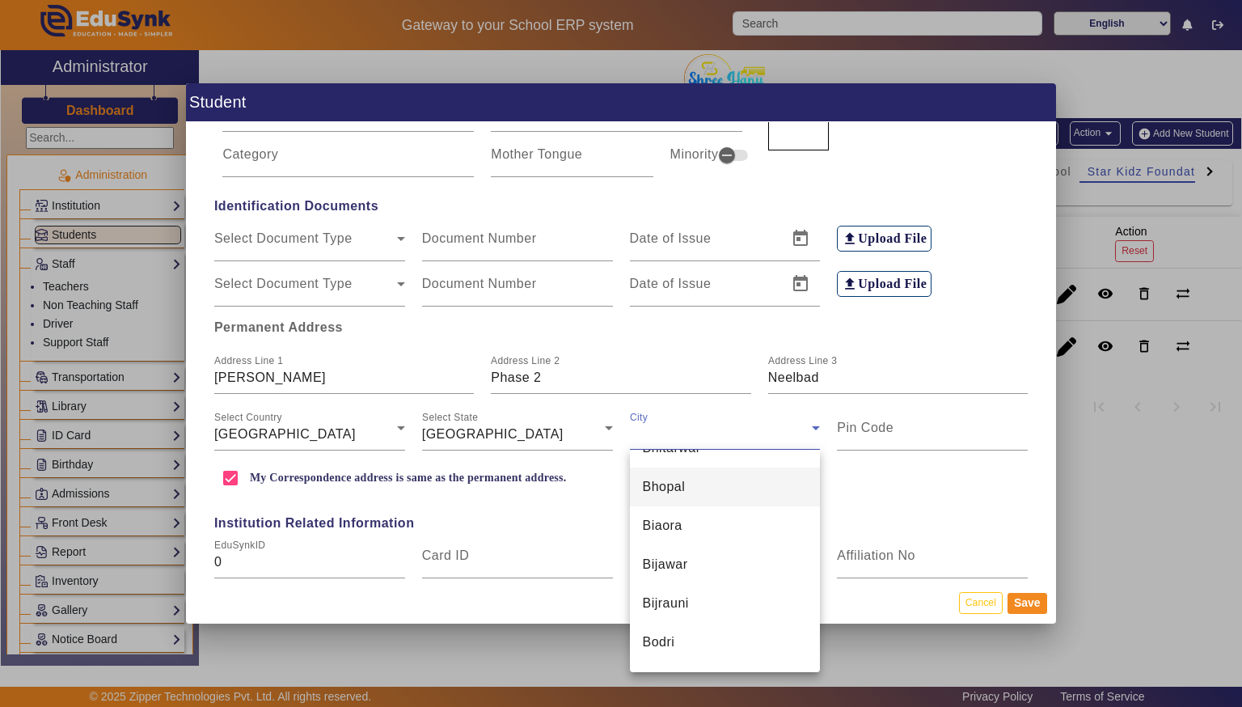
click at [669, 495] on span "Bhopal" at bounding box center [664, 486] width 43 height 19
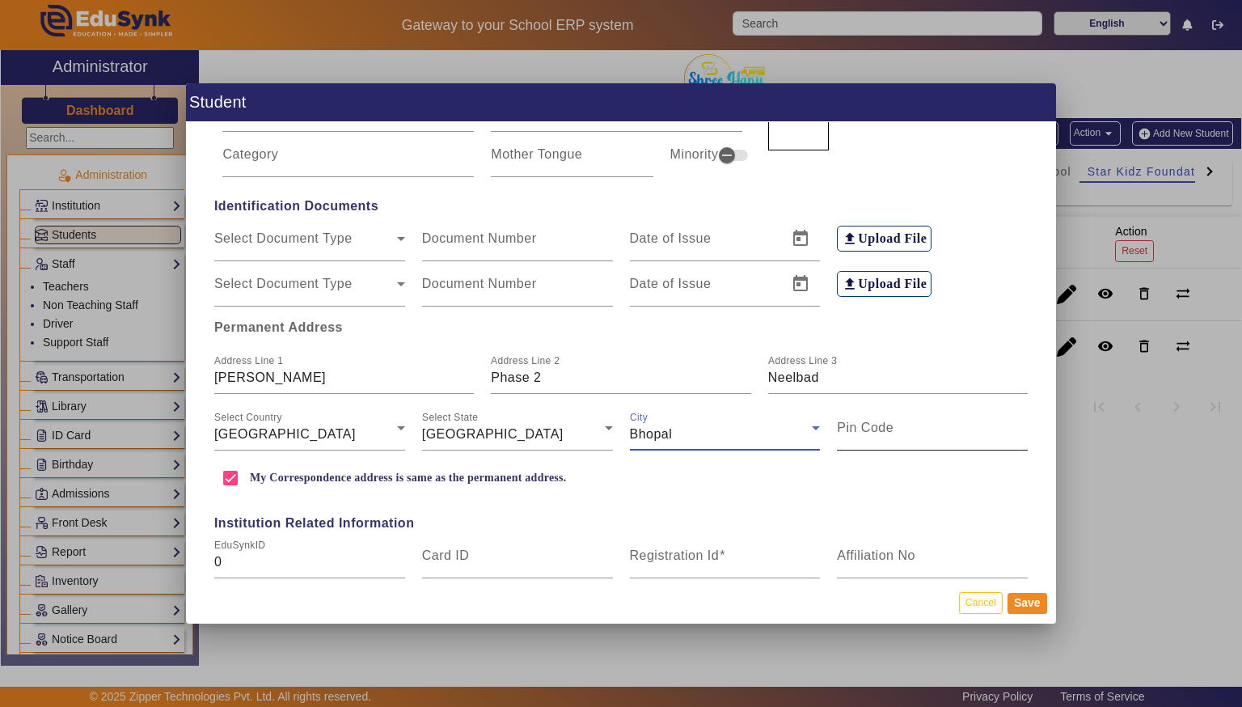
click at [906, 426] on input "Pin Code" at bounding box center [932, 433] width 191 height 19
click at [857, 442] on input "4a62044" at bounding box center [932, 433] width 191 height 19
click at [842, 433] on input "4a62044" at bounding box center [932, 433] width 191 height 19
click at [843, 435] on input "4a62044" at bounding box center [932, 433] width 191 height 19
click at [855, 433] on input "4a62044" at bounding box center [932, 433] width 191 height 19
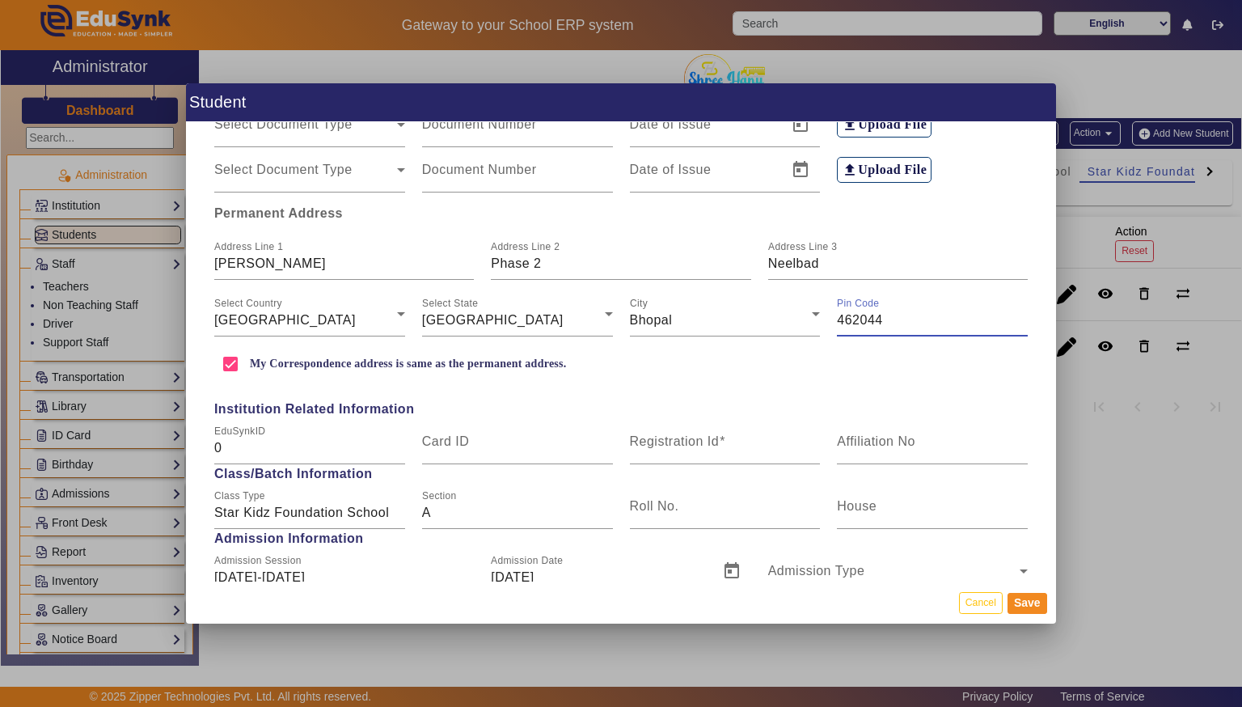
scroll to position [380, 0]
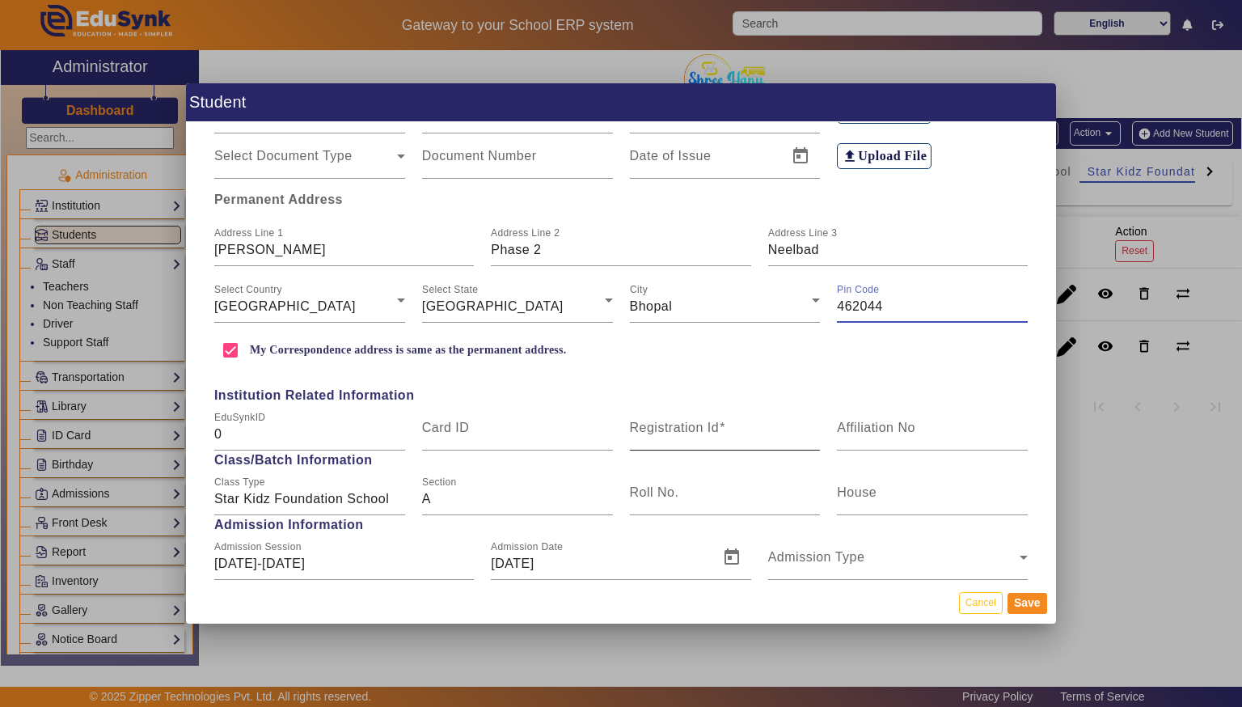
type input "462044"
click at [766, 427] on input "Registration Id" at bounding box center [725, 433] width 191 height 19
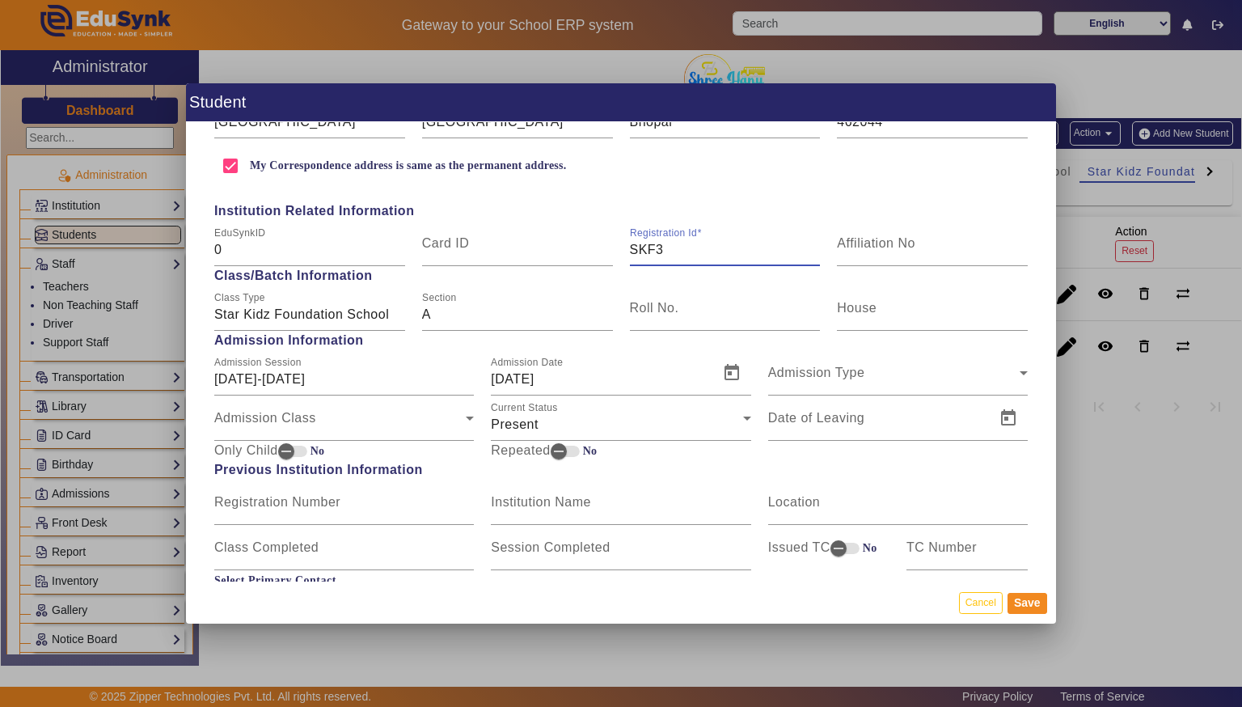
scroll to position [565, 0]
type input "SKF3"
click at [741, 365] on span "Open calendar" at bounding box center [731, 372] width 39 height 39
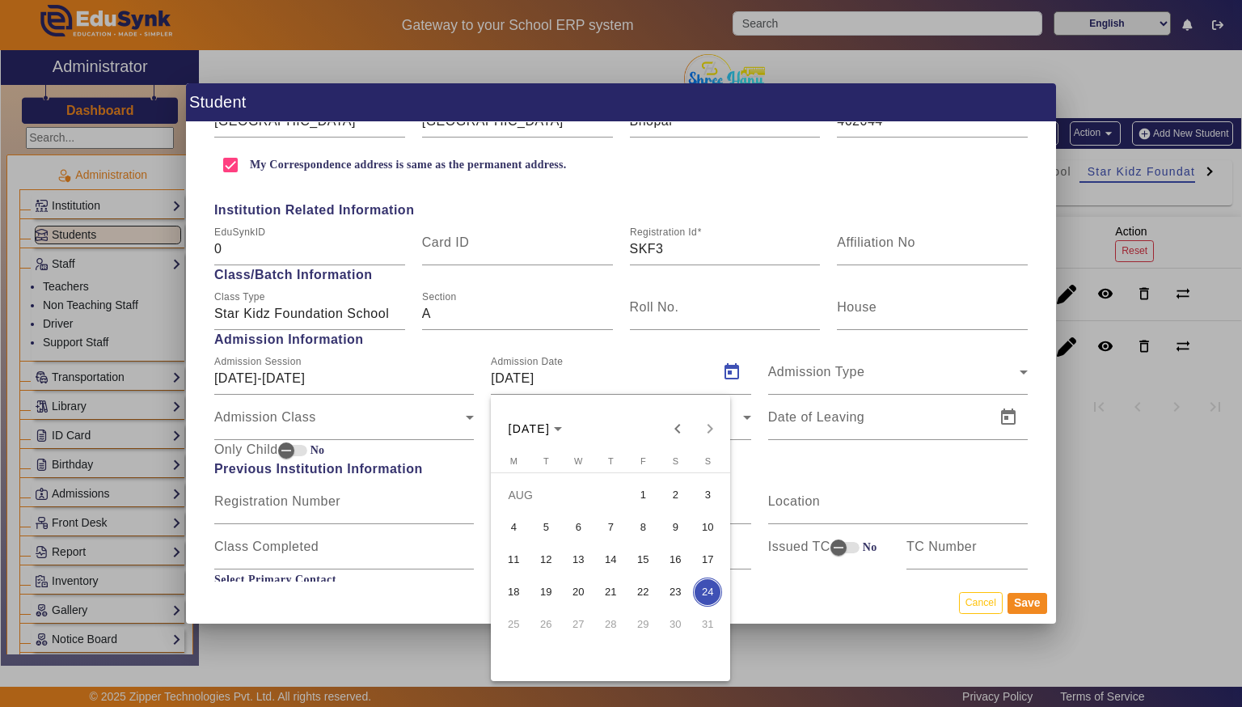
click at [644, 498] on span "1" at bounding box center [642, 494] width 29 height 29
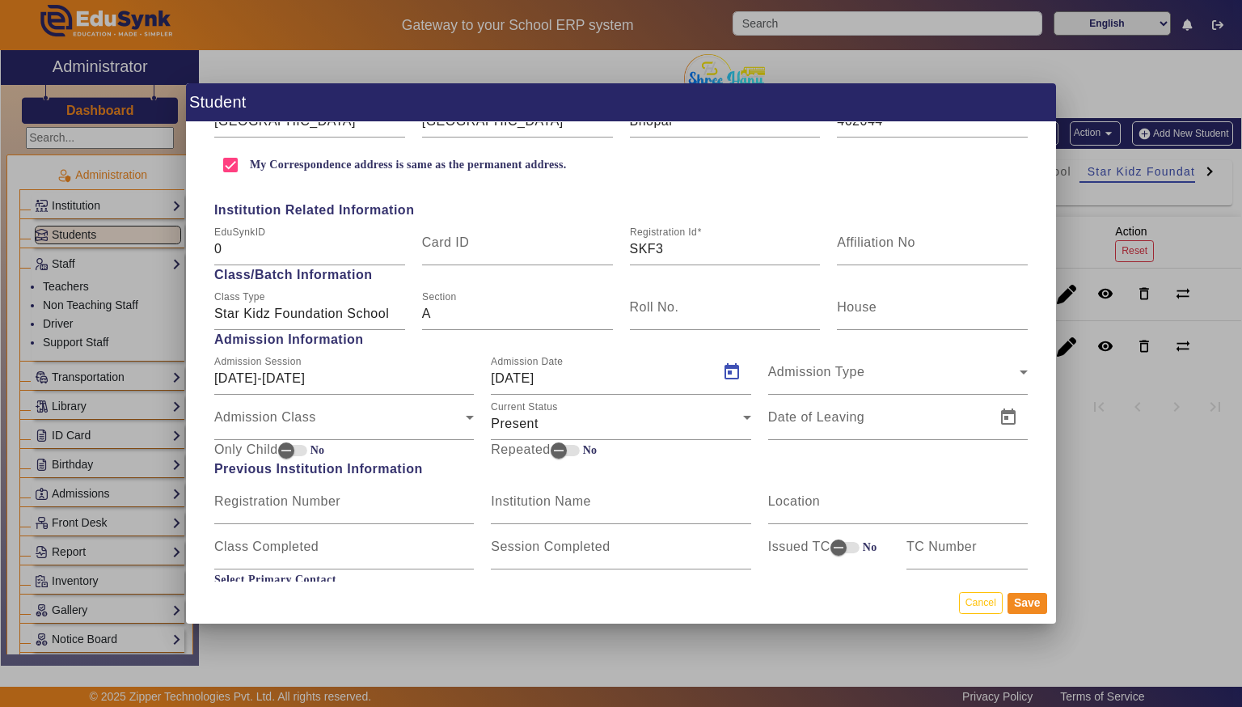
type input "[DATE]"
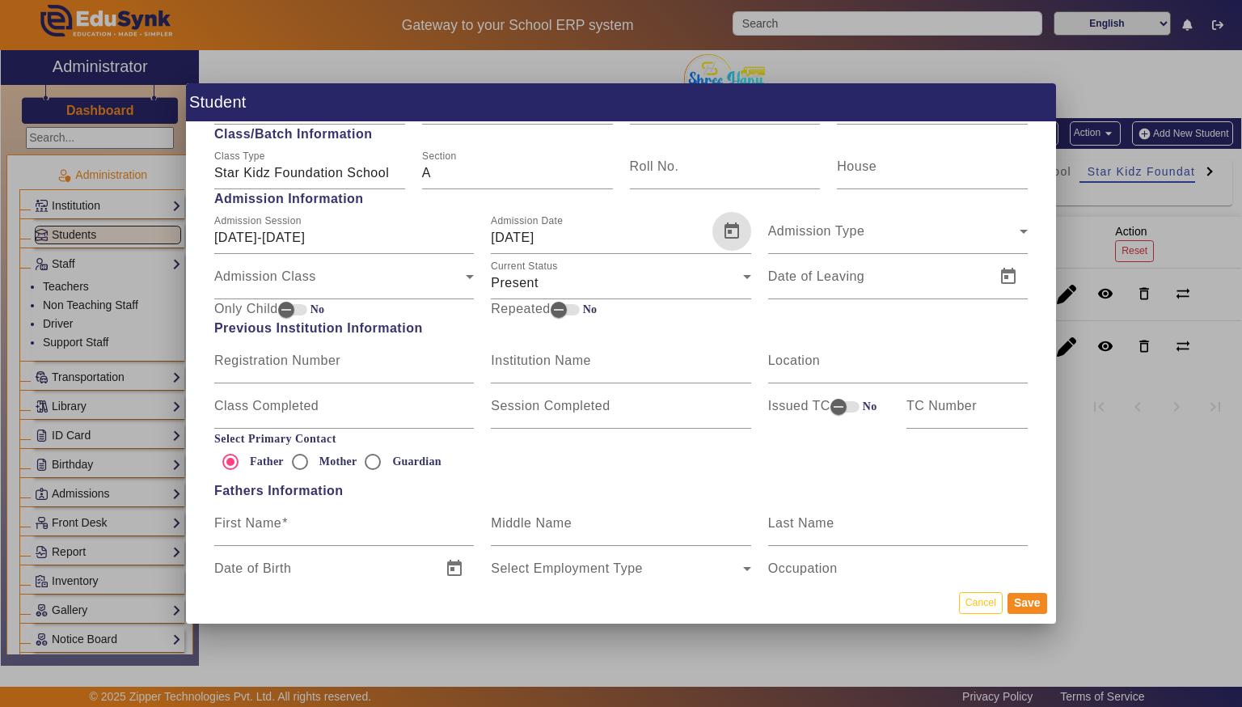
scroll to position [710, 0]
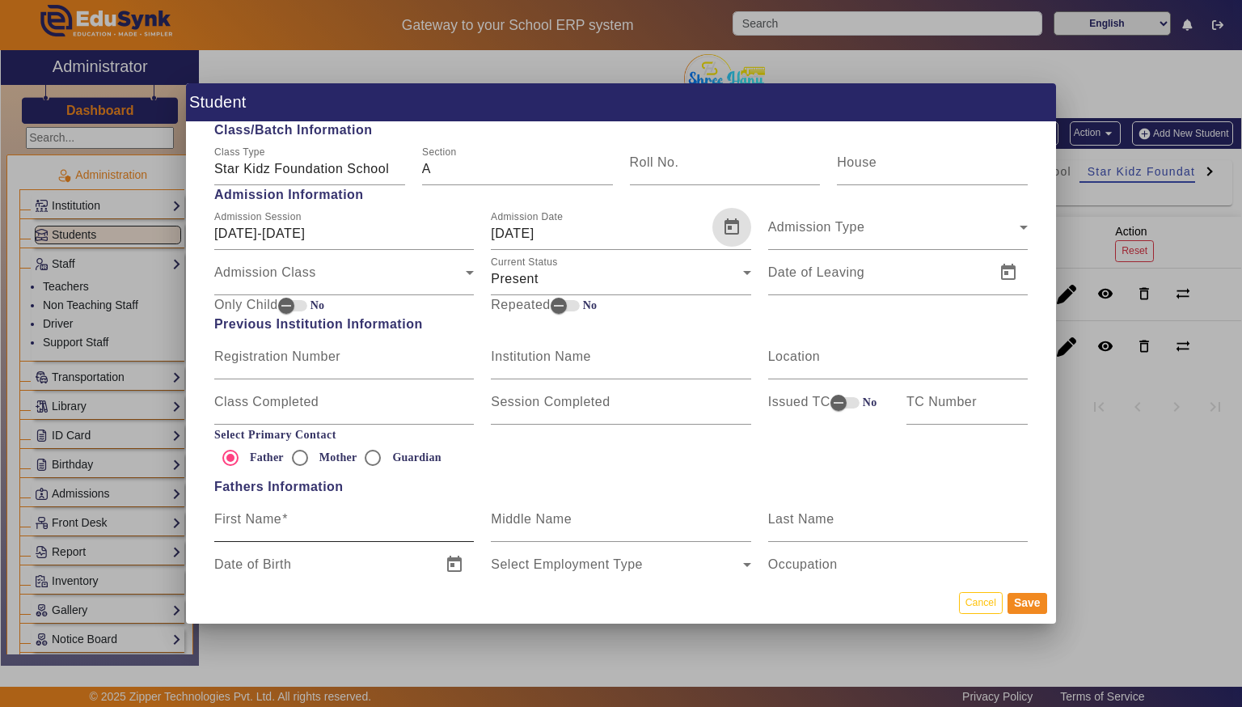
click at [252, 517] on mat-label "First Name" at bounding box center [247, 519] width 67 height 14
click at [252, 517] on input "First Name" at bounding box center [344, 525] width 260 height 19
type input "[PERSON_NAME]"
click at [882, 519] on input "Last Name" at bounding box center [898, 525] width 260 height 19
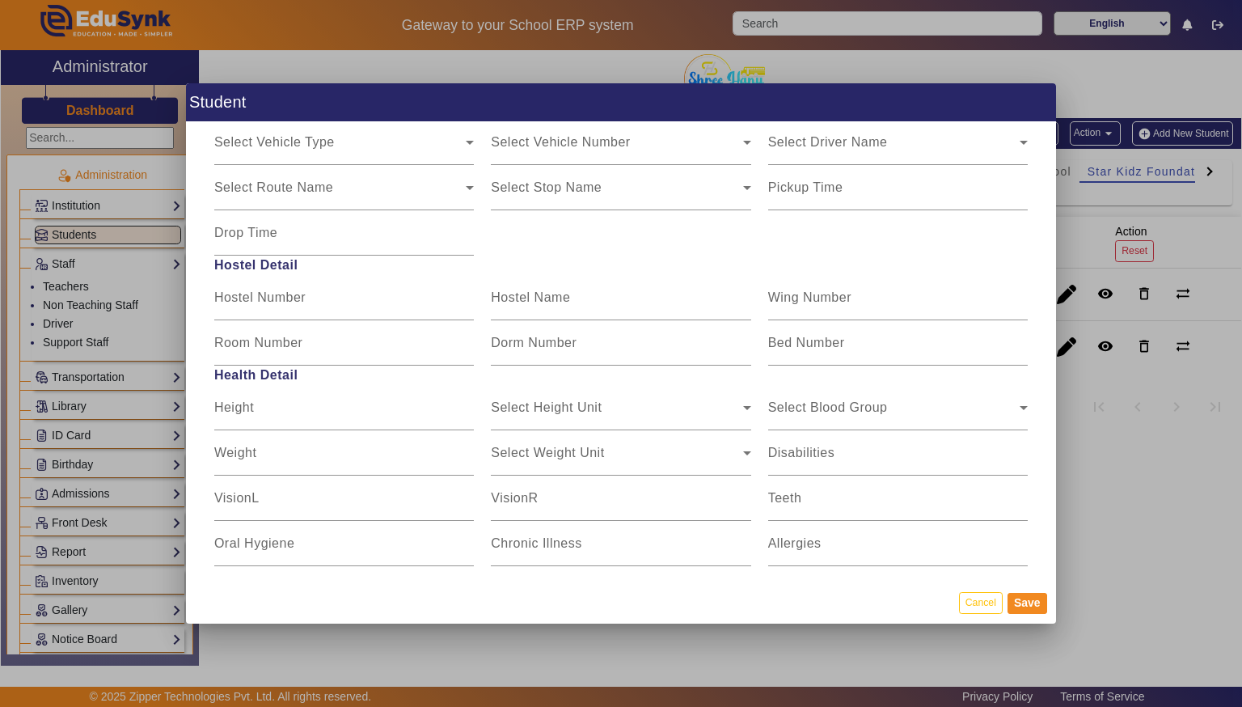
scroll to position [1104, 0]
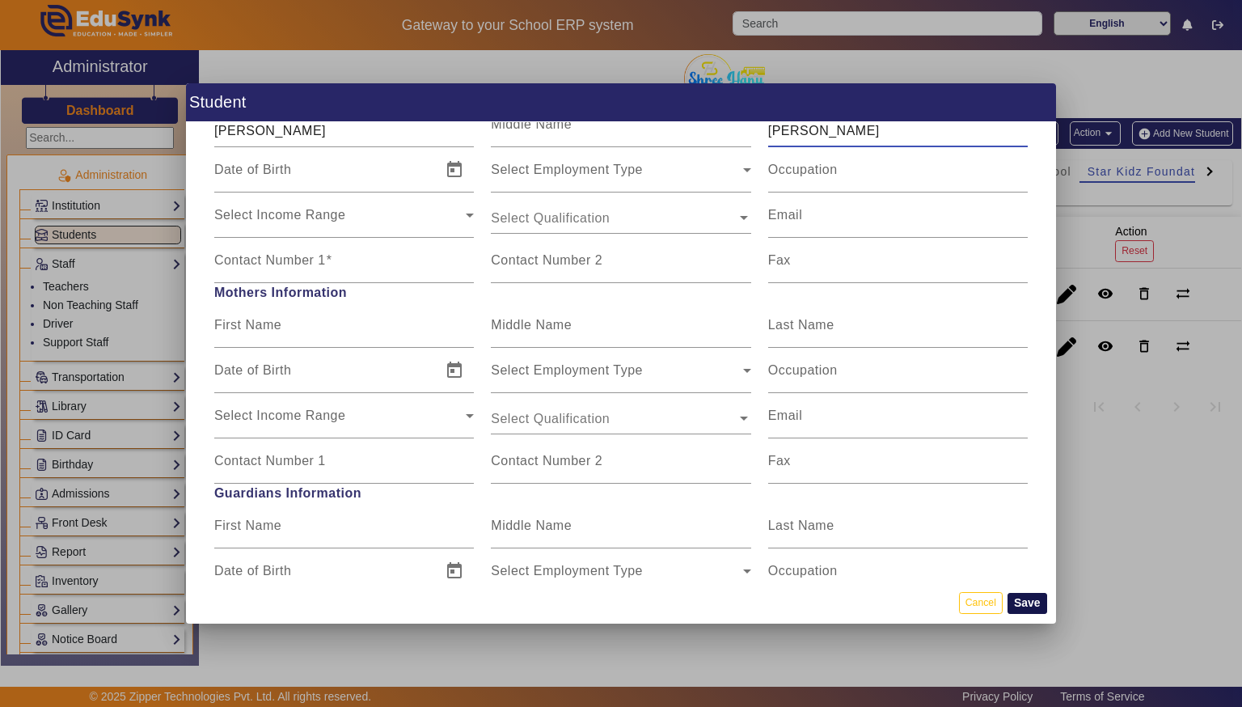
type input "[PERSON_NAME]"
click at [1040, 595] on button "Save" at bounding box center [1027, 603] width 40 height 21
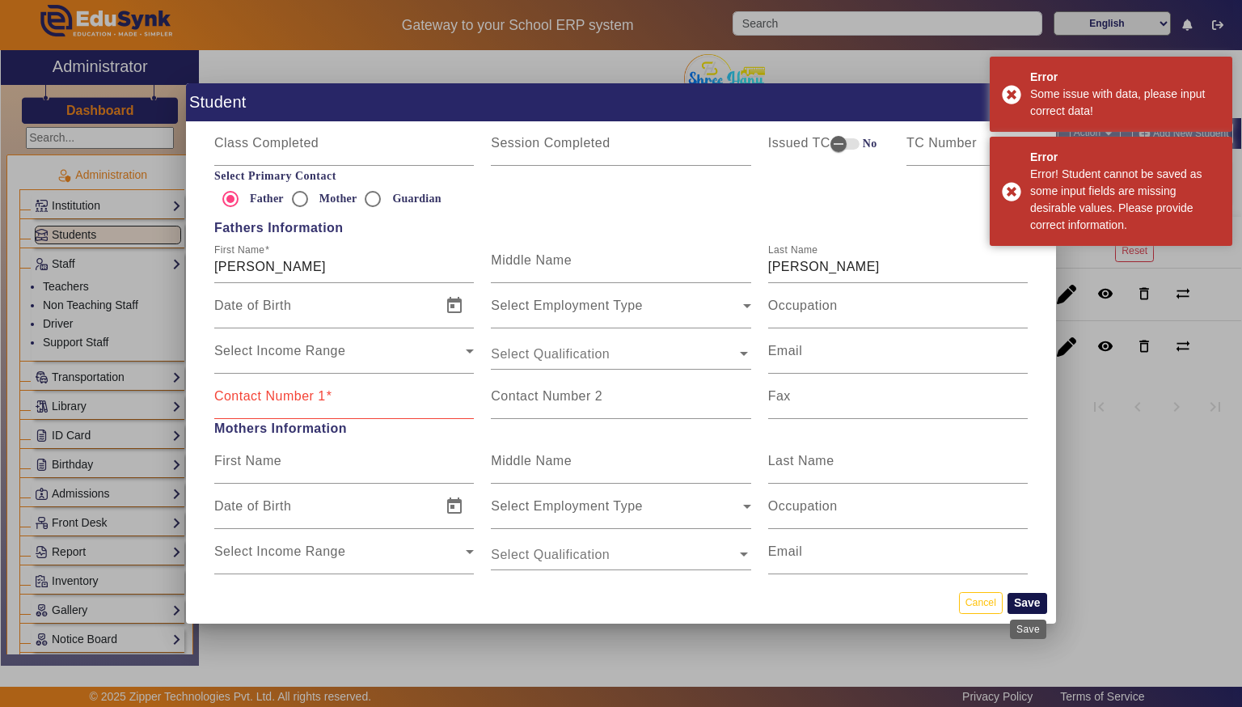
scroll to position [965, 0]
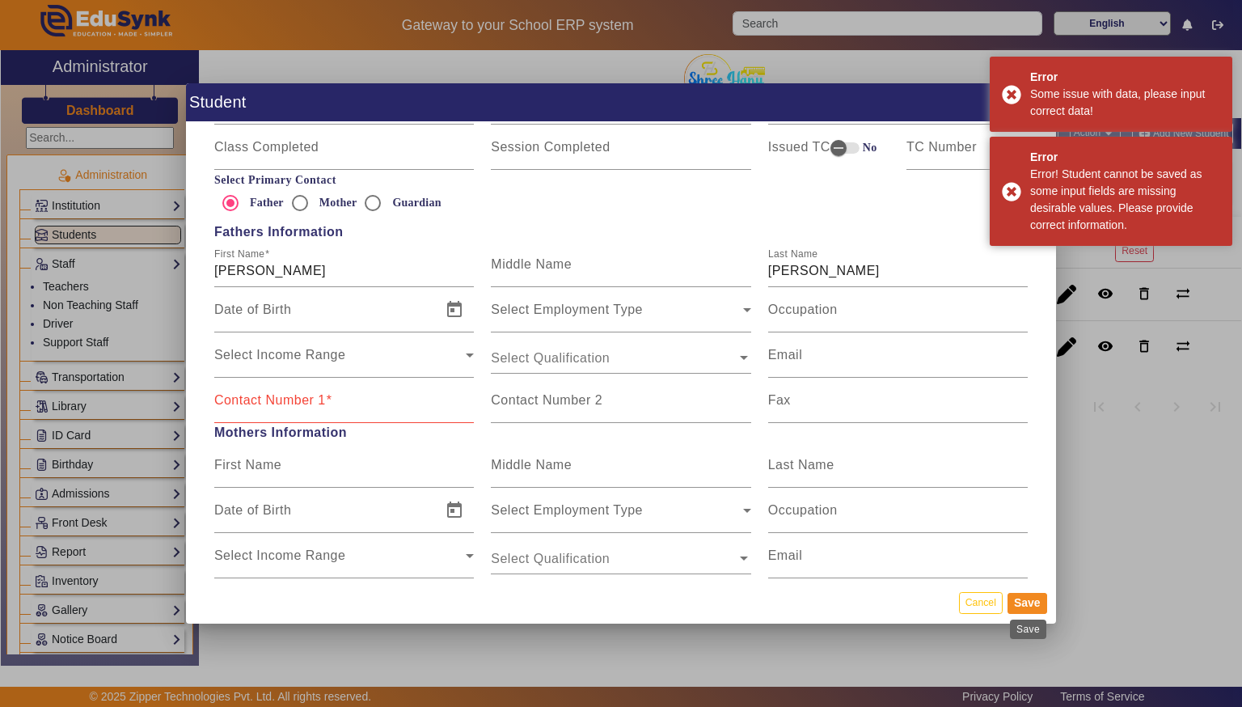
click at [306, 394] on mat-label "Contact Number 1" at bounding box center [270, 400] width 112 height 14
click at [306, 397] on input "Contact Number 1" at bounding box center [344, 406] width 260 height 19
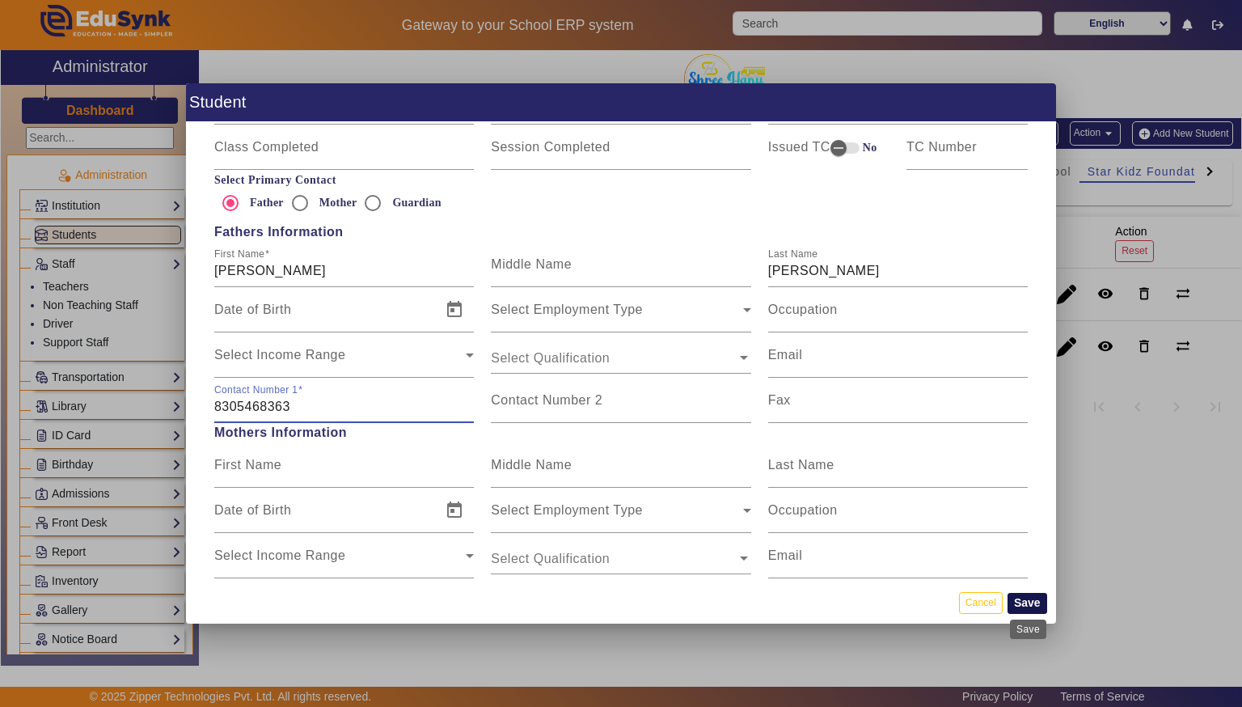
type input "8305468363"
click at [1021, 601] on button "Save" at bounding box center [1027, 603] width 40 height 21
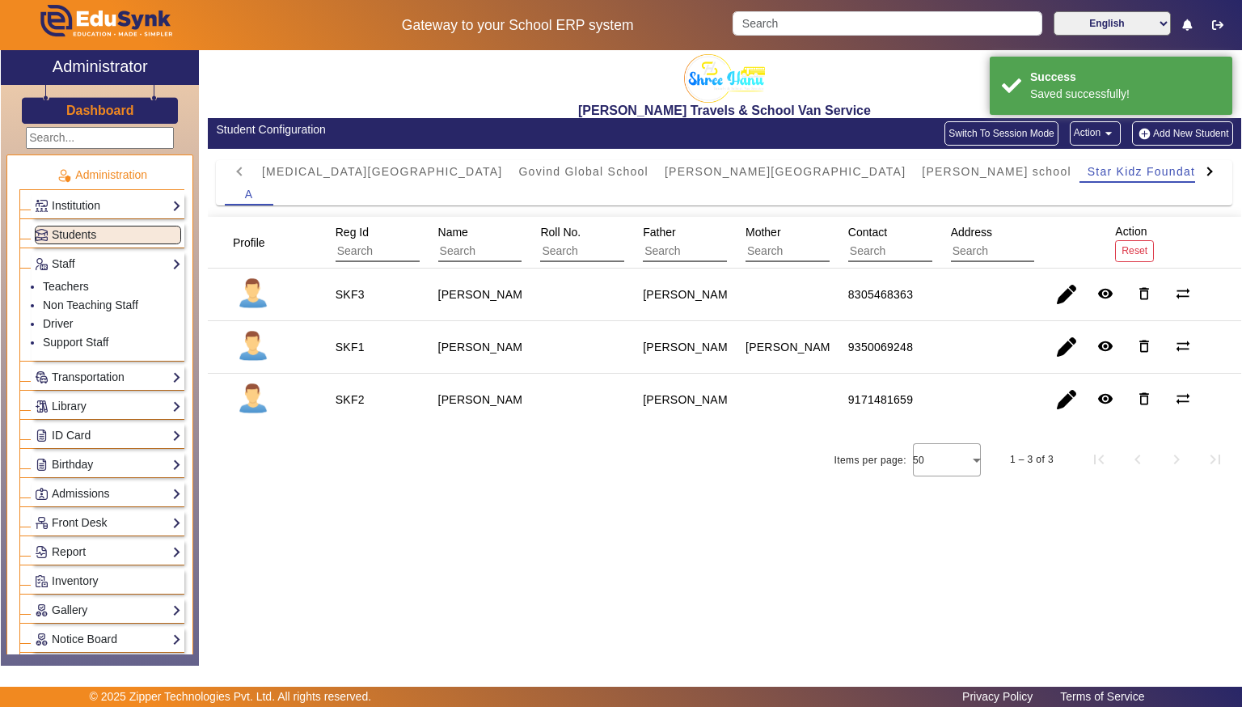
click at [365, 247] on input "text" at bounding box center [408, 251] width 145 height 21
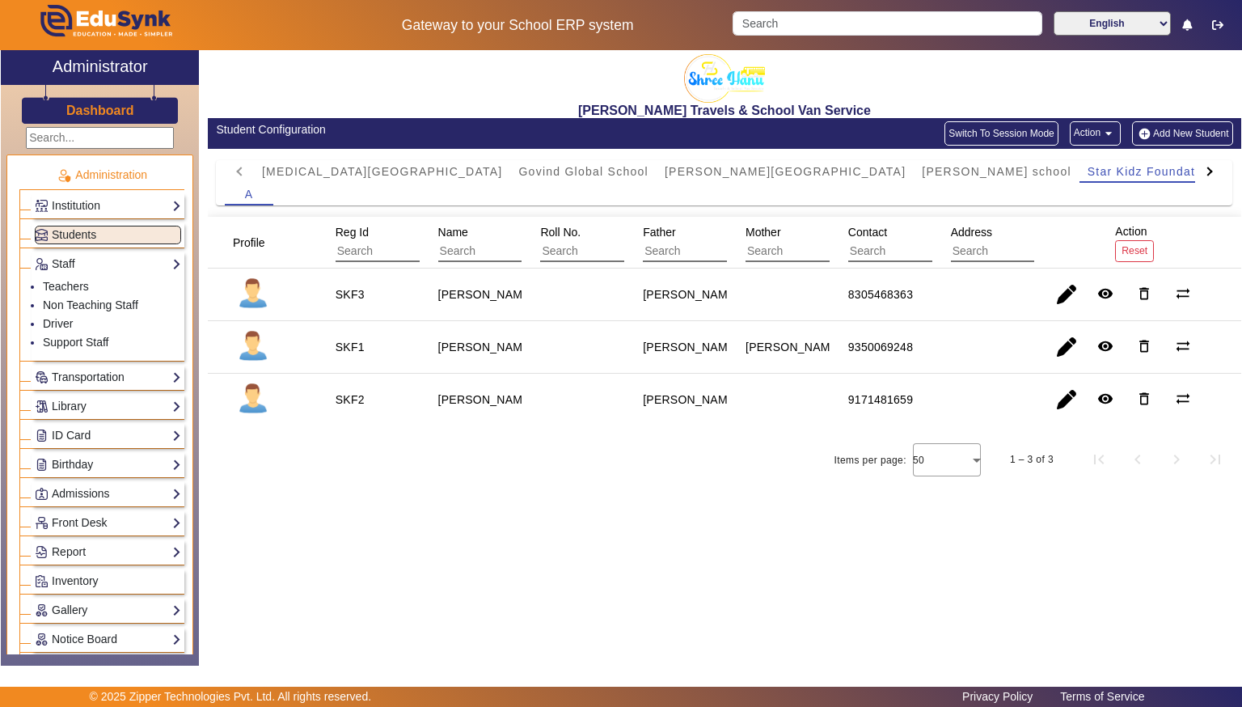
click at [365, 247] on input "text" at bounding box center [408, 251] width 145 height 21
click at [492, 608] on div "[PERSON_NAME] Travels & School Van Service Student Configuration Switch To Sess…" at bounding box center [720, 349] width 1042 height 598
click at [475, 266] on div "Name" at bounding box center [518, 243] width 171 height 50
click at [473, 252] on input "text" at bounding box center [510, 251] width 145 height 21
click at [403, 255] on input "text" at bounding box center [408, 251] width 145 height 21
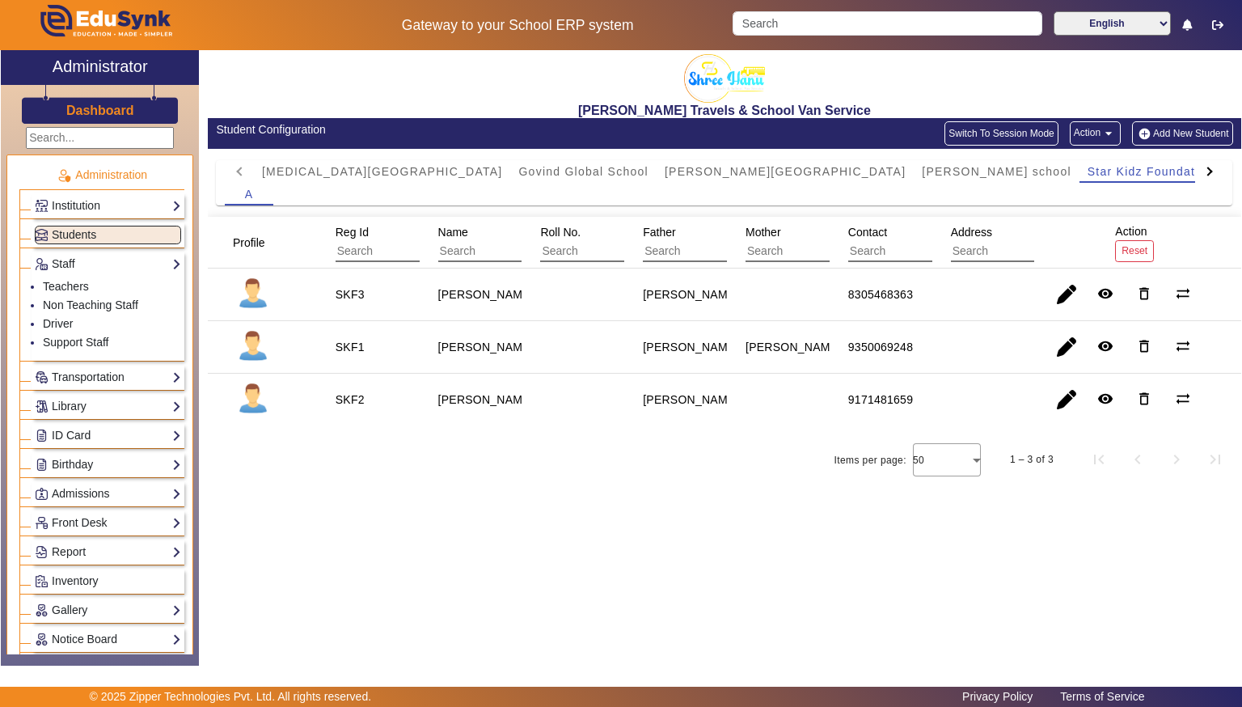
click at [1184, 142] on button "Add New Student" at bounding box center [1182, 133] width 100 height 24
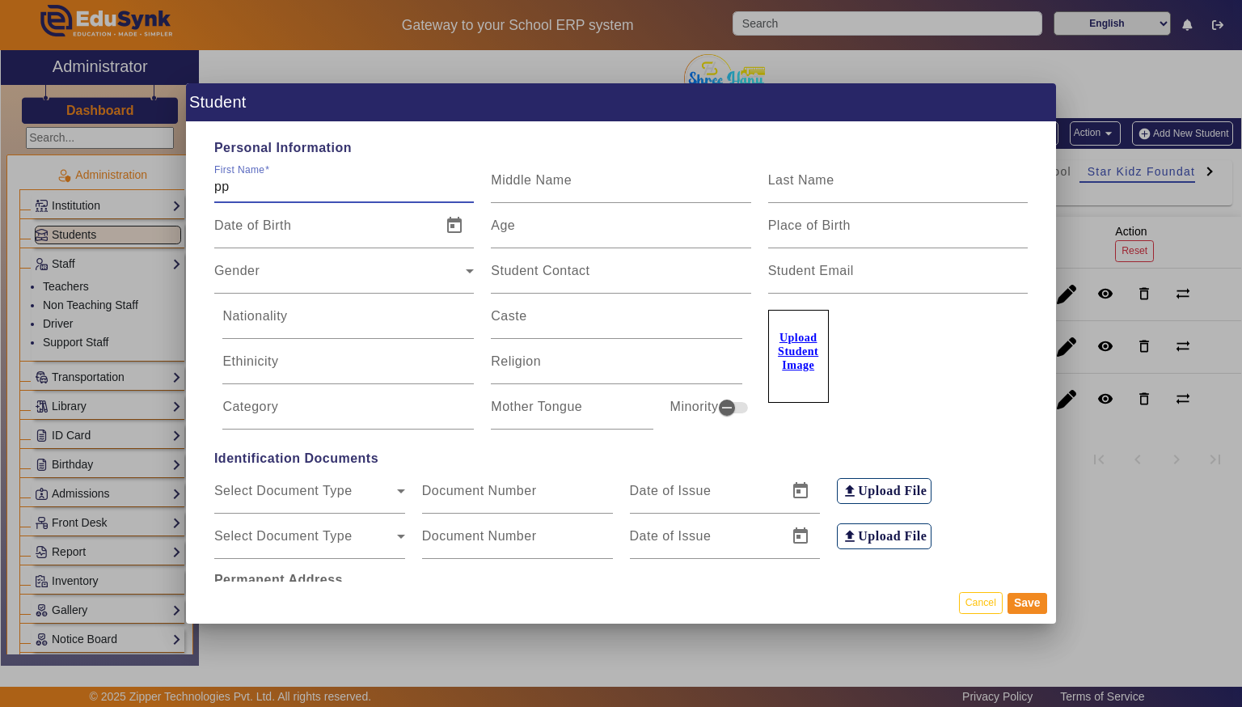
type input "p"
type input "Divya"
click at [842, 181] on input "Last Name" at bounding box center [898, 186] width 260 height 19
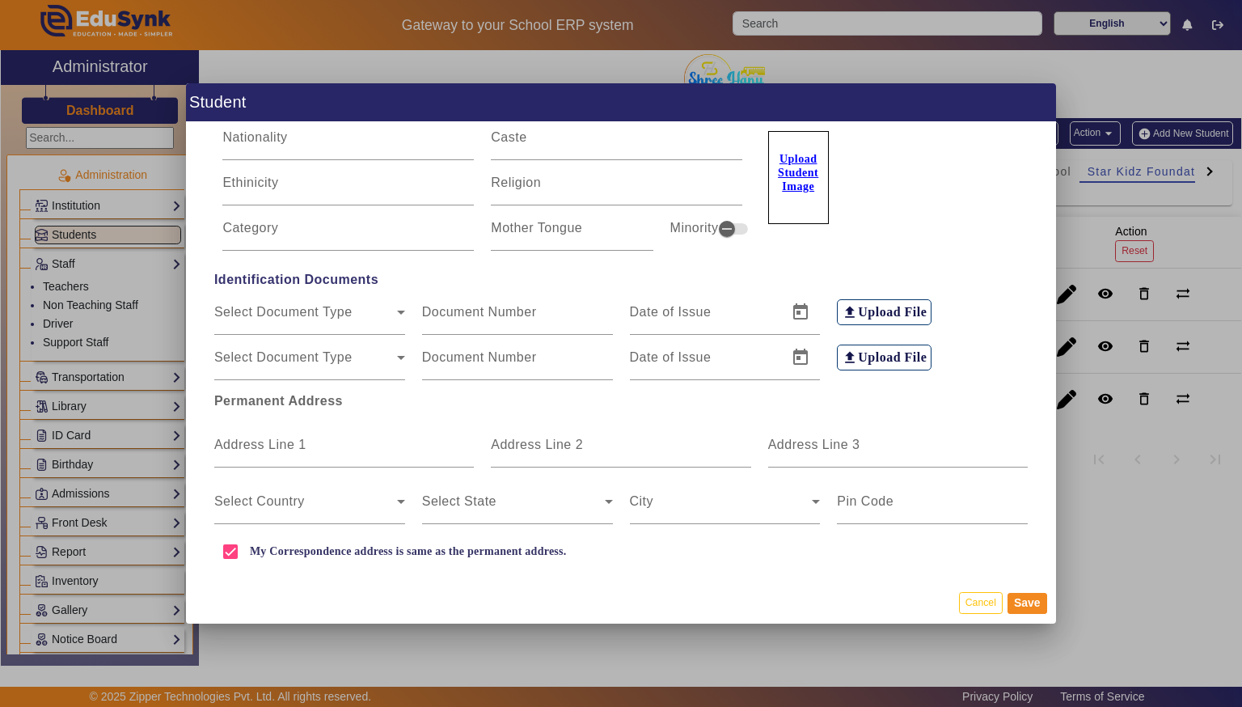
scroll to position [183, 0]
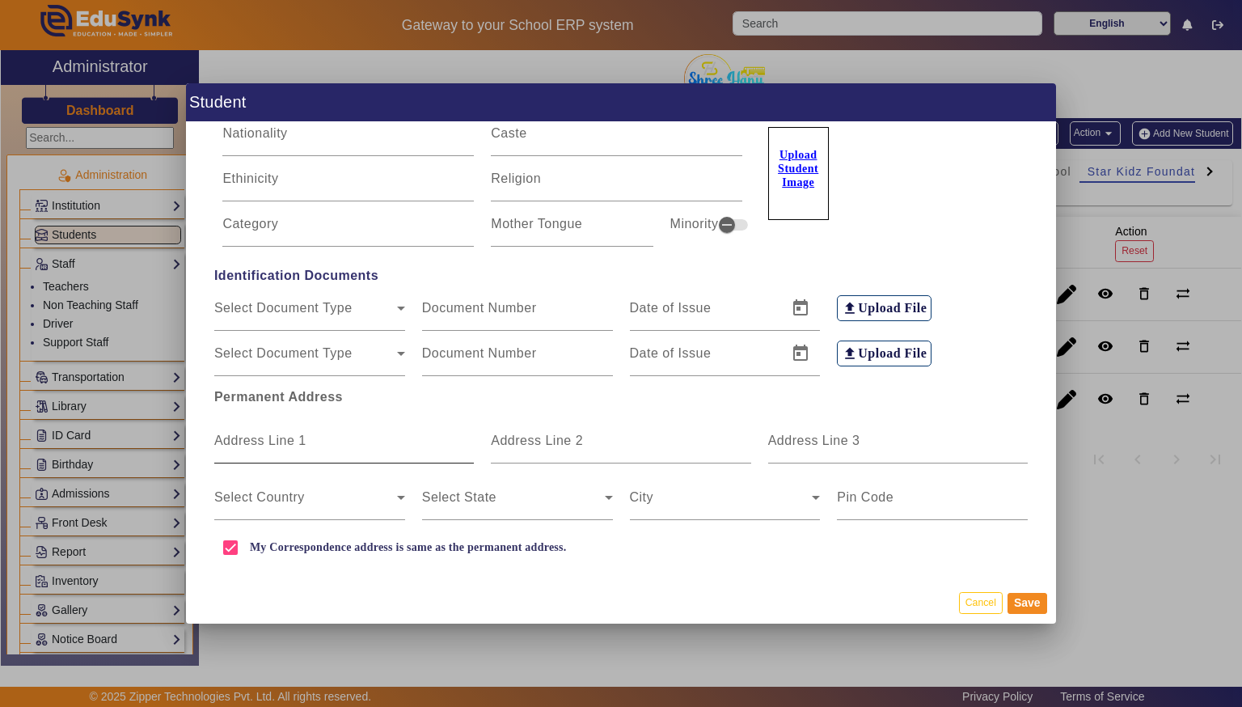
type input "Maran"
click at [246, 450] on input "Address Line 1" at bounding box center [344, 446] width 260 height 19
type input "[GEOGRAPHIC_DATA]"
click at [649, 444] on input "Address Line 2" at bounding box center [621, 446] width 260 height 19
type input "Neelbad"
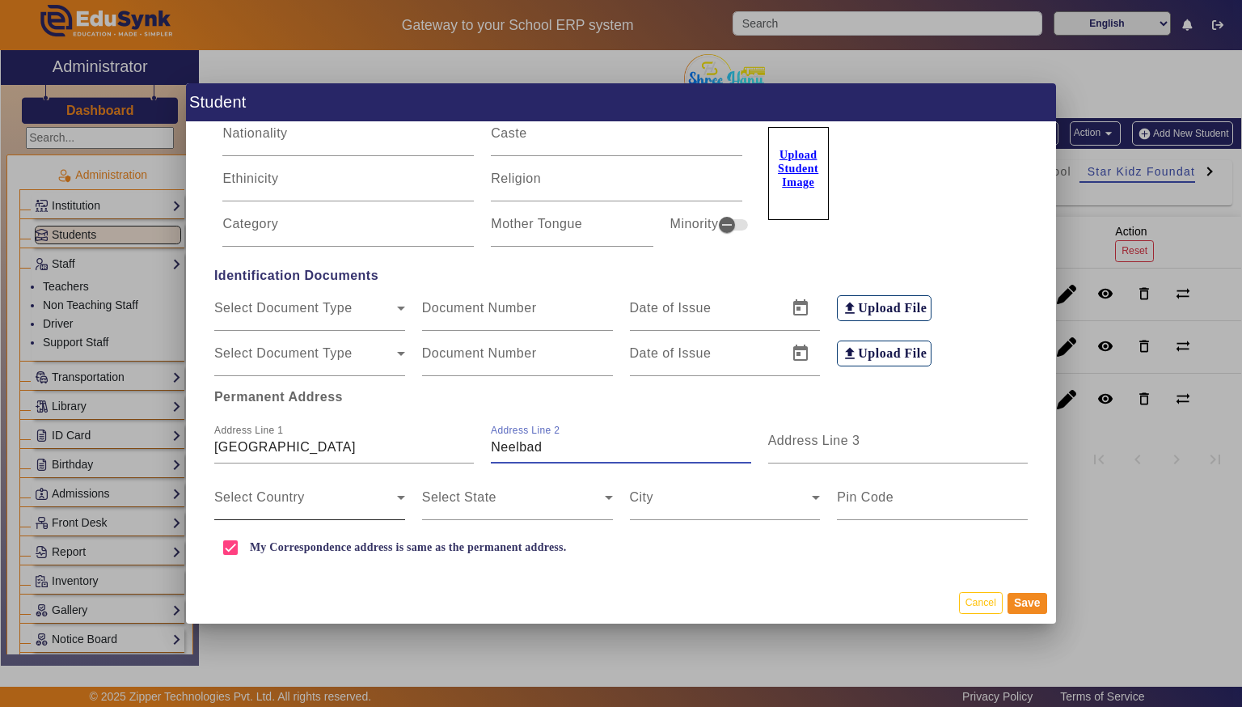
click at [239, 507] on span at bounding box center [305, 503] width 183 height 19
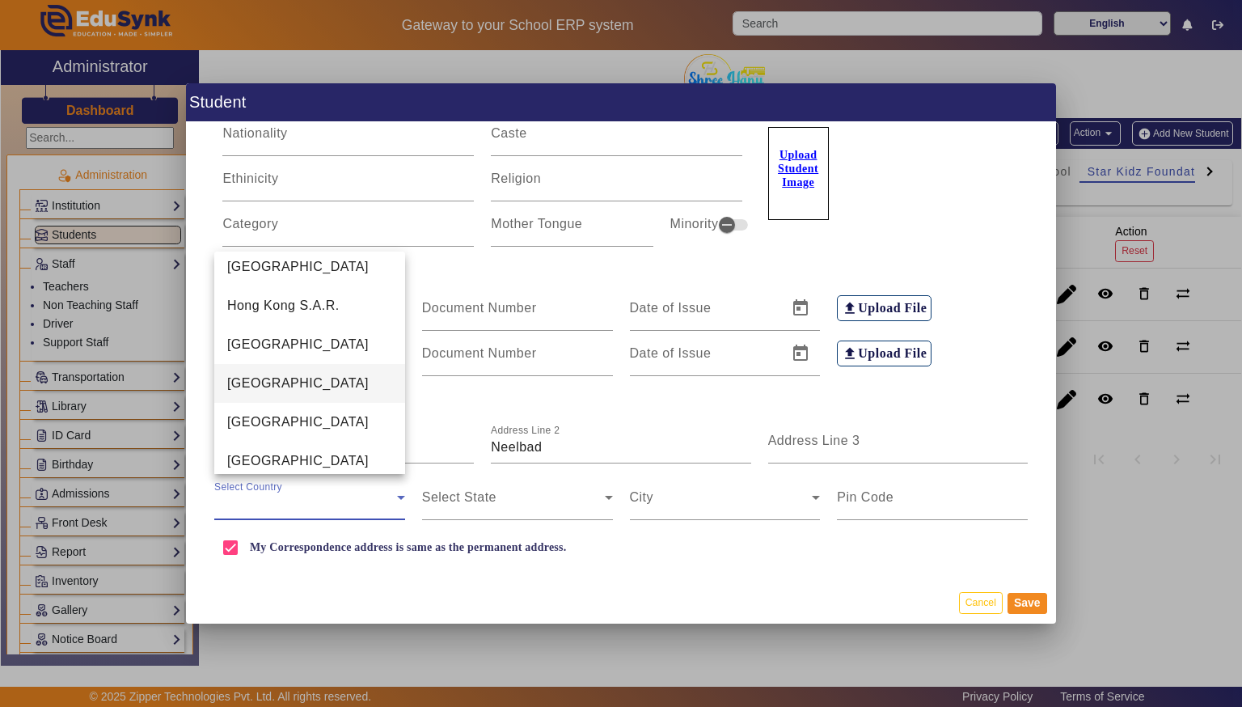
scroll to position [3739, 0]
click at [240, 433] on mat-option "[GEOGRAPHIC_DATA]" at bounding box center [309, 419] width 191 height 39
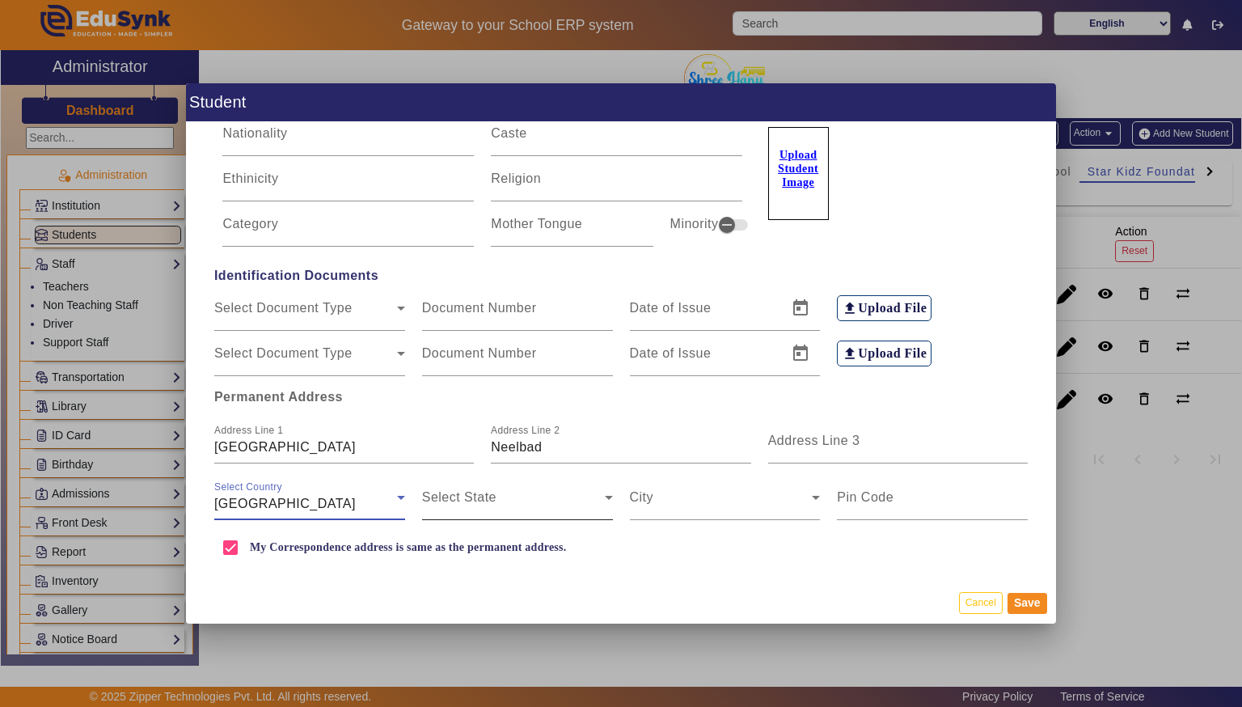
click at [466, 508] on span at bounding box center [513, 503] width 183 height 19
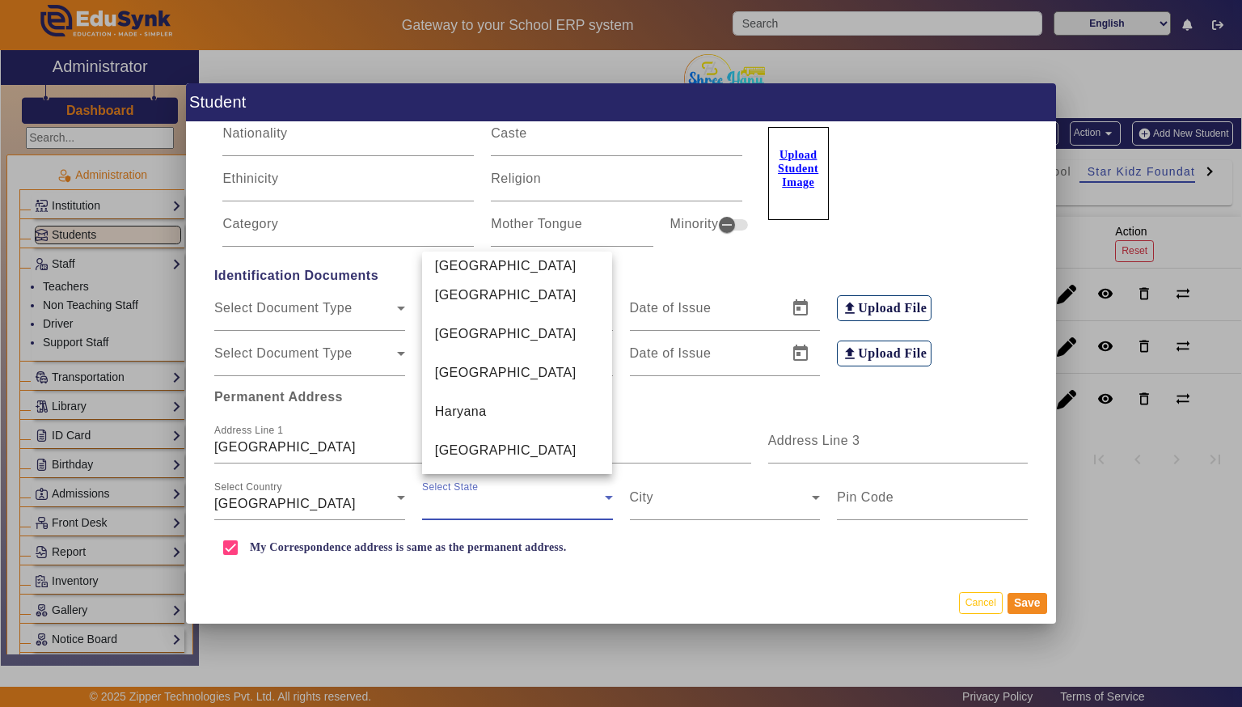
scroll to position [560, 0]
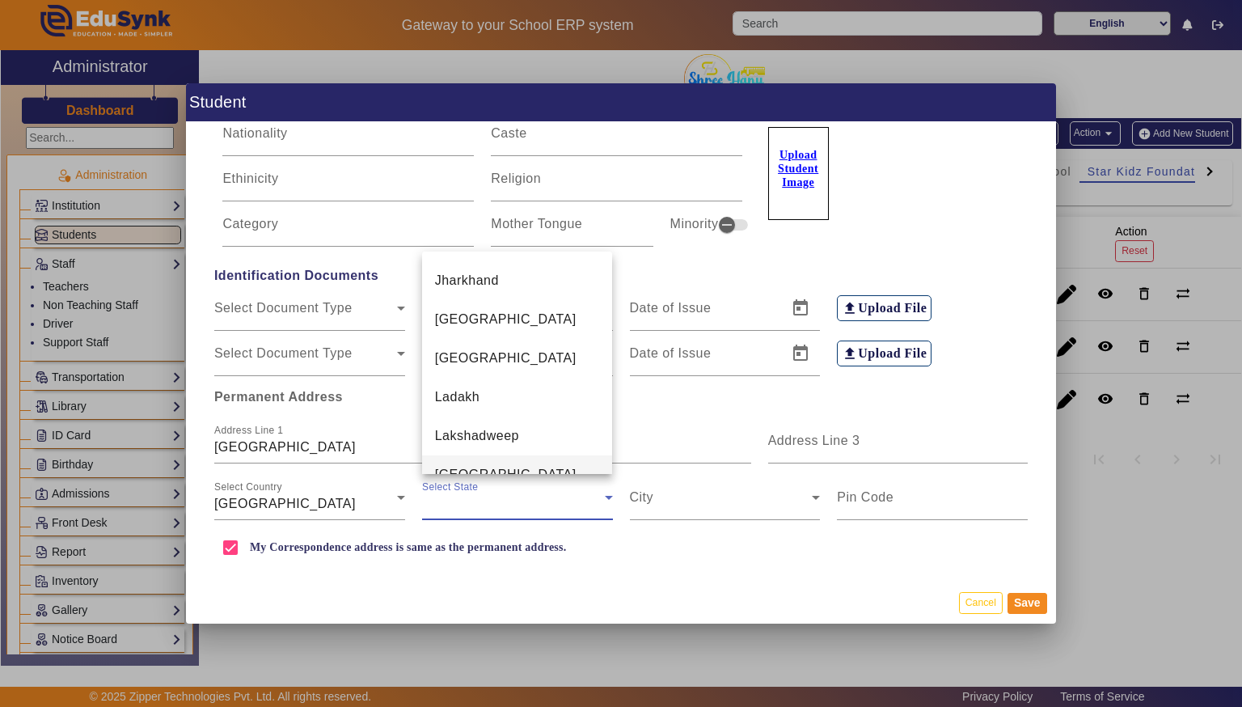
click at [461, 465] on span "[GEOGRAPHIC_DATA]" at bounding box center [505, 474] width 141 height 19
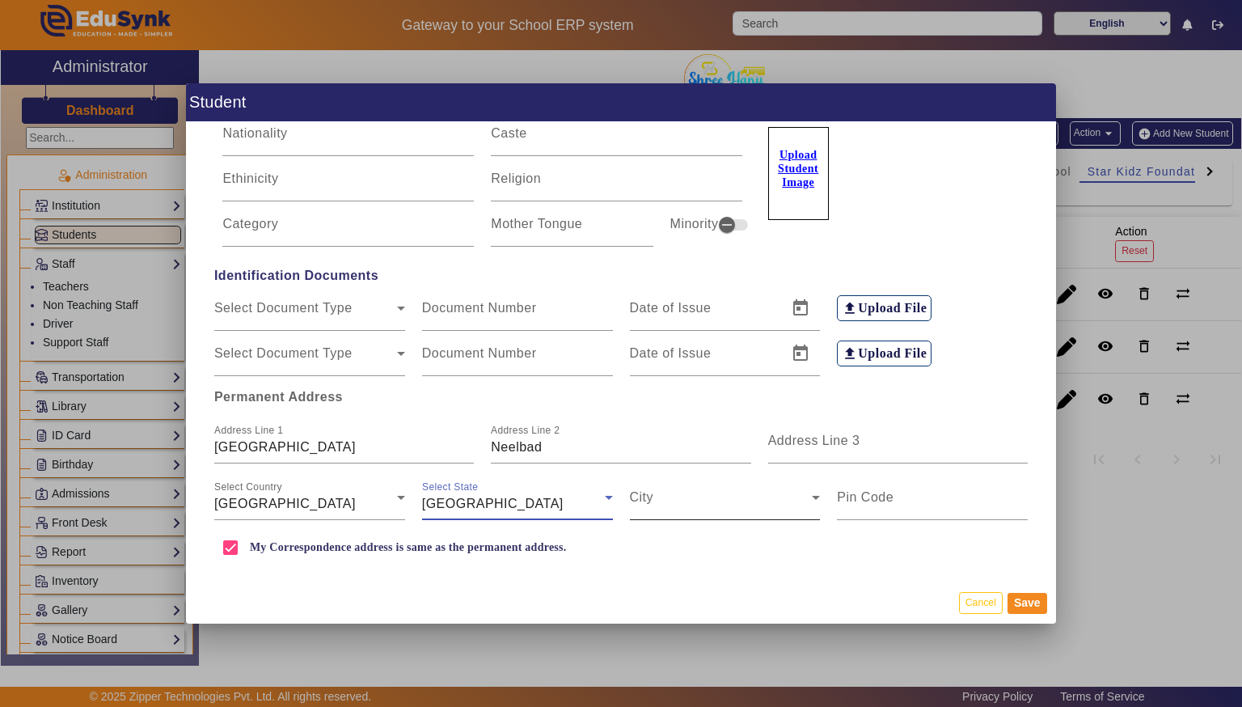
click at [726, 508] on span at bounding box center [721, 503] width 183 height 19
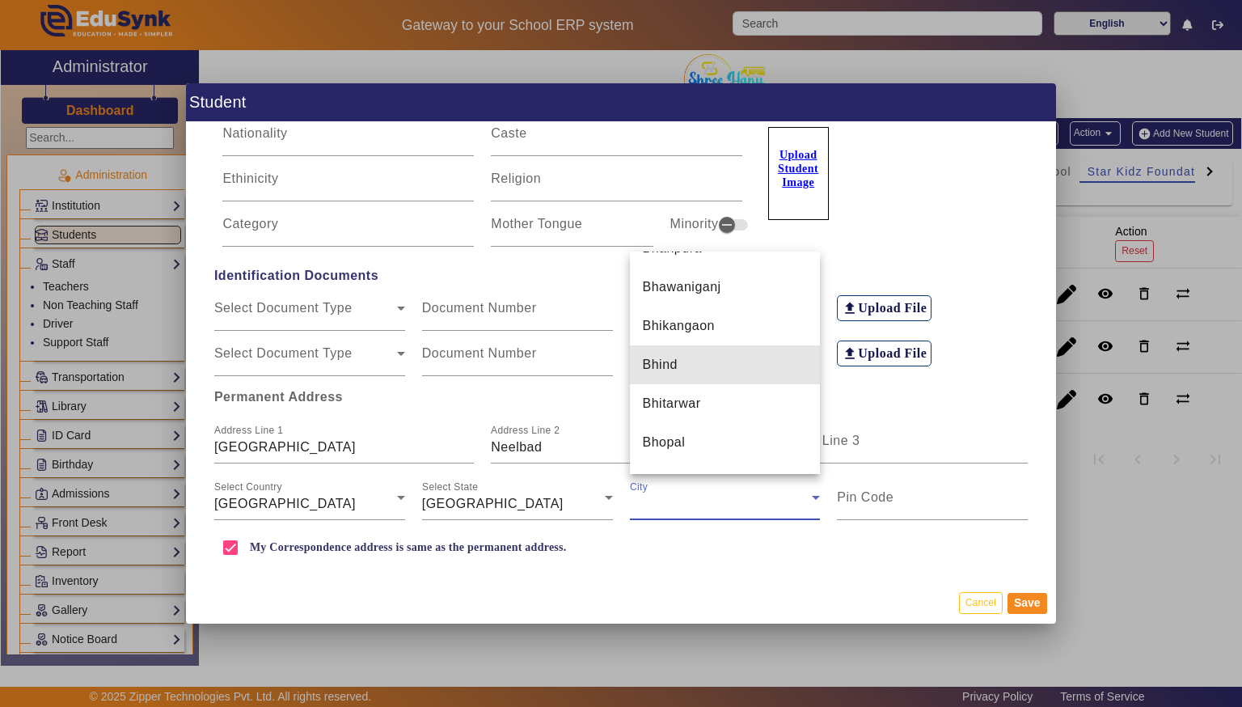
scroll to position [1860, 0]
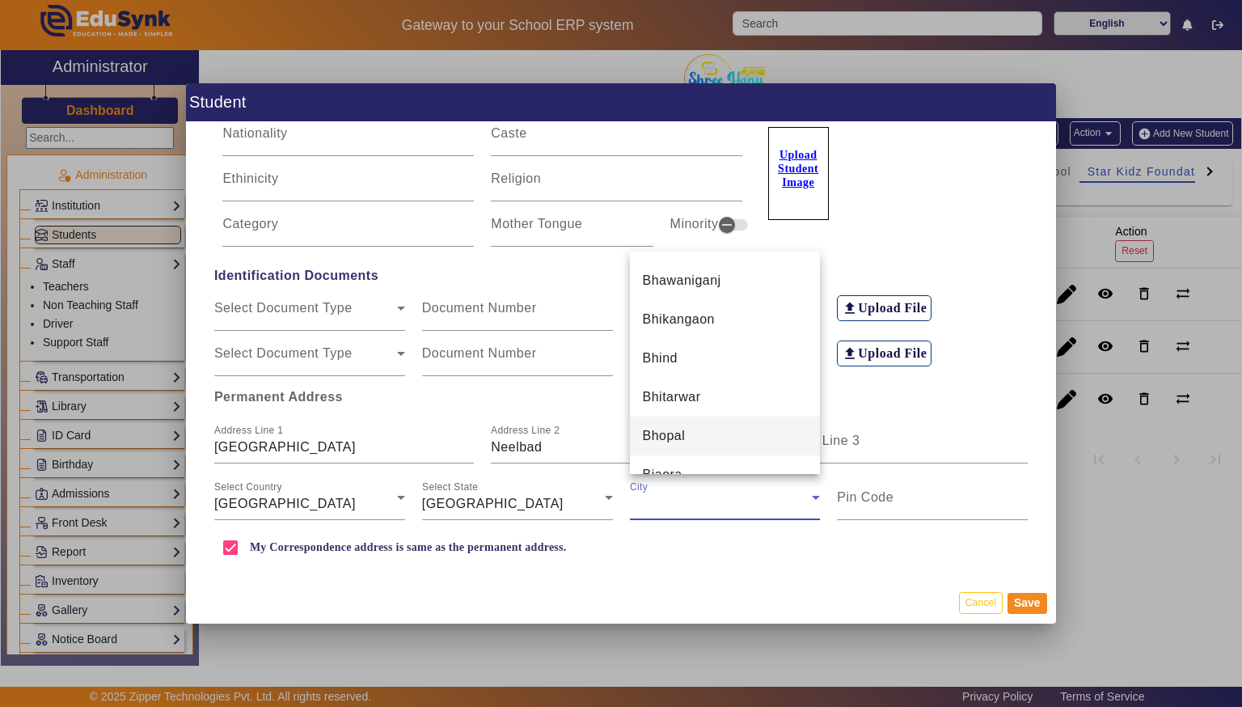
click at [657, 447] on mat-option "Bhopal" at bounding box center [725, 435] width 191 height 39
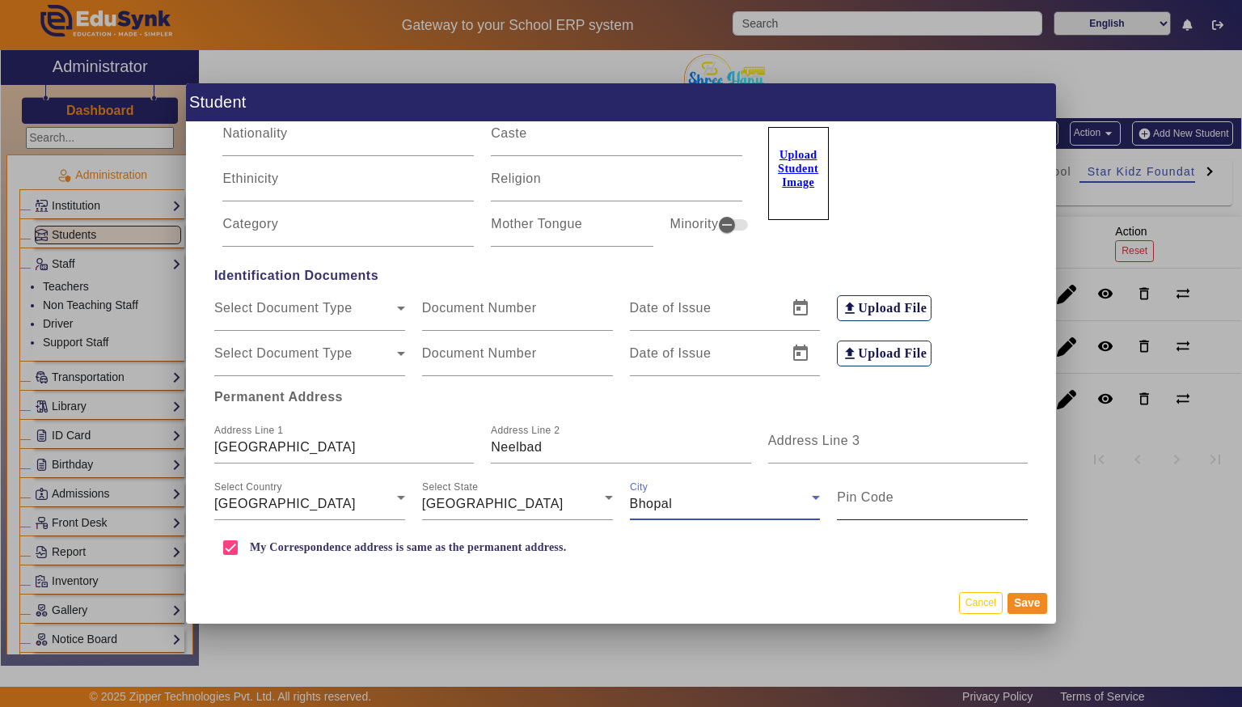
click at [897, 506] on input "Pin Code" at bounding box center [932, 503] width 191 height 19
type input "5"
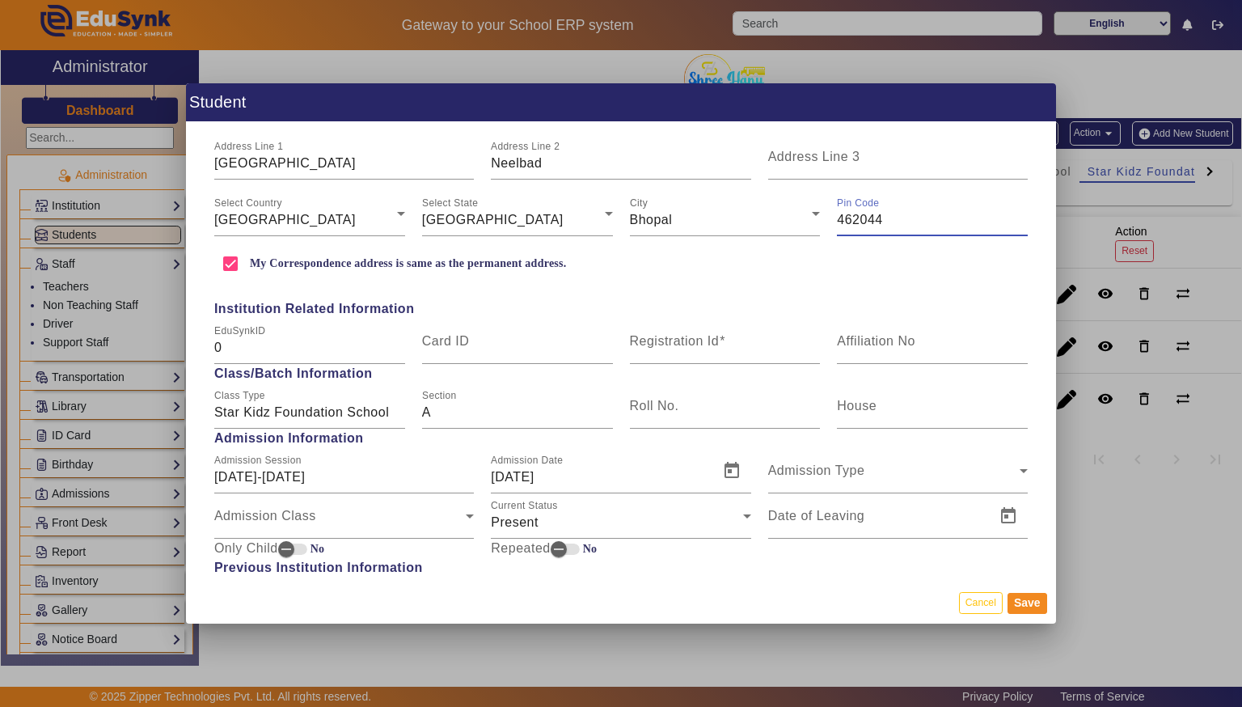
scroll to position [471, 0]
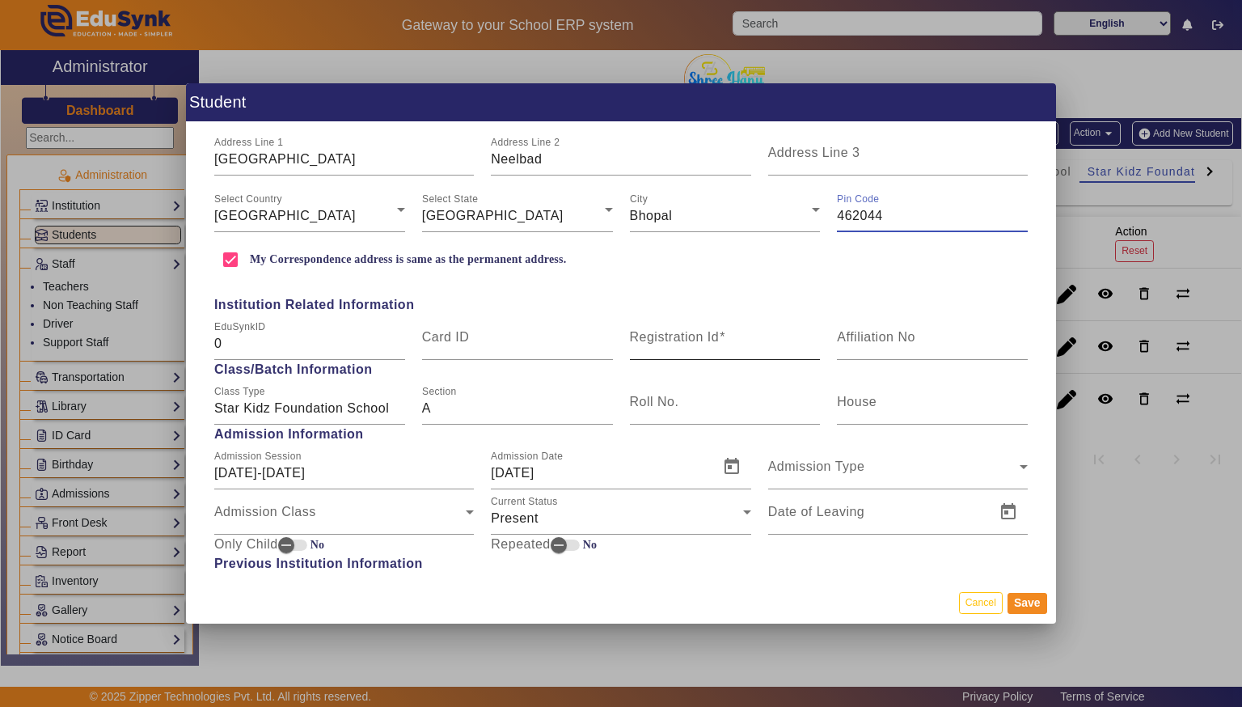
type input "462044"
click at [657, 332] on mat-label "Registration Id" at bounding box center [675, 337] width 90 height 14
click at [657, 334] on input "Registration Id" at bounding box center [725, 343] width 191 height 19
type input "SKF4"
click at [538, 468] on input "[DATE]" at bounding box center [600, 472] width 218 height 19
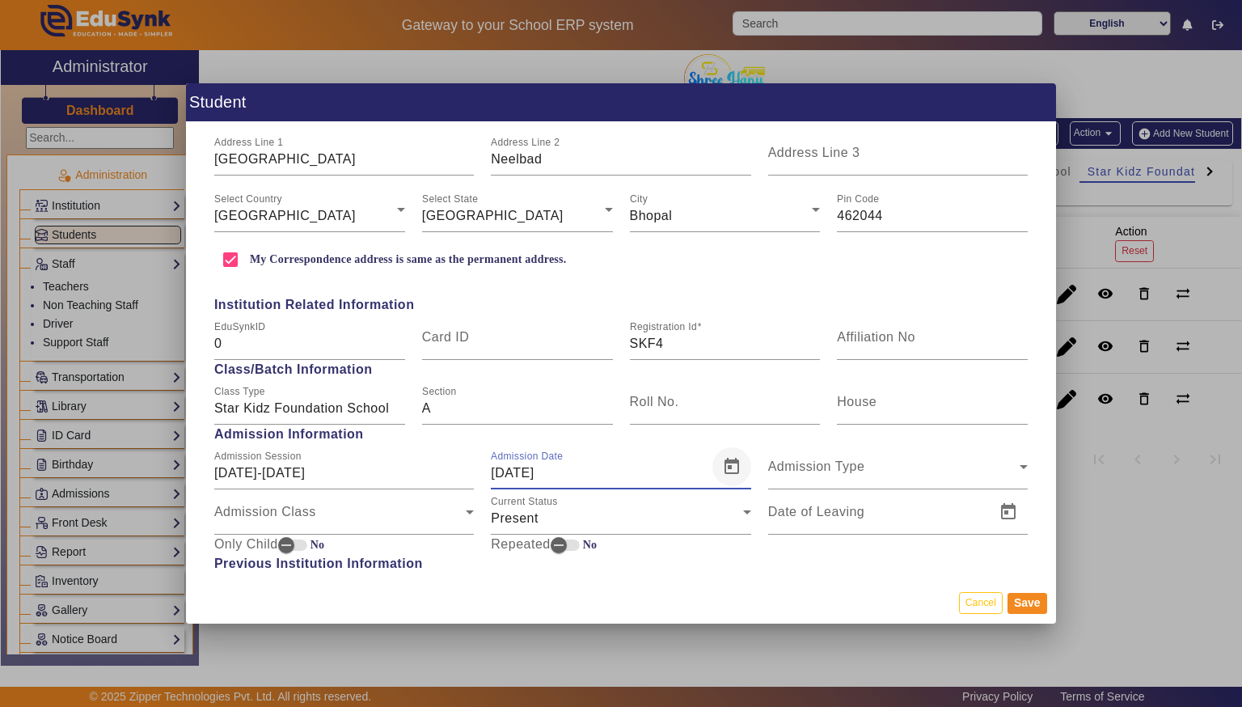
click at [730, 466] on span "Open calendar" at bounding box center [731, 466] width 39 height 39
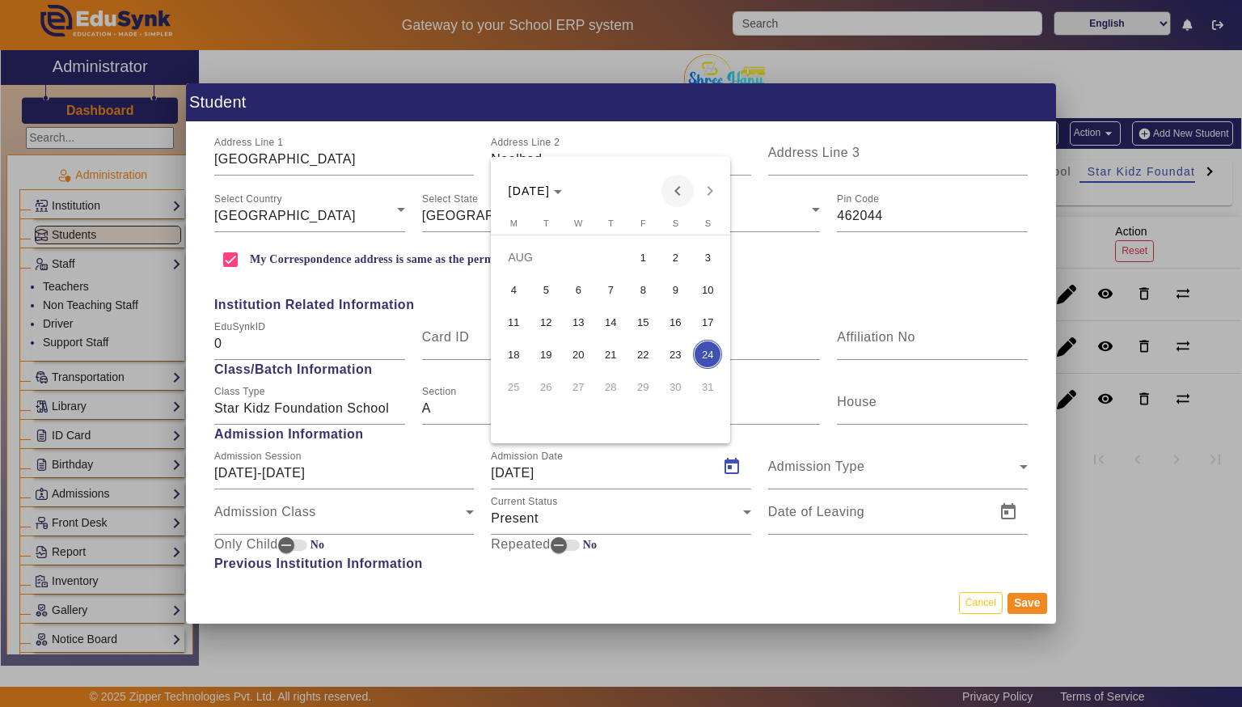
click at [676, 192] on span "Previous month" at bounding box center [677, 191] width 32 height 32
click at [542, 289] on span "1" at bounding box center [545, 289] width 29 height 29
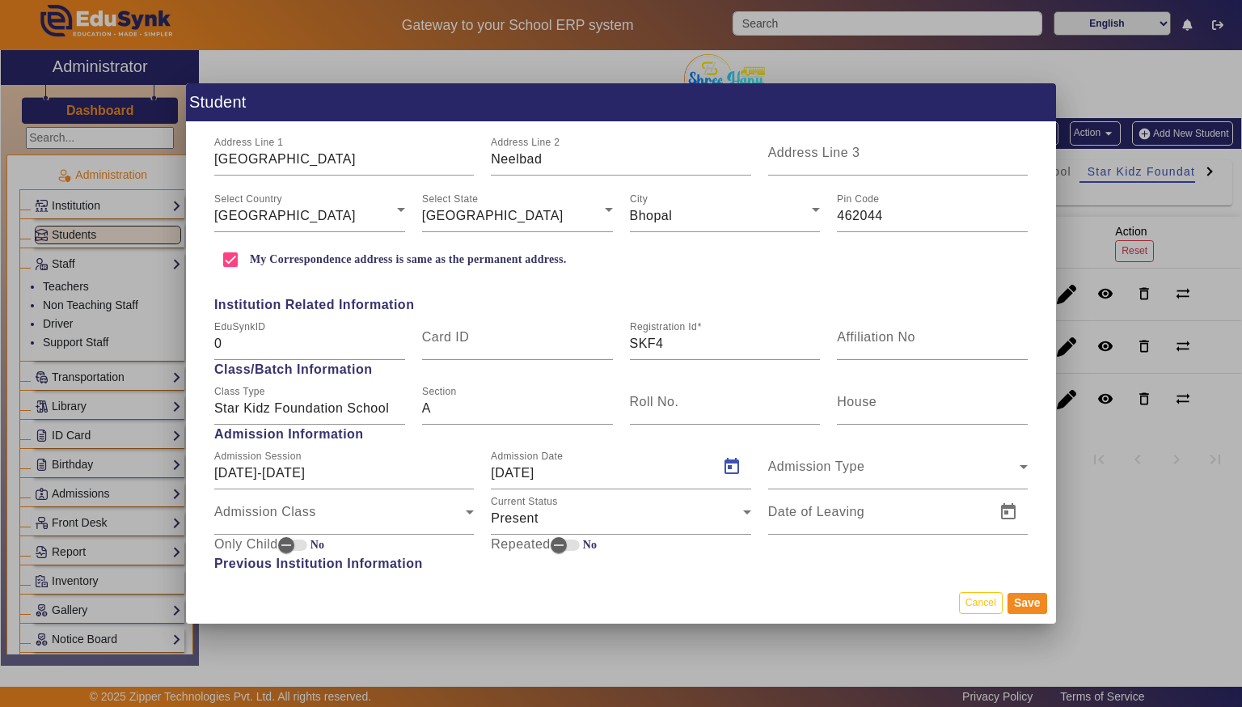
type input "[DATE]"
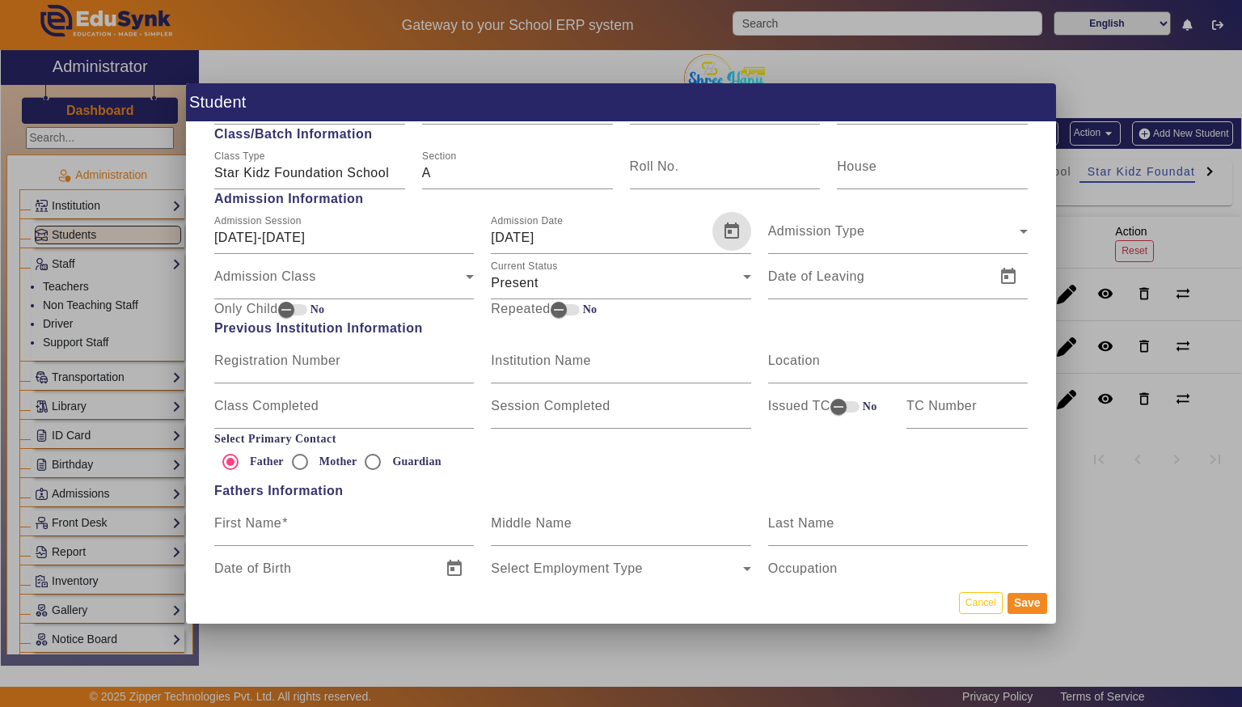
scroll to position [724, 0]
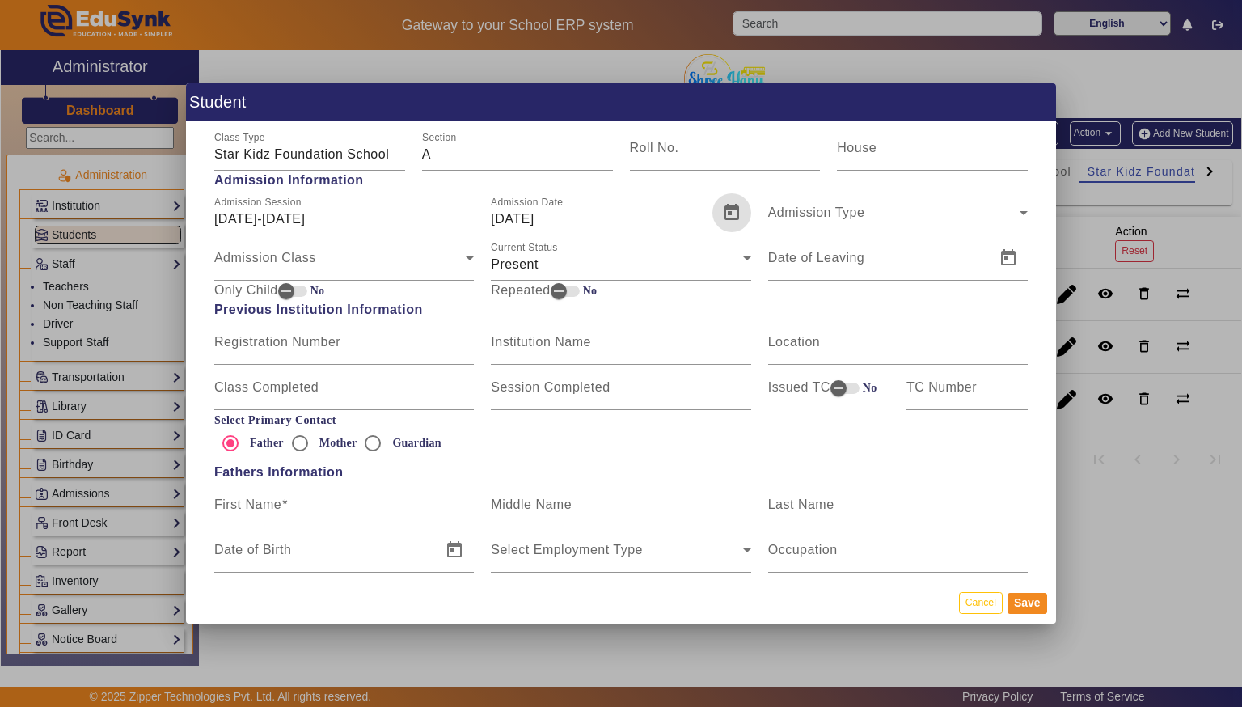
click at [247, 509] on mat-label "First Name" at bounding box center [247, 504] width 67 height 14
click at [247, 509] on input "First Name" at bounding box center [344, 510] width 260 height 19
type input "v"
type input "Virendra"
click at [880, 520] on input "Last Name" at bounding box center [898, 510] width 260 height 19
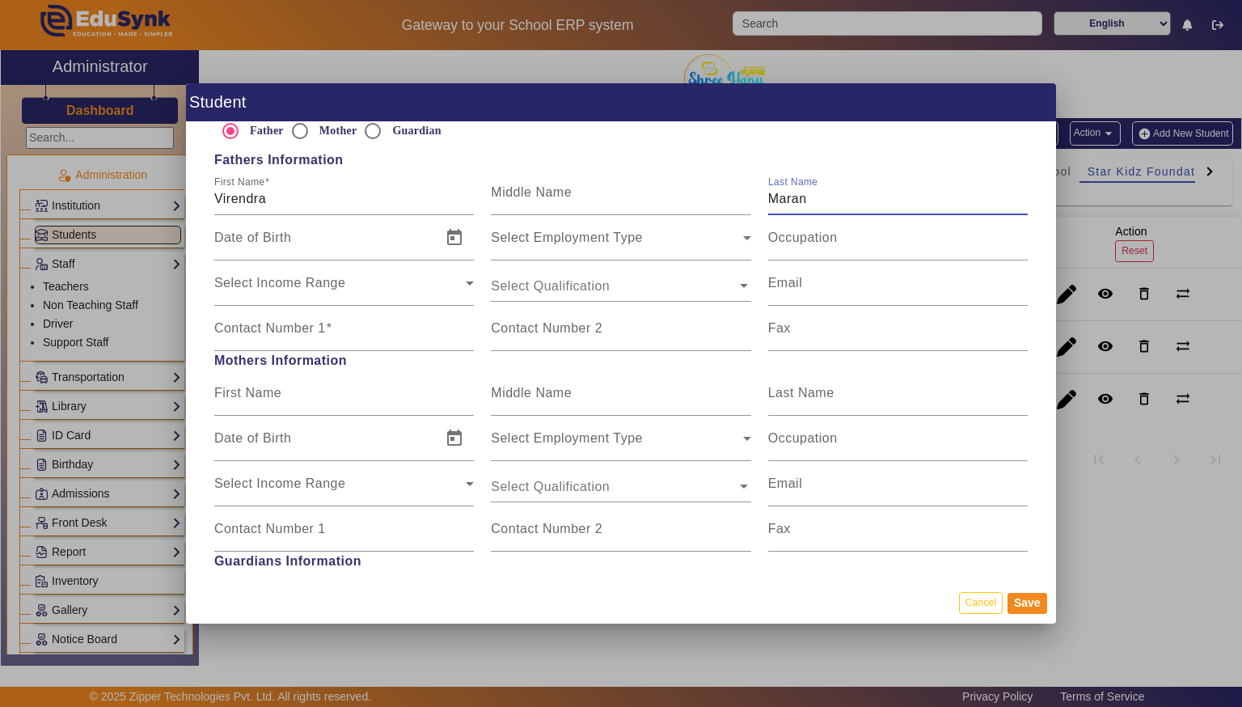
scroll to position [1043, 0]
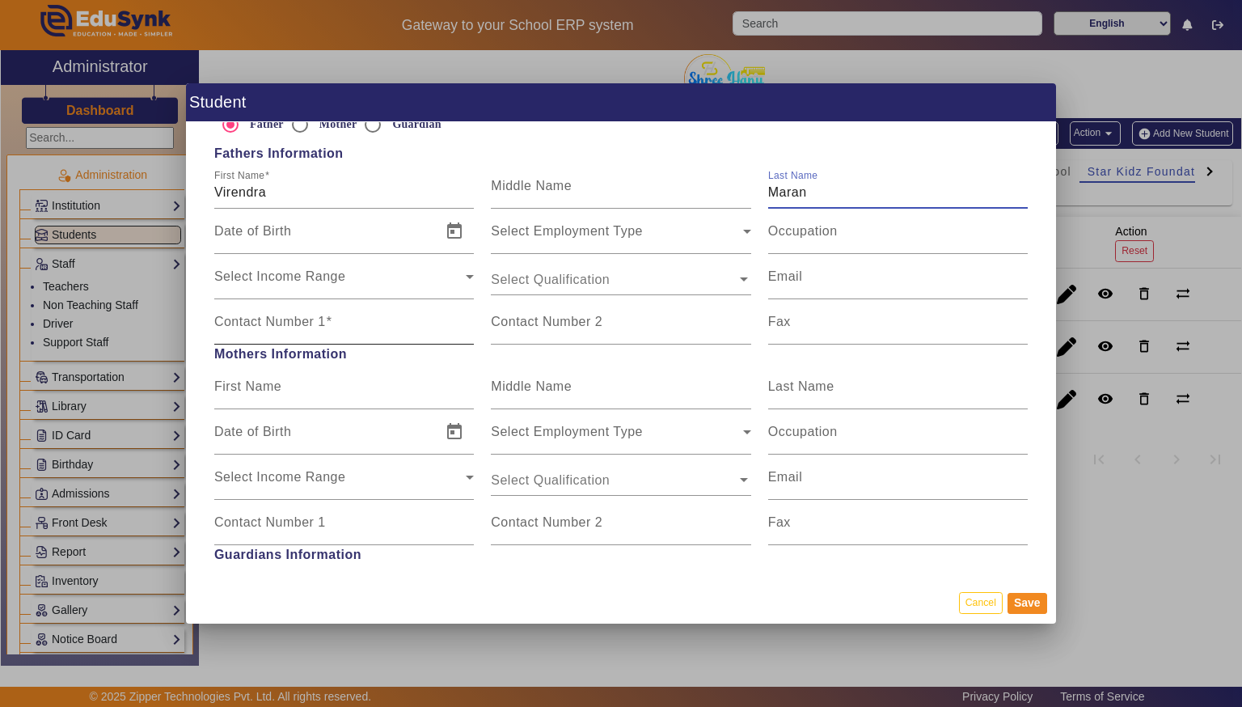
type input "Maran"
click at [236, 320] on mat-label "Contact Number 1" at bounding box center [270, 322] width 112 height 14
click at [236, 320] on input "Contact Number 1" at bounding box center [344, 328] width 260 height 19
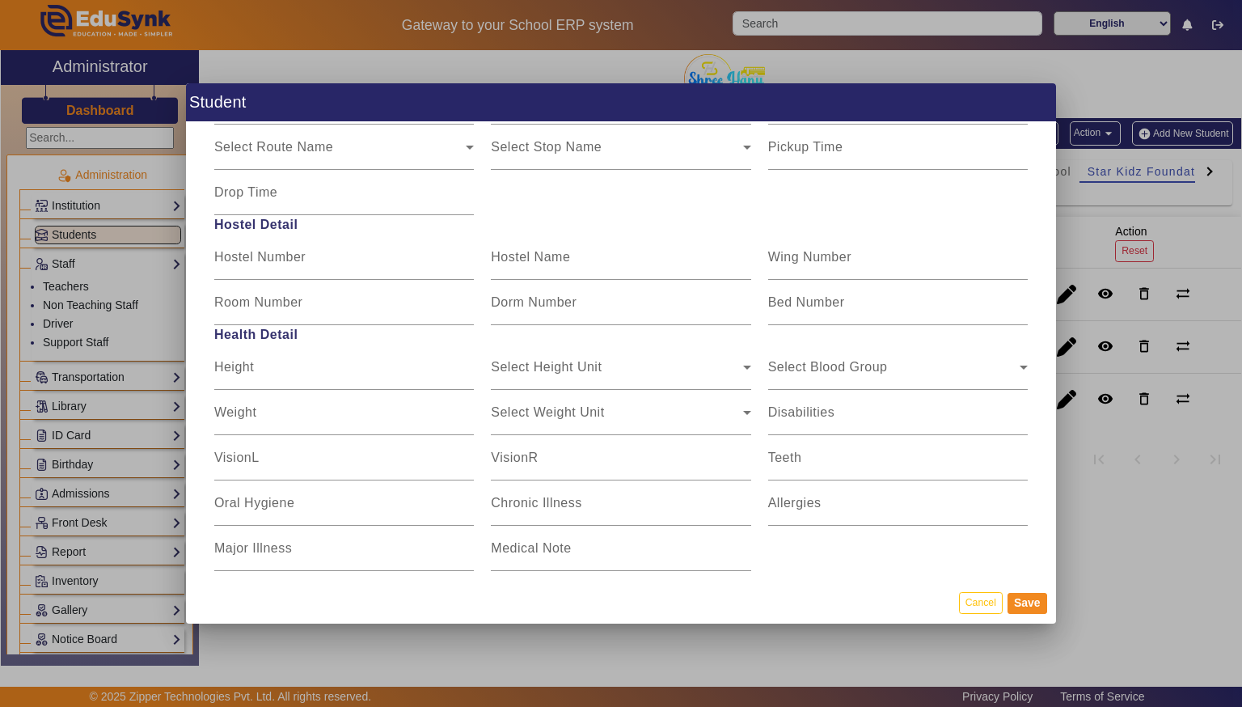
scroll to position [1908, 0]
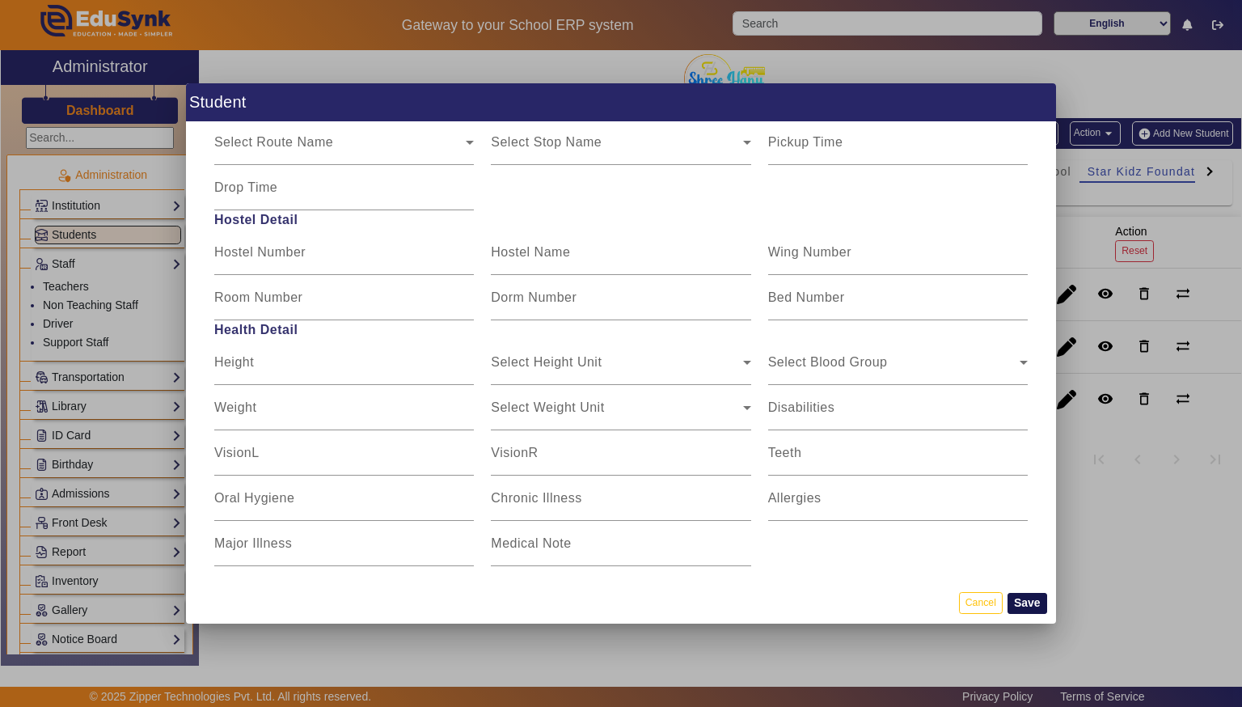
type input "7974956075"
click at [1018, 604] on button "Save" at bounding box center [1027, 603] width 40 height 21
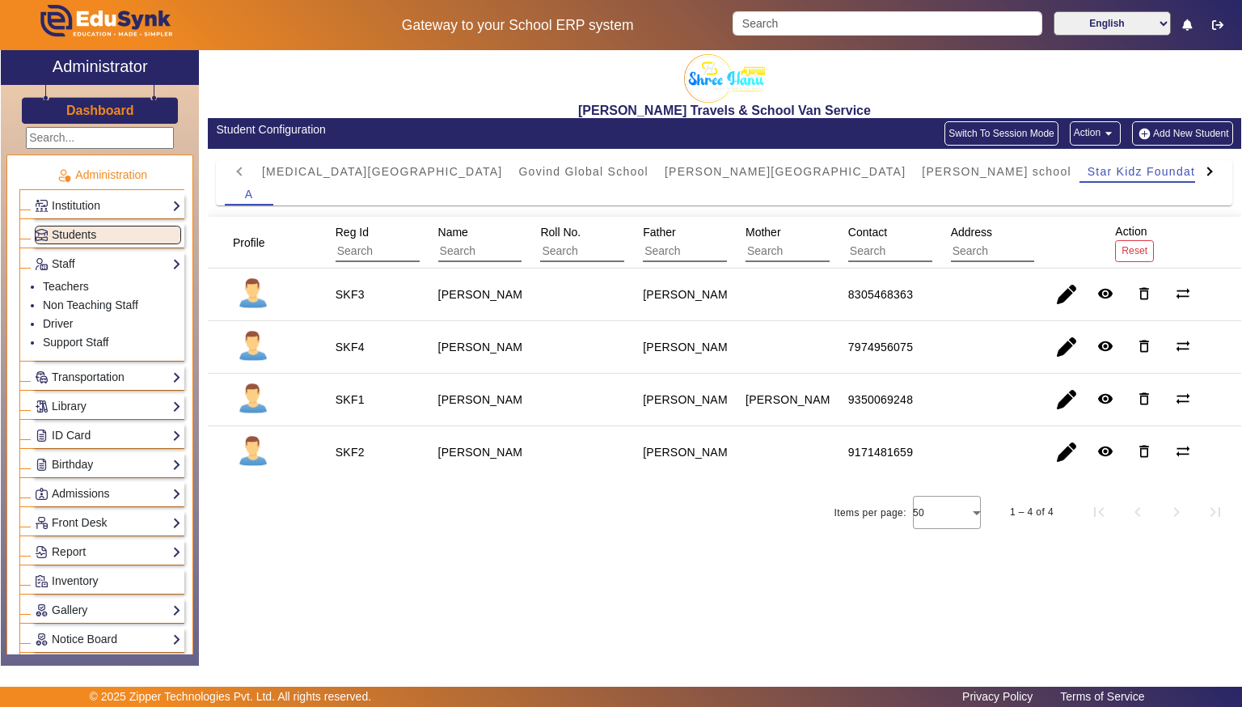
click at [1132, 121] on button "Add New Student" at bounding box center [1182, 133] width 100 height 24
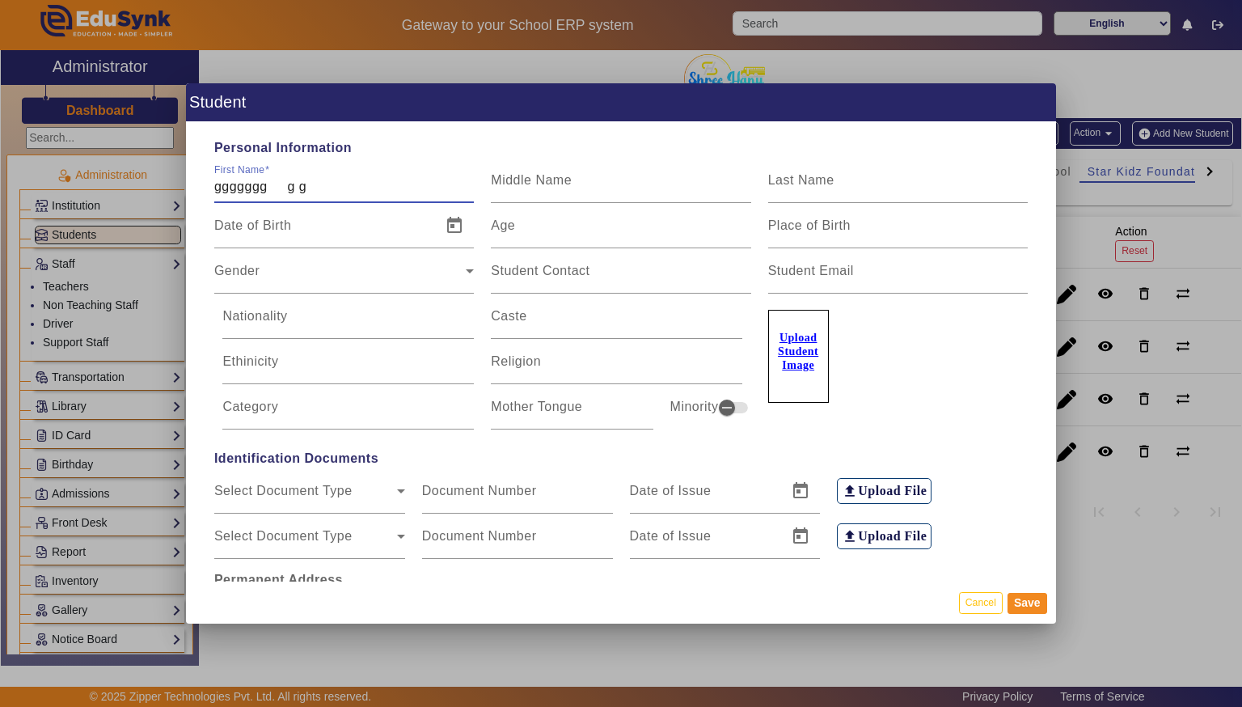
type input "ggggggg g g"
